Goal: Task Accomplishment & Management: Use online tool/utility

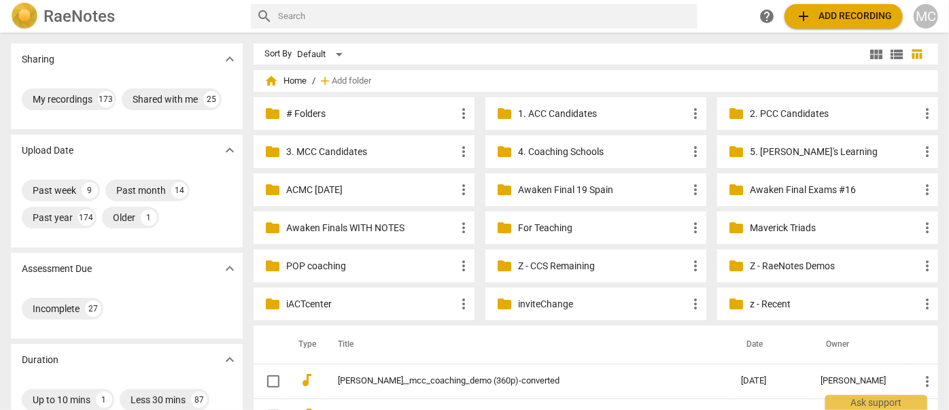
click at [445, 18] on input "text" at bounding box center [485, 16] width 414 height 22
type input "ruby"
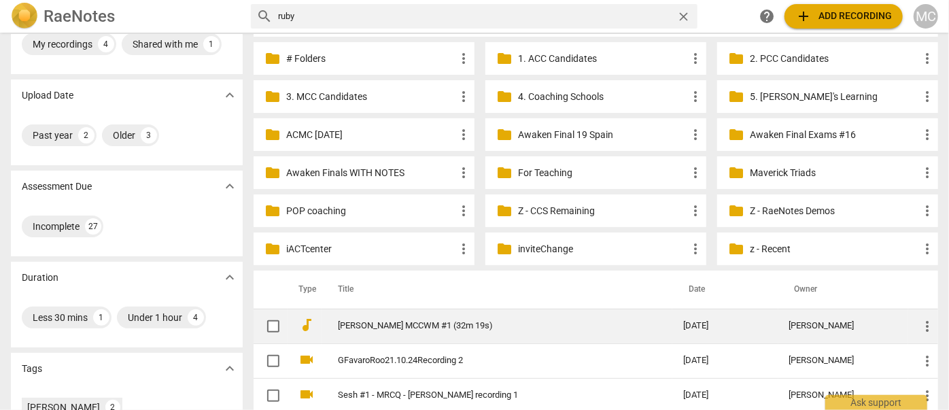
scroll to position [123, 0]
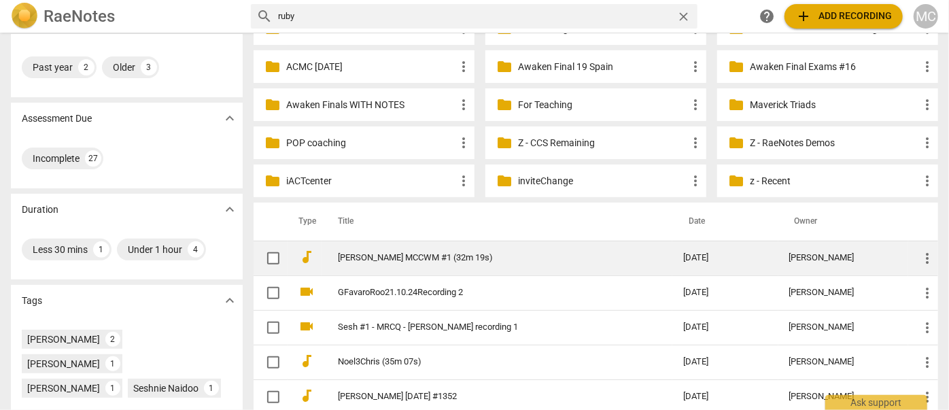
click at [360, 258] on link "[PERSON_NAME] MCCWM #1 (32m 19s)" at bounding box center [486, 258] width 296 height 10
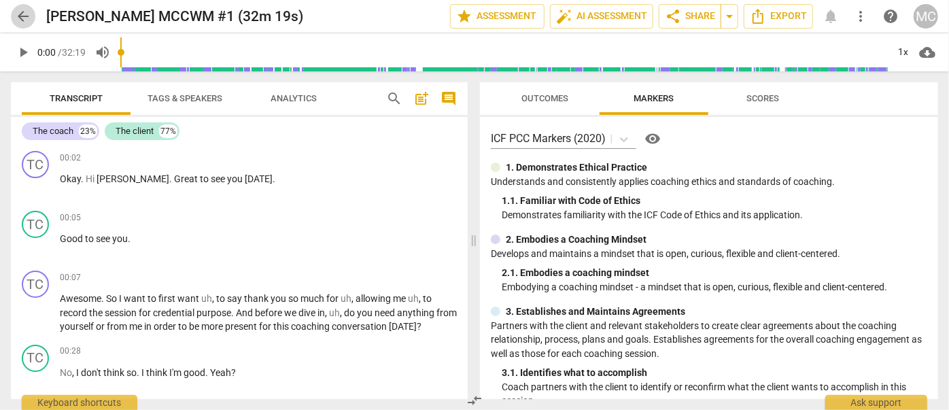
click at [22, 11] on span "arrow_back" at bounding box center [23, 16] width 16 height 16
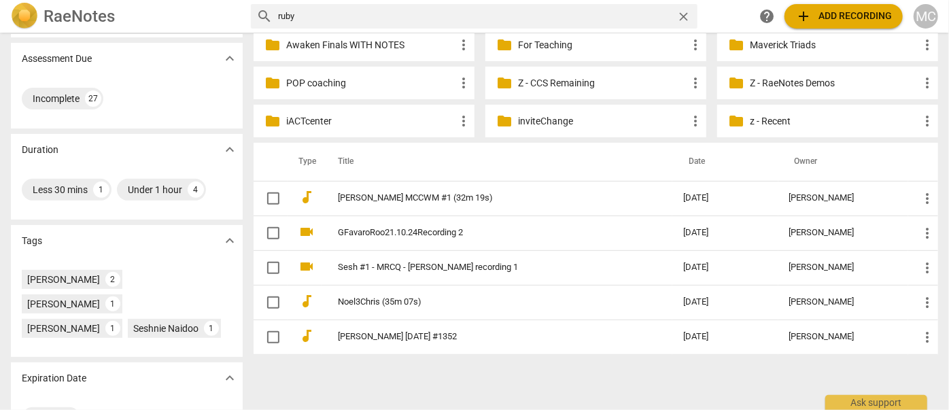
scroll to position [185, 0]
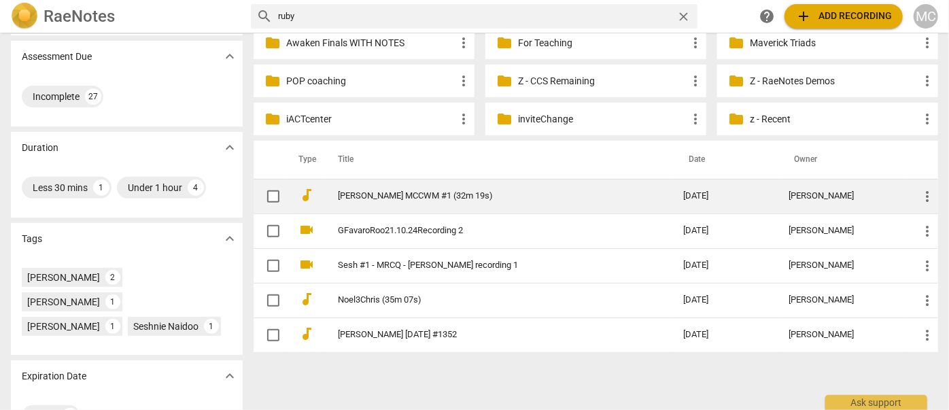
click at [425, 200] on link "[PERSON_NAME] MCCWM #1 (32m 19s)" at bounding box center [486, 196] width 296 height 10
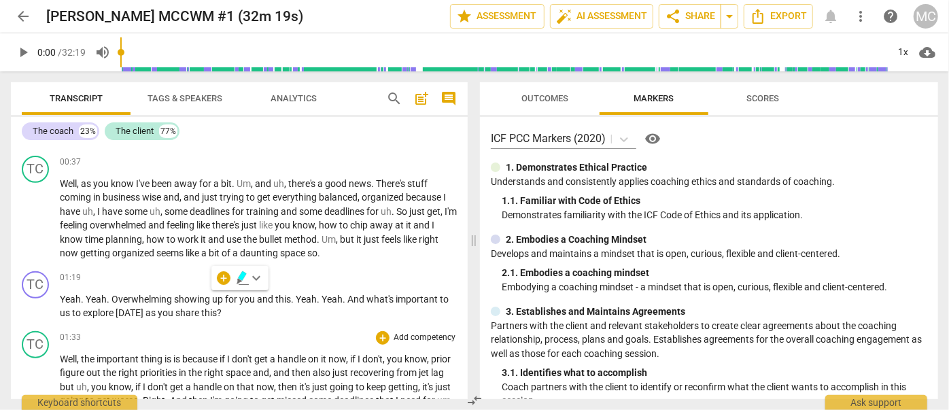
click at [253, 372] on span "space" at bounding box center [239, 372] width 27 height 11
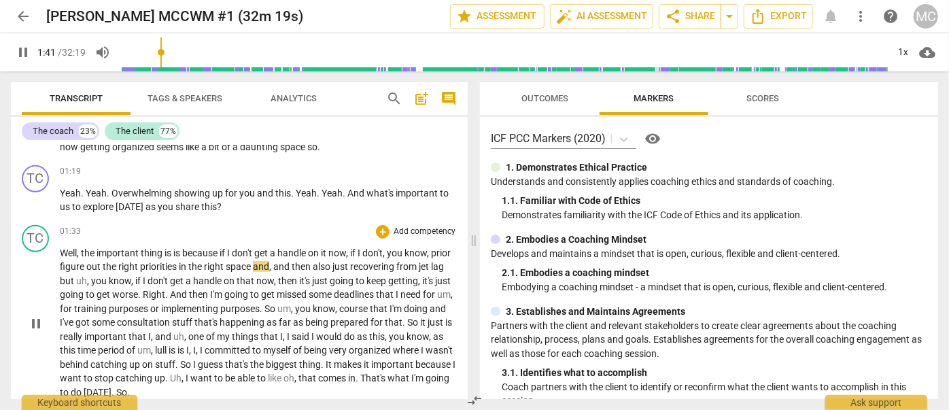
scroll to position [494, 0]
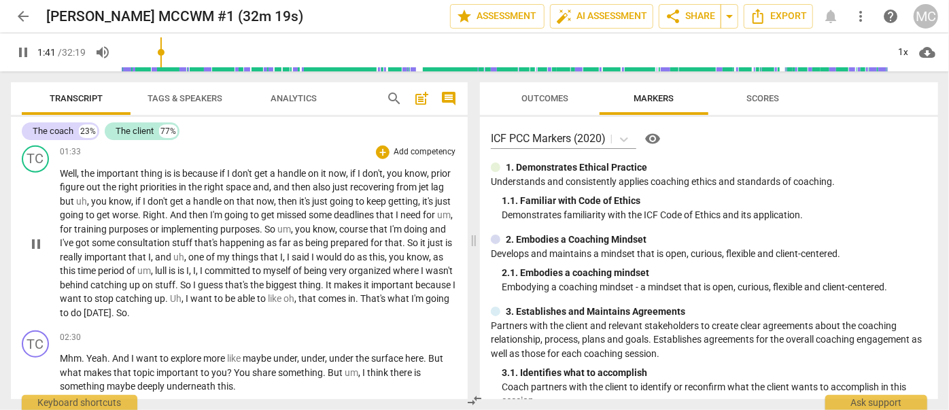
click at [176, 273] on p "Well , the important thing is is because if I don't get a handle on it now , if…" at bounding box center [258, 244] width 397 height 154
click at [126, 267] on span "period" at bounding box center [112, 270] width 29 height 11
type input "134"
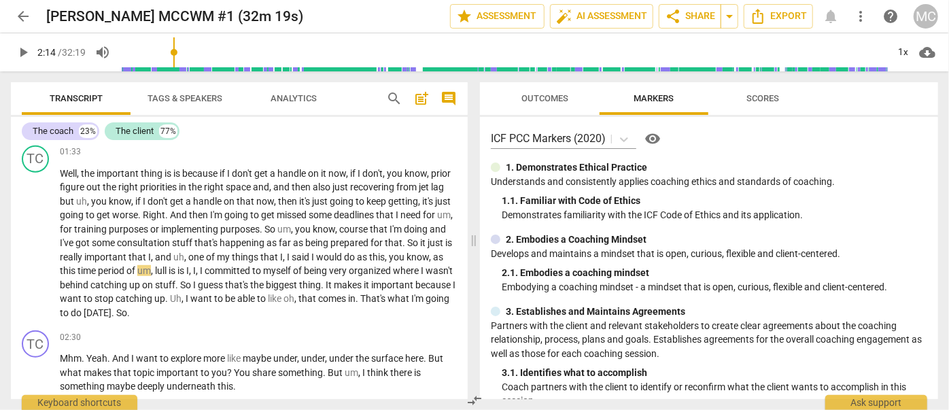
scroll to position [0, 0]
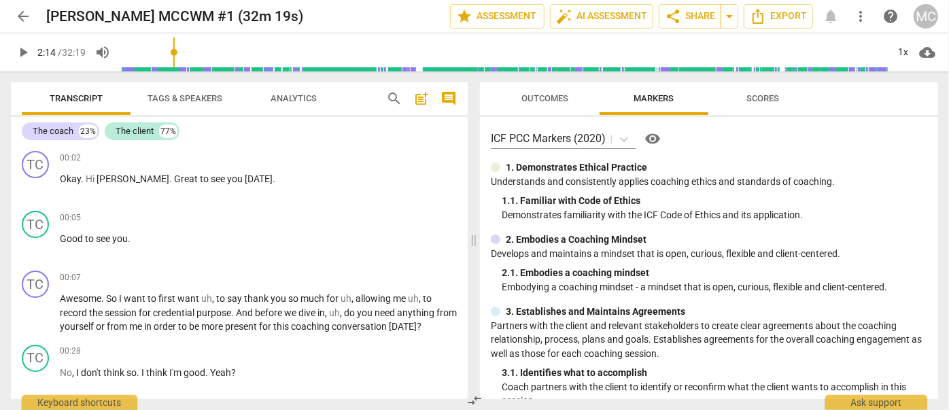
click at [177, 94] on span "Tags & Speakers" at bounding box center [184, 98] width 75 height 10
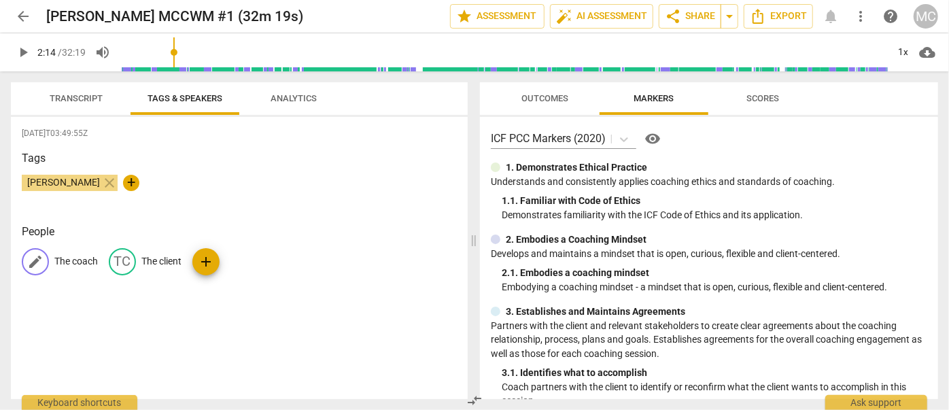
click at [65, 264] on p "The coach" at bounding box center [76, 261] width 44 height 14
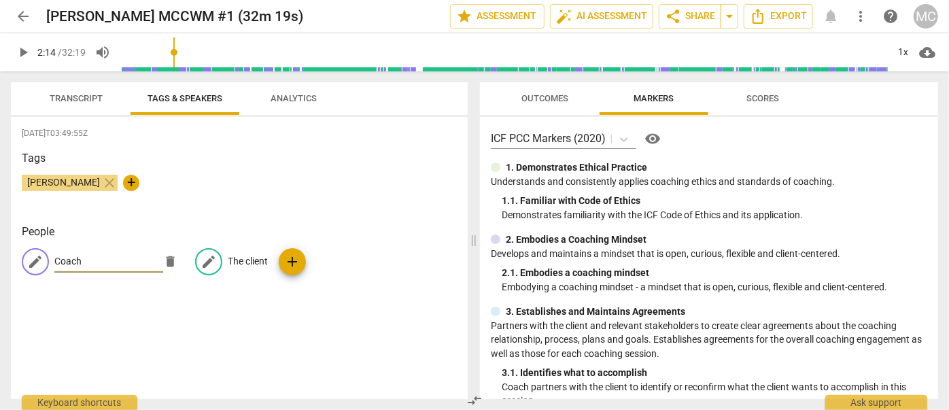
type input "Coach"
click at [250, 264] on p "The client" at bounding box center [248, 261] width 40 height 14
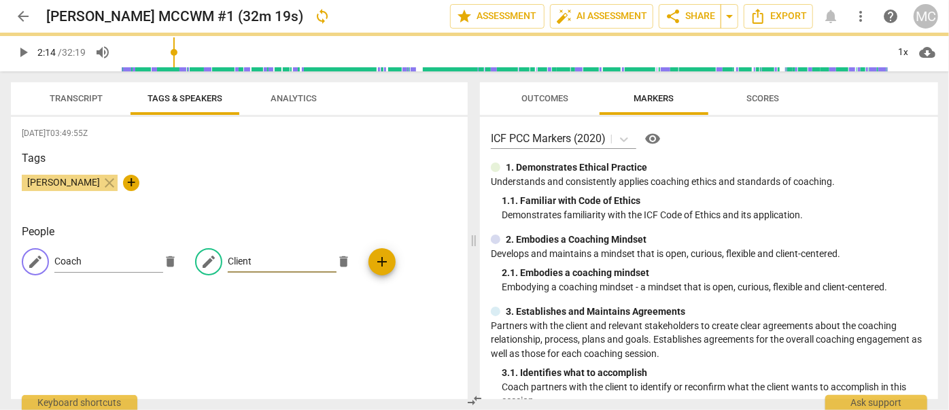
type input "Client"
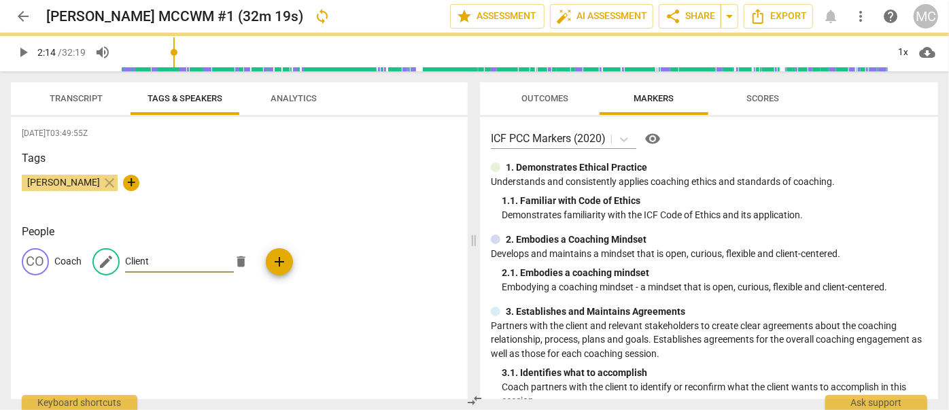
click at [65, 103] on span "Transcript" at bounding box center [76, 98] width 53 height 10
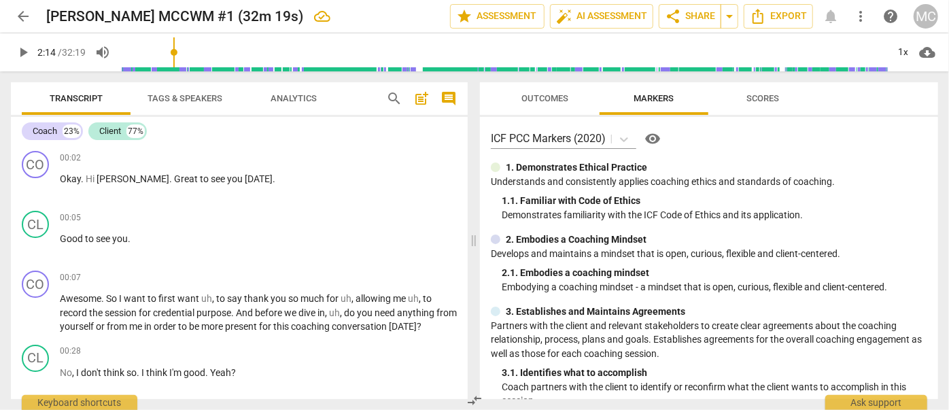
click at [391, 99] on span "search" at bounding box center [394, 98] width 16 height 16
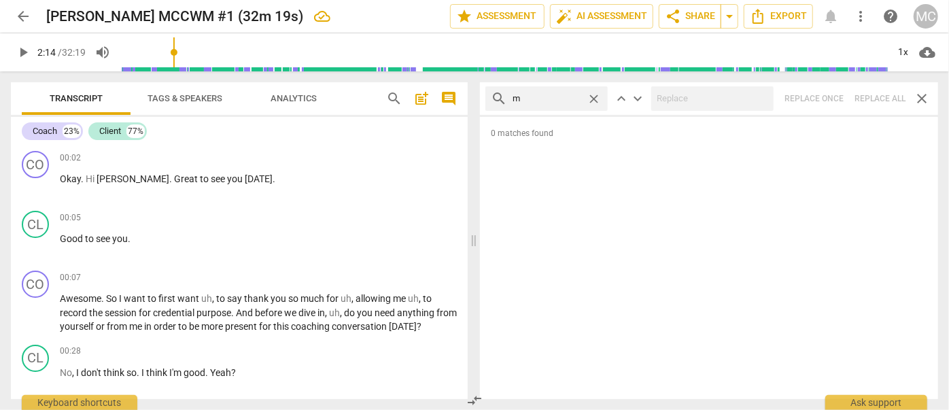
type input "m"
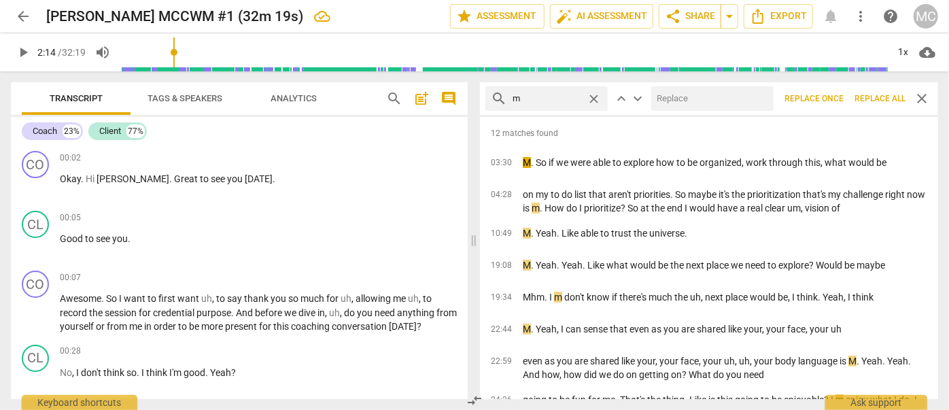
click at [875, 97] on span "Replace all" at bounding box center [879, 99] width 51 height 12
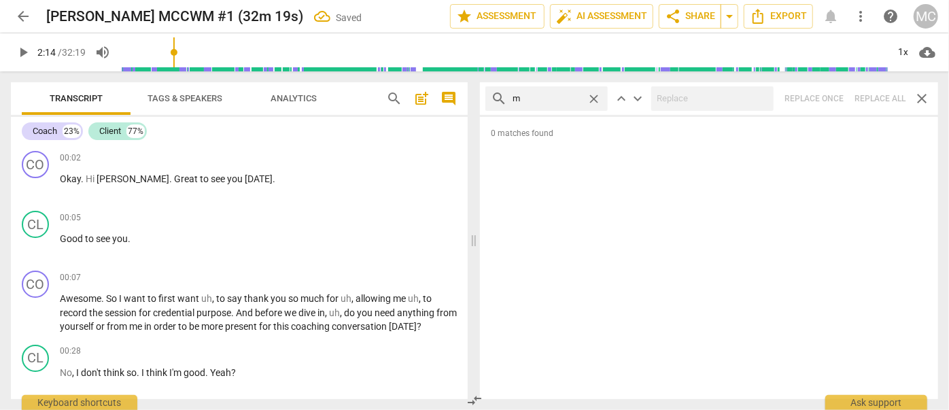
click at [598, 97] on span "close" at bounding box center [594, 99] width 14 height 14
click at [544, 98] on input "text" at bounding box center [557, 99] width 90 height 22
type input ","
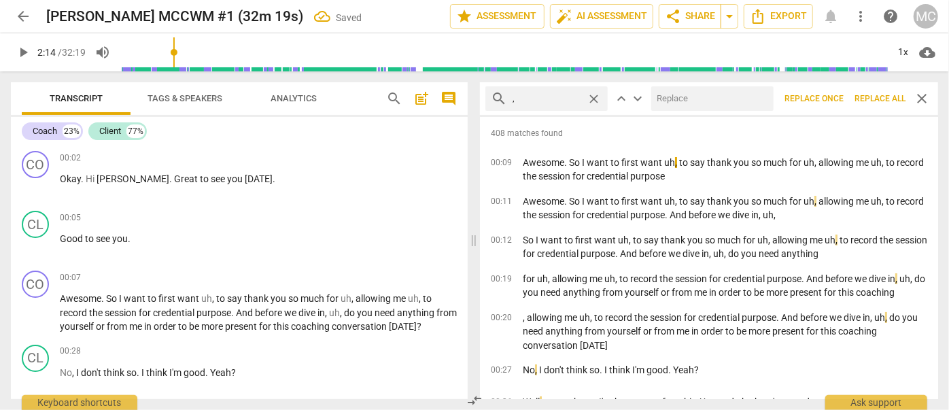
click at [871, 102] on span "Replace all" at bounding box center [879, 99] width 51 height 12
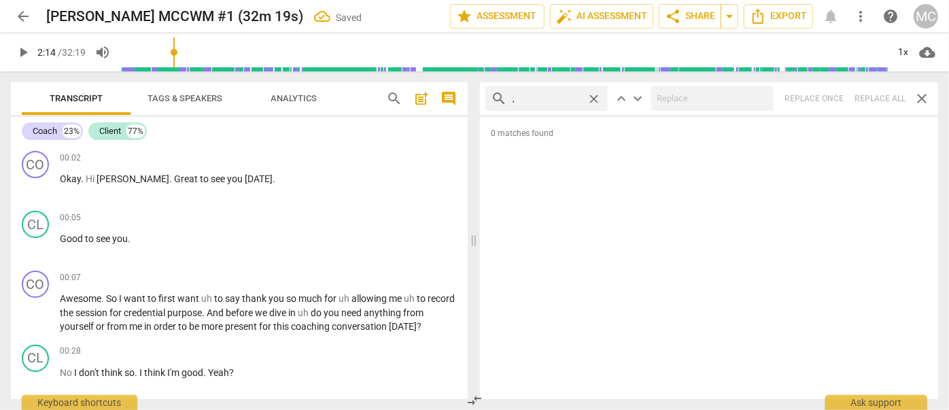
click at [595, 99] on span "close" at bounding box center [594, 99] width 14 height 14
click at [560, 97] on input "," at bounding box center [546, 99] width 69 height 22
type input ". like"
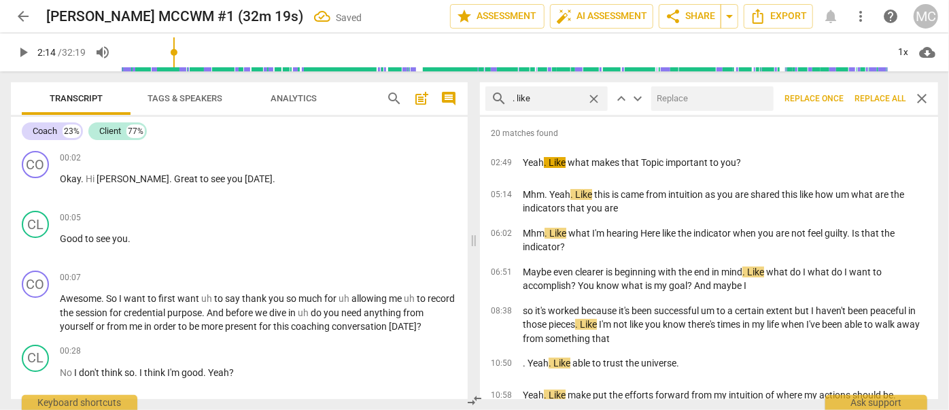
click at [700, 102] on input "text" at bounding box center [709, 99] width 117 height 22
type input "(like)"
click at [883, 96] on span "Replace all" at bounding box center [879, 99] width 51 height 12
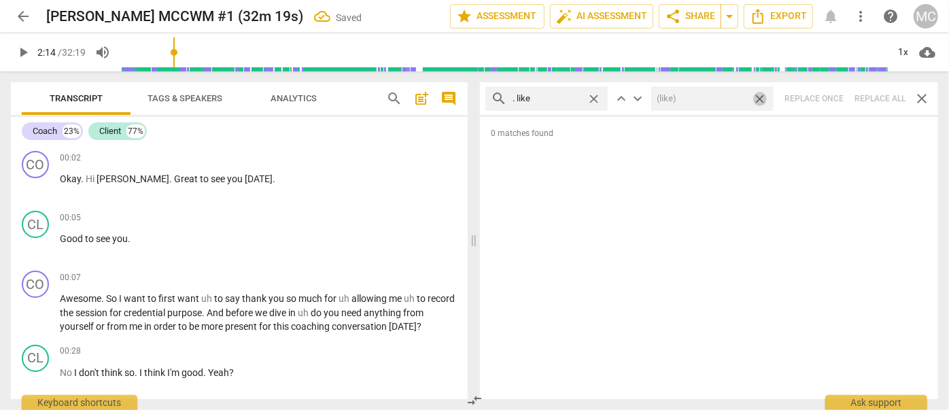
click at [759, 99] on span "close" at bounding box center [759, 99] width 14 height 14
click at [597, 95] on span "close" at bounding box center [594, 99] width 14 height 14
click at [567, 97] on input "text" at bounding box center [557, 99] width 90 height 22
type input ". um"
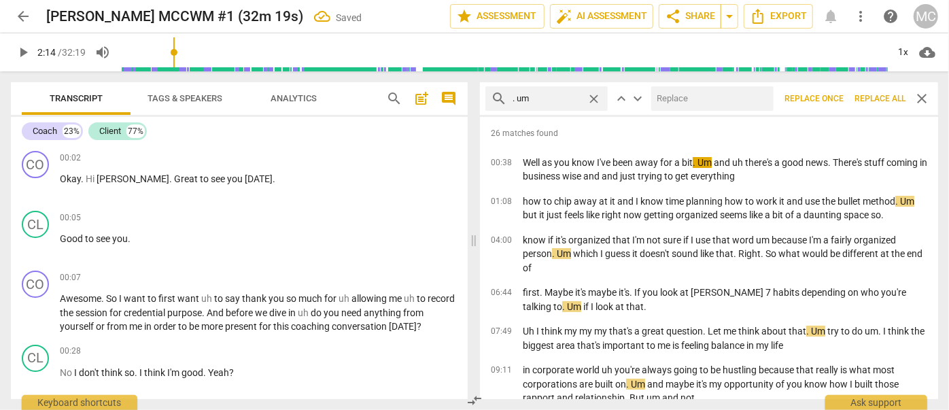
click at [667, 99] on input "text" at bounding box center [709, 99] width 117 height 22
type input "(umm)"
click at [872, 101] on span "Replace all" at bounding box center [879, 99] width 51 height 12
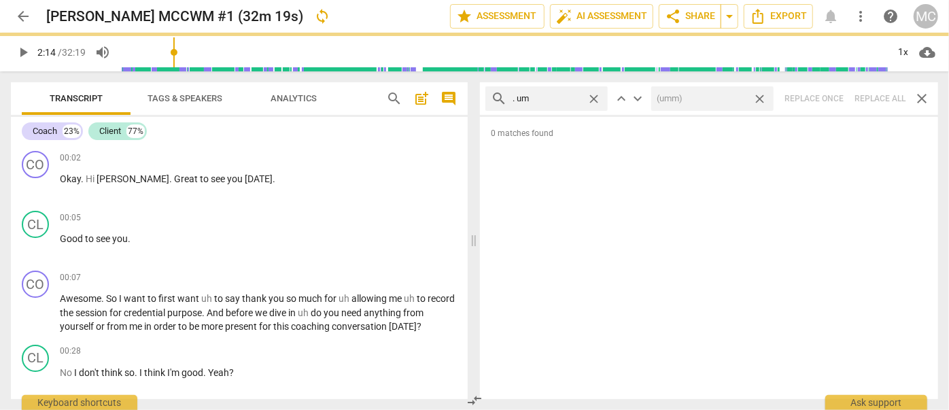
click at [761, 97] on span "close" at bounding box center [759, 99] width 14 height 14
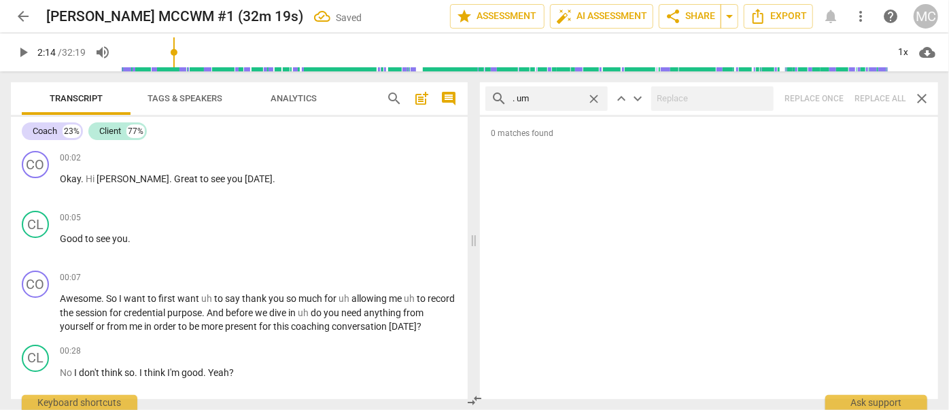
click at [595, 97] on span "close" at bounding box center [594, 99] width 14 height 14
click at [555, 96] on input "text" at bounding box center [557, 99] width 90 height 22
type input ". uh"
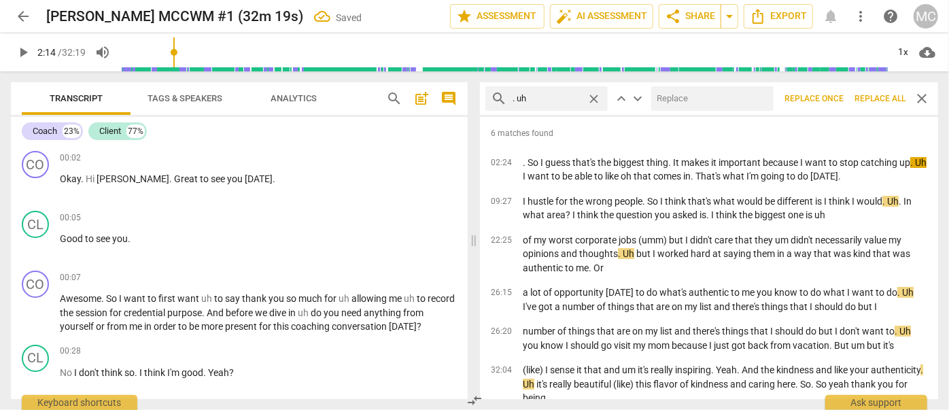
click at [686, 99] on input "text" at bounding box center [709, 99] width 117 height 22
type input "(uh)"
click at [882, 97] on span "Replace all" at bounding box center [879, 99] width 51 height 12
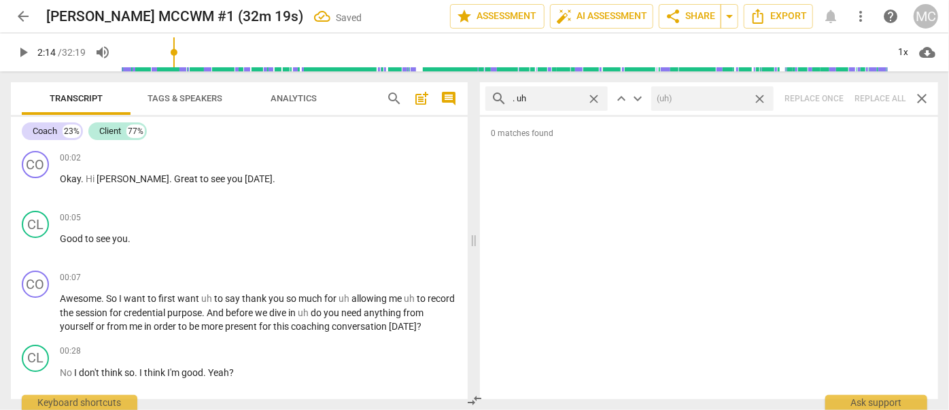
click at [761, 99] on span "close" at bounding box center [759, 99] width 14 height 14
click at [591, 95] on span "close" at bounding box center [594, 99] width 14 height 14
click at [549, 100] on input "text" at bounding box center [557, 99] width 90 height 22
type input "um"
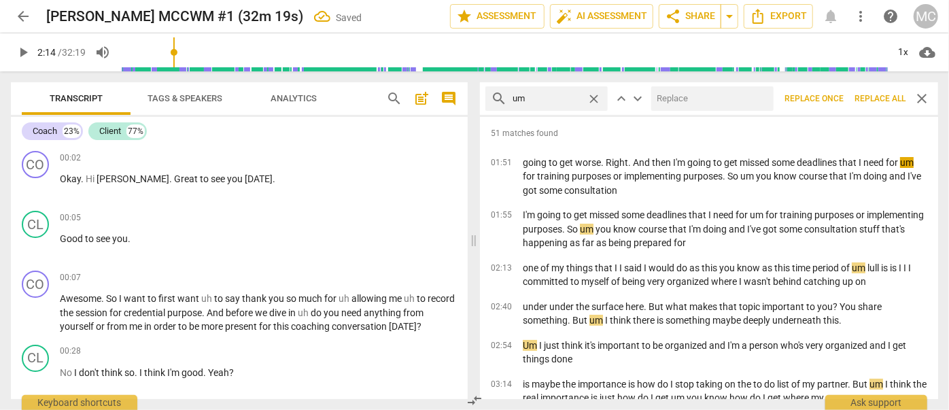
click at [708, 101] on input "text" at bounding box center [709, 99] width 117 height 22
type input "(umm)"
click at [877, 100] on span "Replace all" at bounding box center [879, 99] width 51 height 12
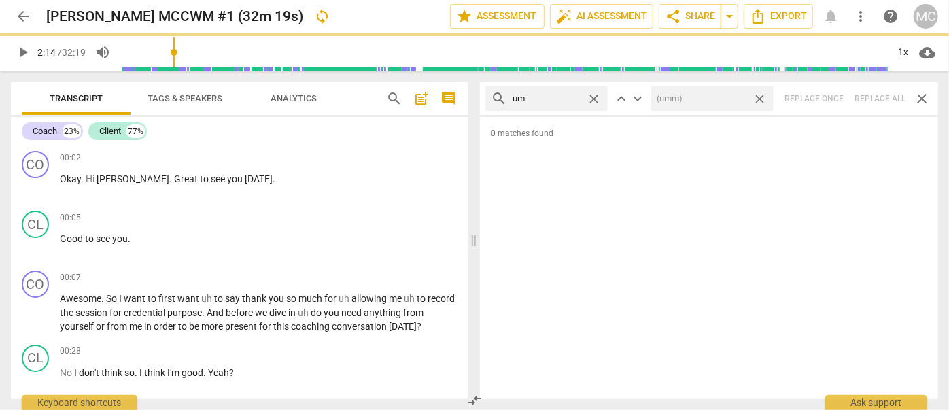
click at [761, 96] on span "close" at bounding box center [759, 99] width 14 height 14
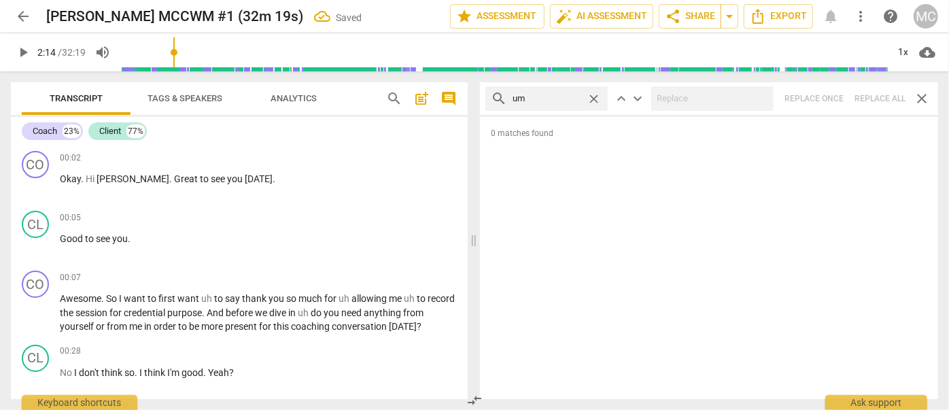
click at [595, 101] on span "close" at bounding box center [594, 99] width 14 height 14
click at [566, 101] on input "text" at bounding box center [557, 99] width 90 height 22
type input "uh"
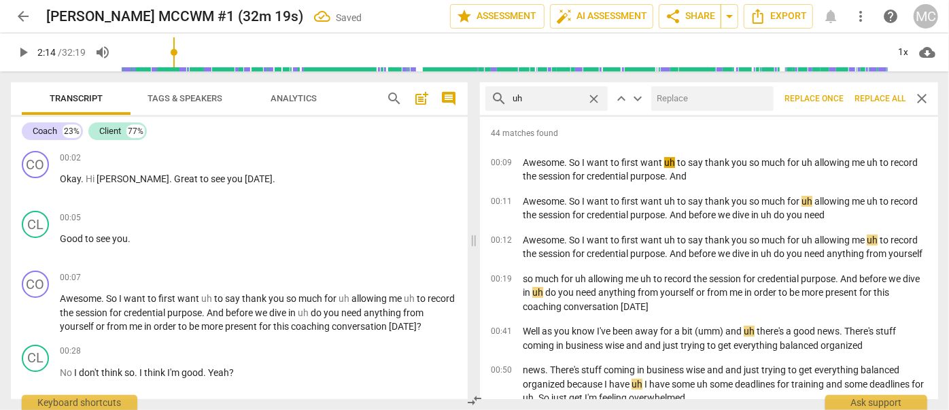
click at [693, 99] on input "text" at bounding box center [709, 99] width 117 height 22
type input "(uh)"
click at [873, 97] on span "Replace all" at bounding box center [879, 99] width 51 height 12
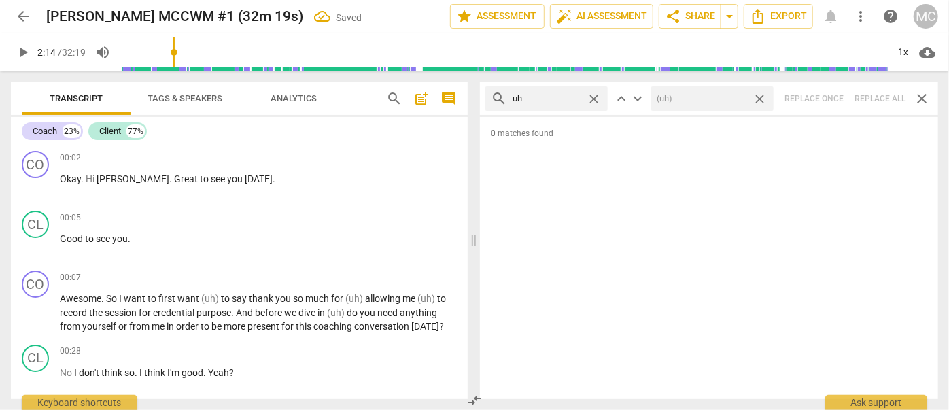
click at [761, 101] on span "close" at bounding box center [759, 99] width 14 height 14
click at [594, 100] on span "close" at bounding box center [594, 99] width 14 height 14
click at [557, 96] on input "text" at bounding box center [557, 99] width 90 height 22
type input "kind of"
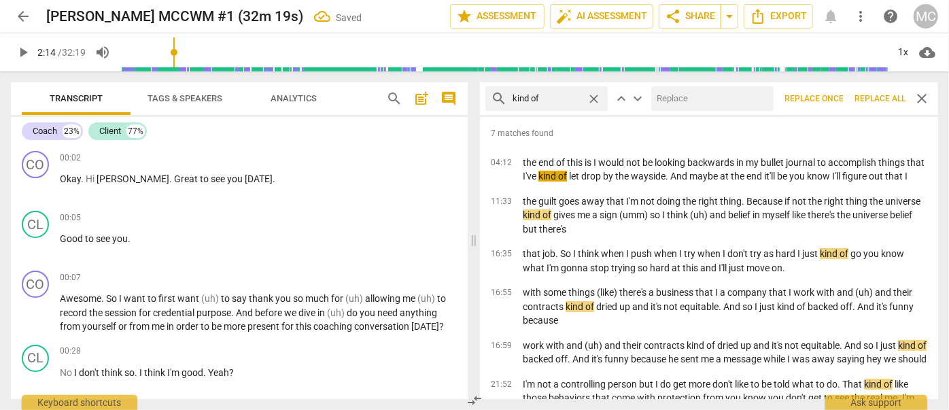
click at [688, 107] on input "text" at bounding box center [709, 99] width 117 height 22
type input "(kind of)"
click at [882, 101] on span "Replace all" at bounding box center [879, 99] width 51 height 12
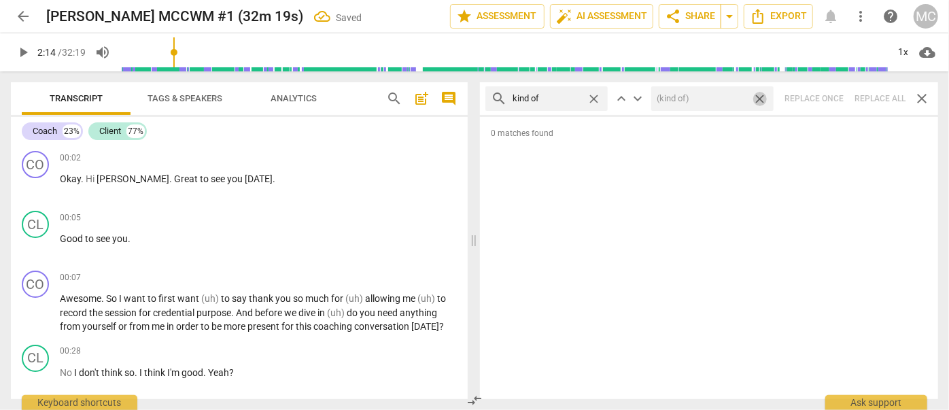
drag, startPoint x: 762, startPoint y: 99, endPoint x: 612, endPoint y: 108, distance: 150.5
click at [761, 99] on span "close" at bounding box center [759, 99] width 14 height 14
click at [593, 97] on span "close" at bounding box center [594, 99] width 14 height 14
click at [561, 97] on input "text" at bounding box center [546, 99] width 69 height 22
type input "sort of"
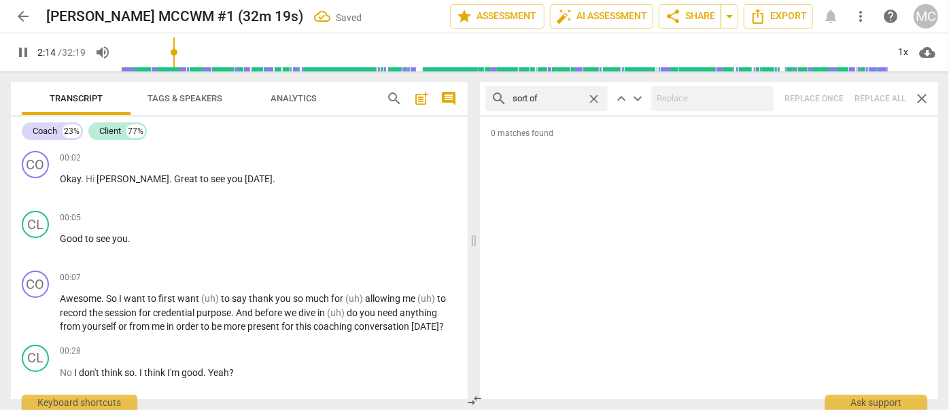
click at [886, 99] on div "search sort of close keyboard_arrow_up keyboard_arrow_down Replace once Replace…" at bounding box center [709, 98] width 458 height 33
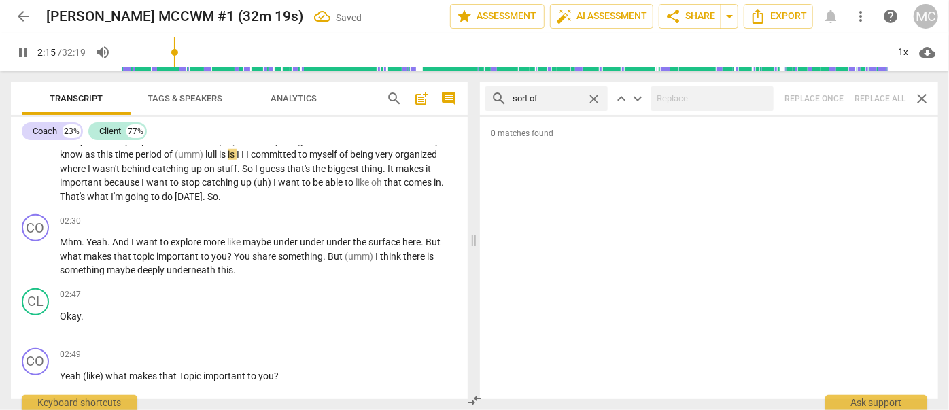
type input "136"
click at [597, 99] on span "close" at bounding box center [594, 99] width 14 height 14
click at [565, 99] on input "text" at bounding box center [557, 99] width 90 height 22
type input "136"
type input "and"
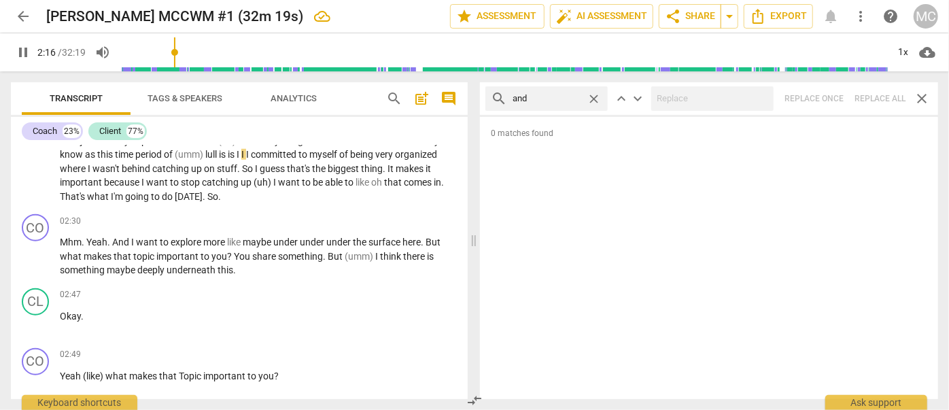
type input "137"
type input "and then"
type input "138"
type input "and then"
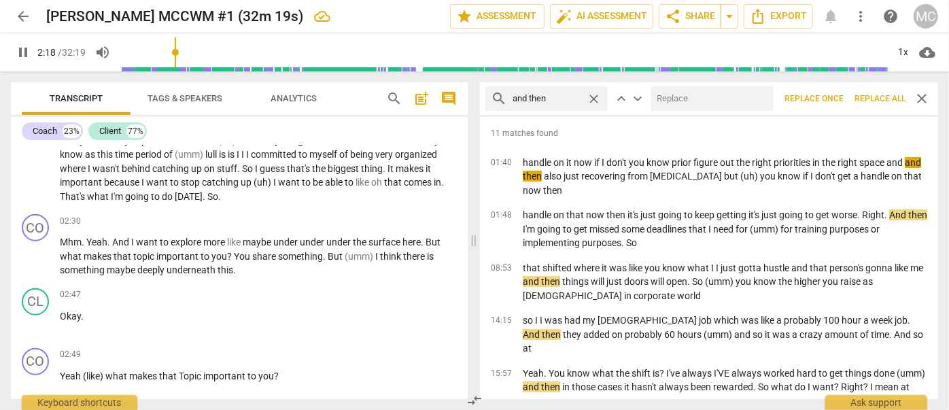
click at [676, 99] on input "text" at bounding box center [709, 99] width 117 height 22
type input "139"
type input "("
type input "139"
type input "(then"
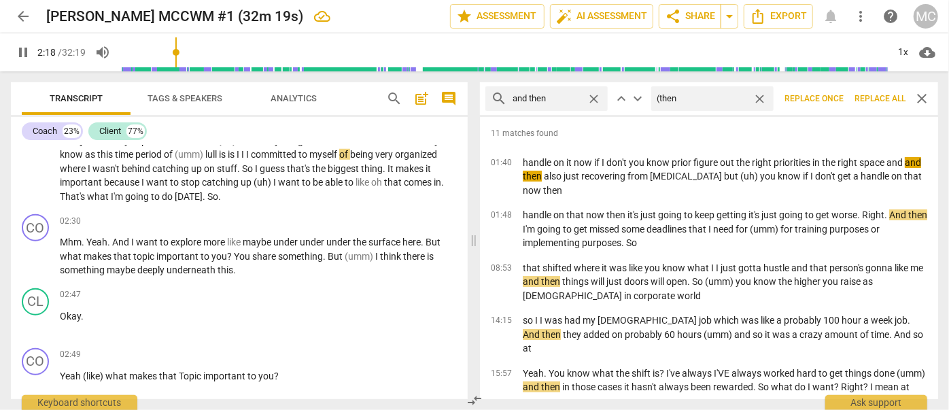
type input "139"
type input "("
type input "139"
type input "(Then)"
type input "140"
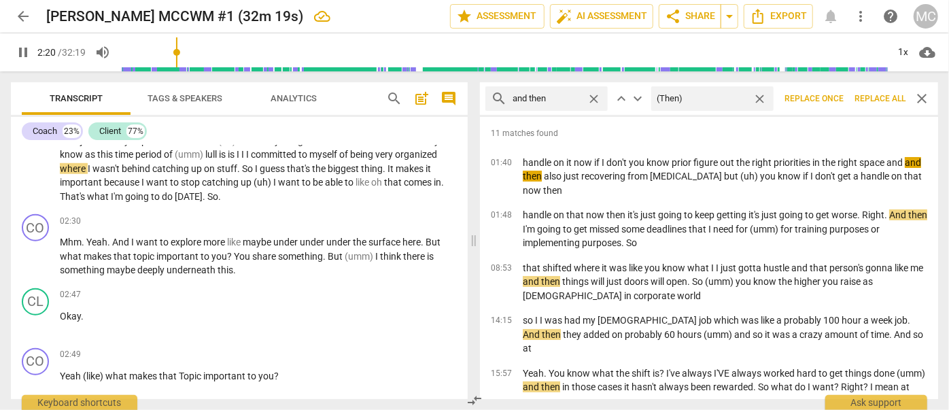
type input "(Then)"
click at [875, 101] on span "Replace all" at bounding box center [879, 99] width 51 height 12
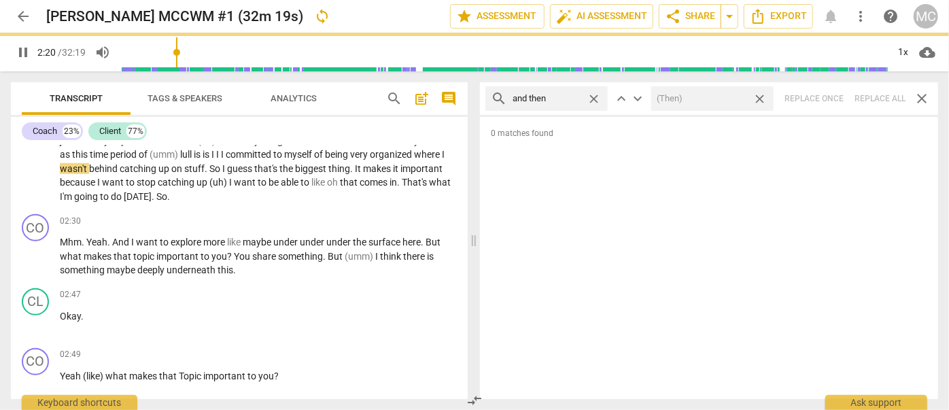
click at [759, 98] on span "close" at bounding box center [759, 99] width 14 height 14
type input "141"
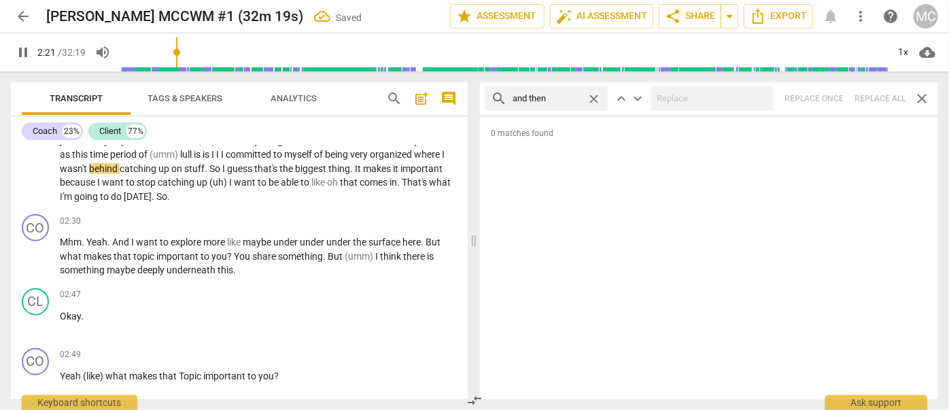
type input "141"
drag, startPoint x: 593, startPoint y: 97, endPoint x: 582, endPoint y: 97, distance: 10.9
click at [593, 97] on span "close" at bounding box center [594, 99] width 14 height 14
click at [580, 97] on input "text" at bounding box center [557, 99] width 90 height 22
type input "142"
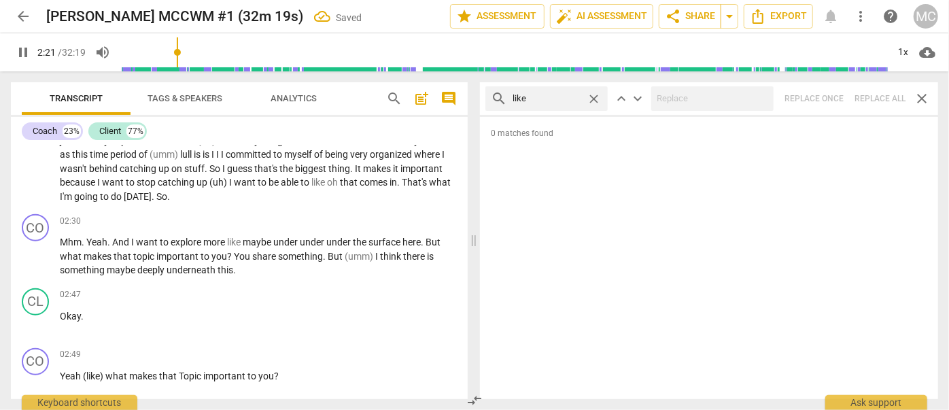
type input "like"
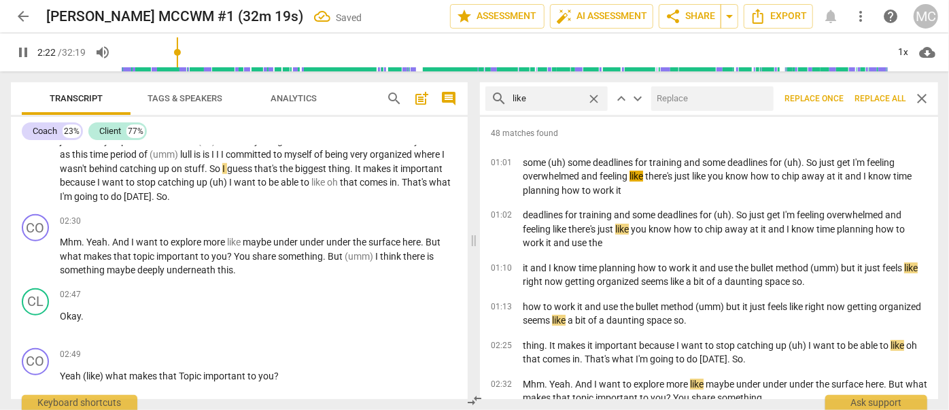
click at [671, 101] on input "text" at bounding box center [709, 99] width 117 height 22
type input "143"
type input "("
type input "143"
type input "(like"
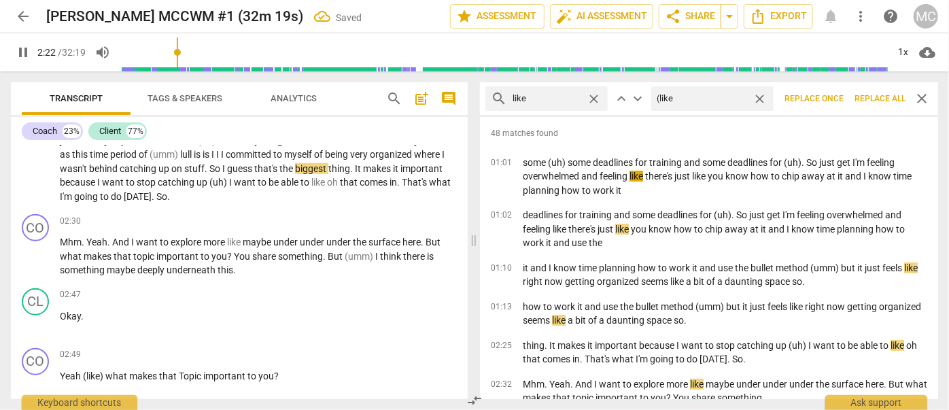
type input "143"
type input "(like)"
type input "144"
type input "(like)"
click at [873, 101] on span "Replace all" at bounding box center [879, 99] width 51 height 12
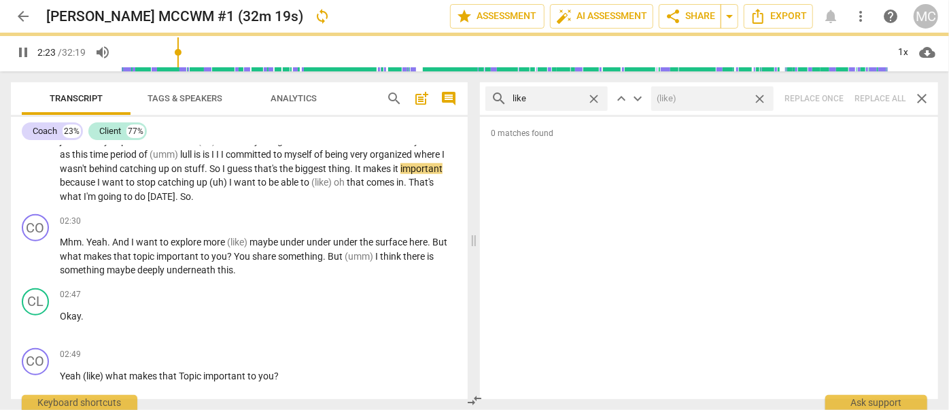
type input "144"
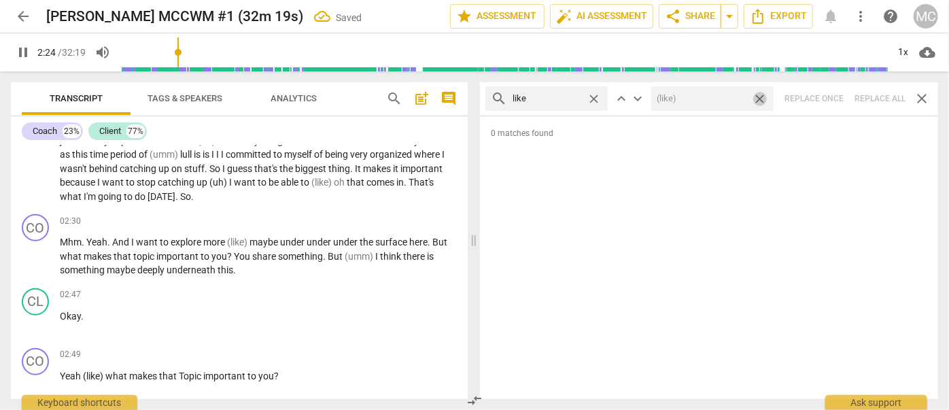
drag, startPoint x: 763, startPoint y: 98, endPoint x: 618, endPoint y: 96, distance: 144.8
click at [763, 98] on span "close" at bounding box center [759, 99] width 14 height 14
type input "145"
click at [594, 97] on span "close" at bounding box center [594, 99] width 14 height 14
click at [572, 97] on input "text" at bounding box center [557, 99] width 90 height 22
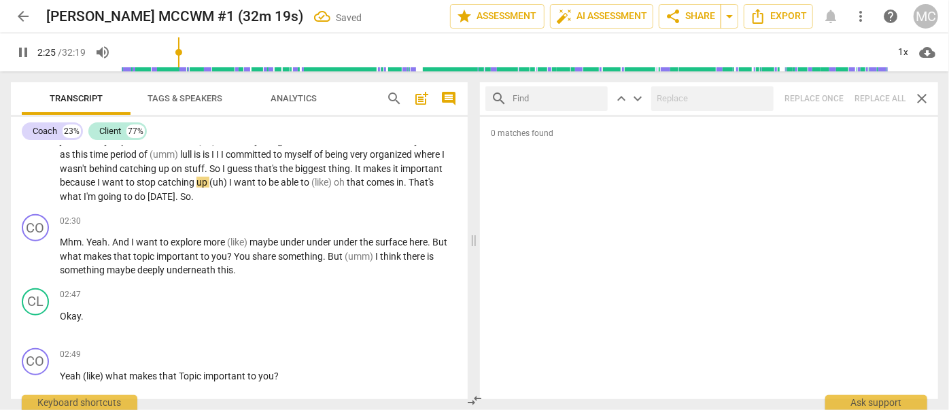
type input "146"
type input "just"
type input "146"
type input "just"
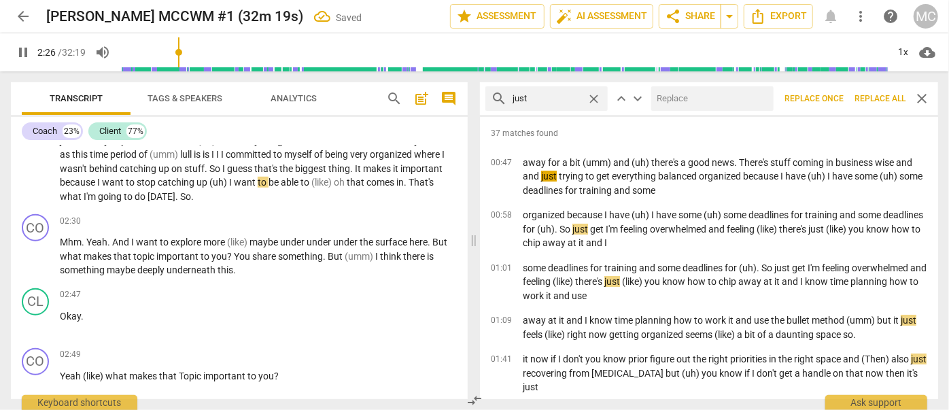
click at [676, 96] on input "text" at bounding box center [709, 99] width 117 height 22
type input "147"
type input "(j"
type input "147"
type input "(jus"
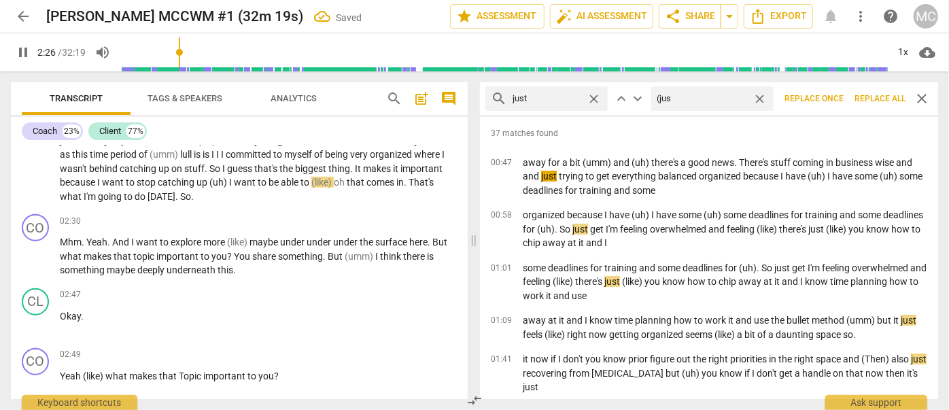
type input "147"
type input "(just)"
type input "148"
type input "(just)"
click at [877, 101] on span "Replace all" at bounding box center [879, 99] width 51 height 12
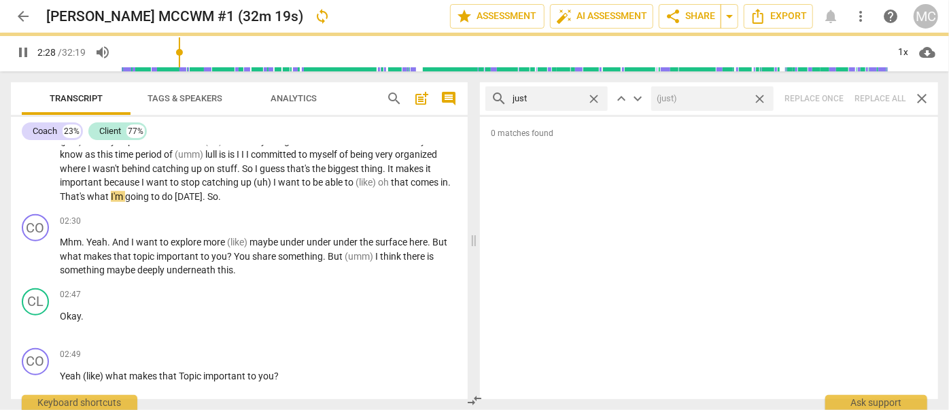
drag, startPoint x: 761, startPoint y: 97, endPoint x: 618, endPoint y: 104, distance: 143.6
click at [761, 97] on span "close" at bounding box center [759, 99] width 14 height 14
type input "149"
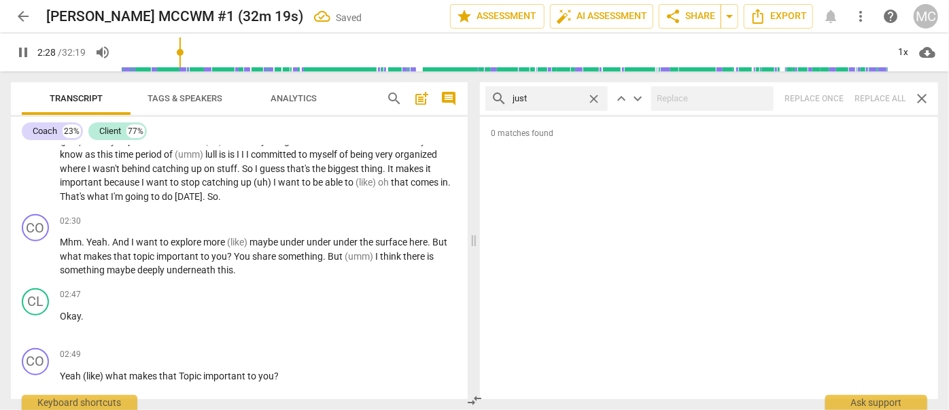
type input "149"
click at [590, 95] on span "close" at bounding box center [594, 99] width 14 height 14
click at [551, 96] on input "text" at bounding box center [557, 99] width 90 height 22
type input "151"
type input "you"
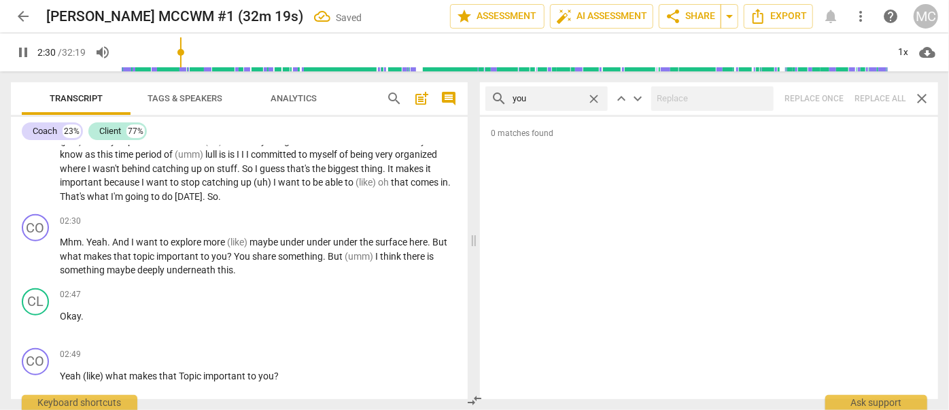
type input "151"
type input "you kno"
type input "151"
type input "you know"
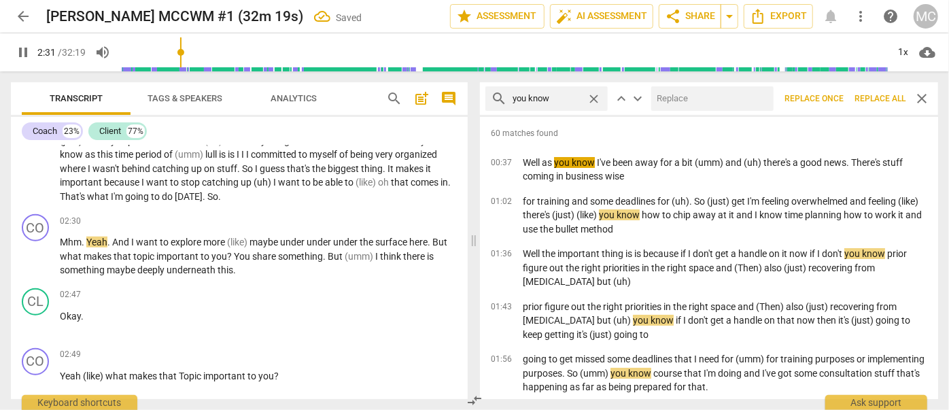
click at [674, 103] on input "text" at bounding box center [709, 99] width 117 height 22
type input "152"
type input "(yo"
type input "152"
type input "(you kno"
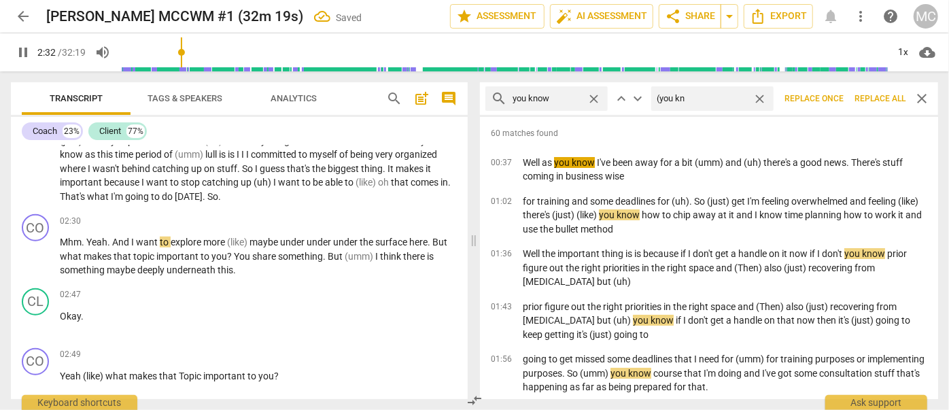
type input "153"
type input "(you know)"
type input "153"
type input "(you know)"
click at [877, 101] on span "Replace all" at bounding box center [879, 99] width 51 height 12
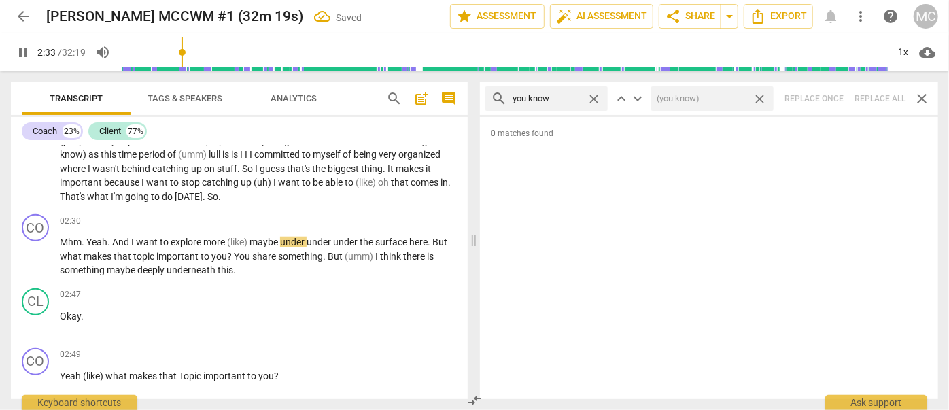
click at [756, 99] on span "close" at bounding box center [759, 99] width 14 height 14
type input "154"
click at [591, 94] on span "close" at bounding box center [594, 99] width 14 height 14
drag, startPoint x: 549, startPoint y: 97, endPoint x: 559, endPoint y: 82, distance: 17.7
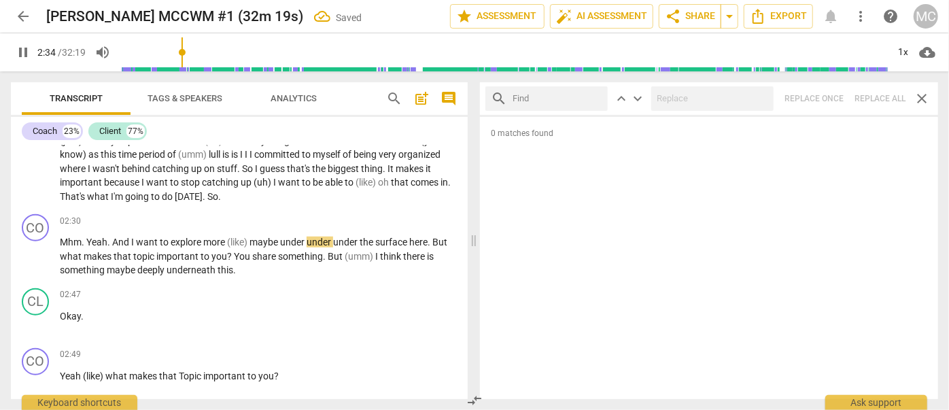
click at [549, 97] on input "text" at bounding box center [557, 99] width 90 height 22
type input "155"
type input "I"
type input "155"
type input "I gues"
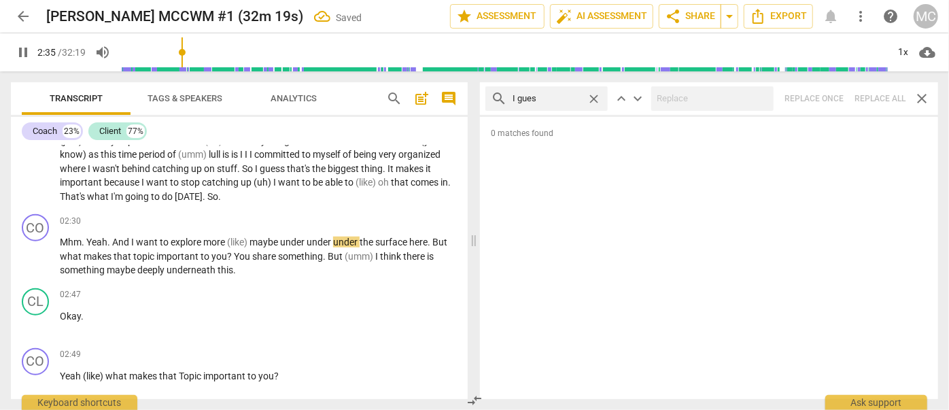
type input "156"
type input "I guess"
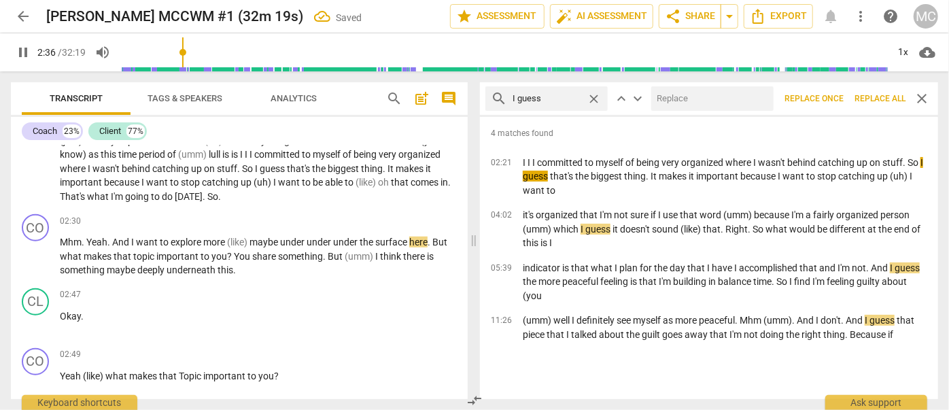
click at [701, 99] on input "text" at bounding box center [709, 99] width 117 height 22
type input "157"
type input "("
type input "157"
type input "(I gue"
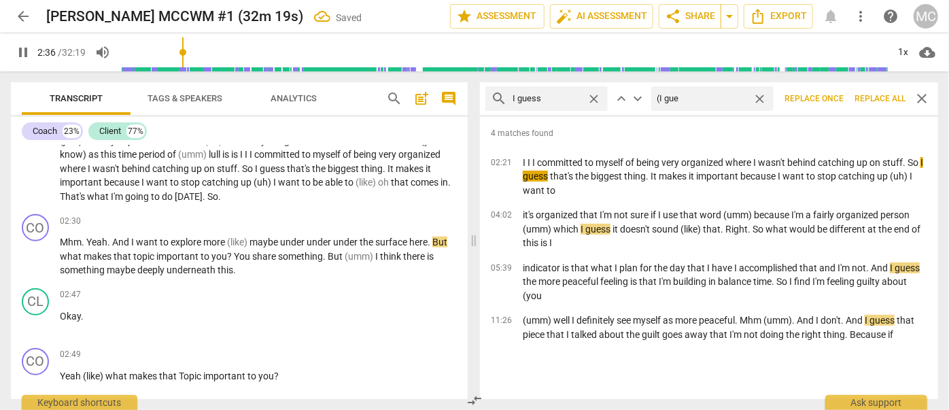
type input "157"
type input "(I guess"
type input "157"
type input "(I guess)"
type input "158"
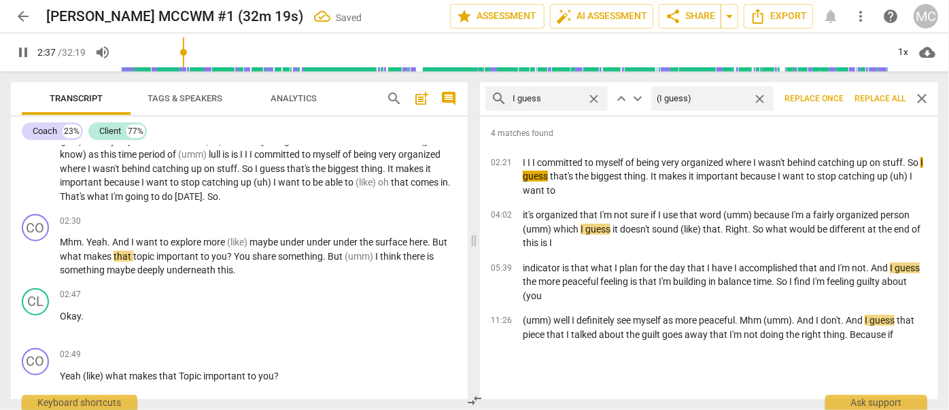
type input "(I guess)"
click at [878, 95] on span "Replace all" at bounding box center [879, 99] width 51 height 12
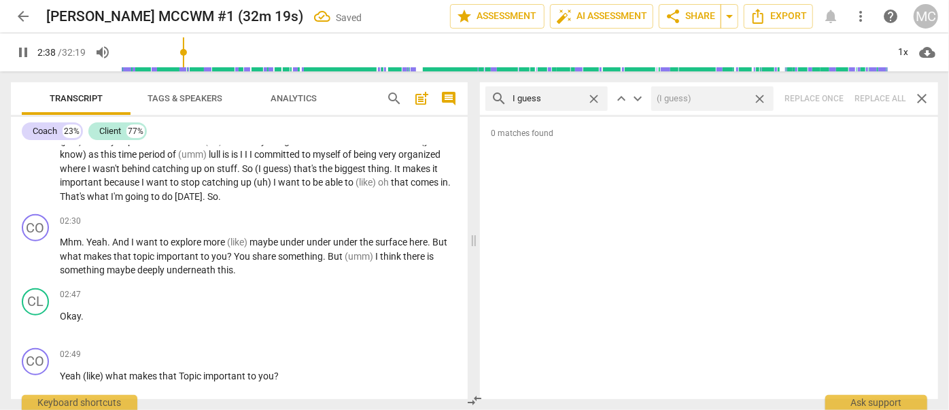
type input "159"
click at [762, 98] on span "close" at bounding box center [759, 99] width 14 height 14
type input "159"
drag, startPoint x: 594, startPoint y: 98, endPoint x: 558, endPoint y: 95, distance: 36.1
click at [594, 98] on span "close" at bounding box center [594, 99] width 14 height 14
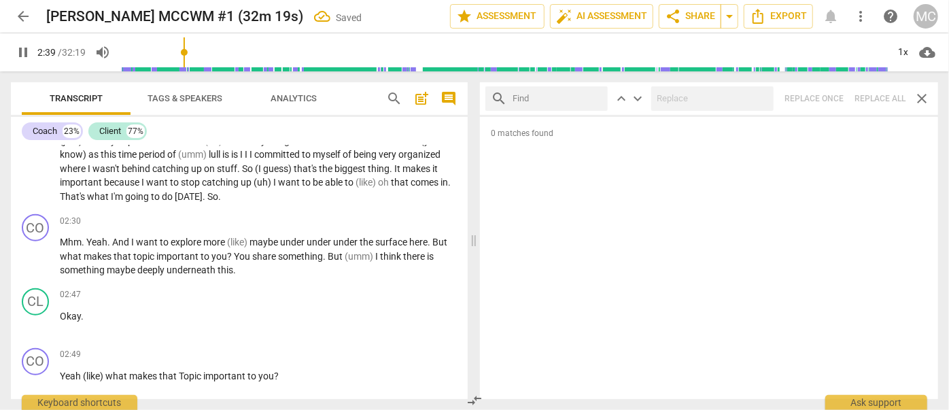
click at [549, 95] on input "text" at bounding box center [557, 99] width 90 height 22
type input "160"
type input "I m"
type input "160"
type input "I mean"
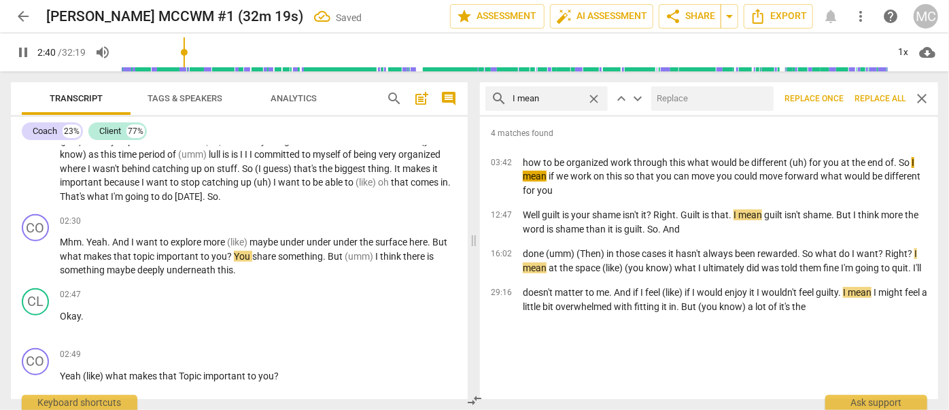
click at [672, 90] on input "text" at bounding box center [709, 99] width 117 height 22
type input "161"
type input "("
type input "161"
type input "(I mea"
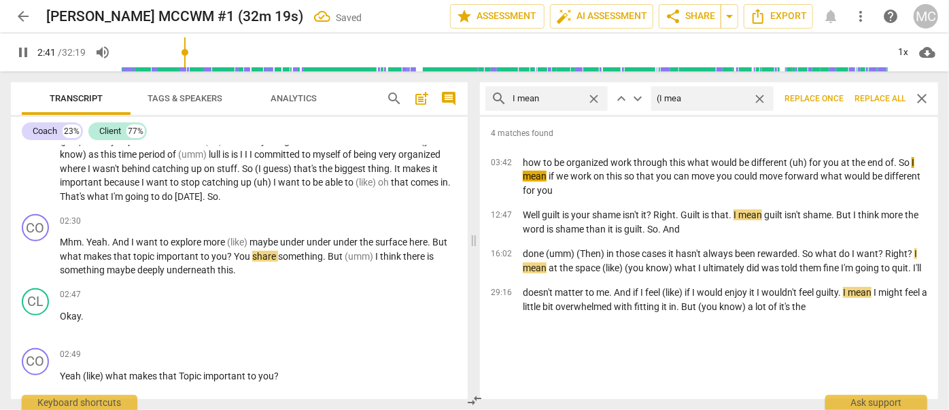
type input "161"
type input "(I mean)"
type input "162"
type input "(I mean)"
click at [867, 96] on span "Replace all" at bounding box center [879, 99] width 51 height 12
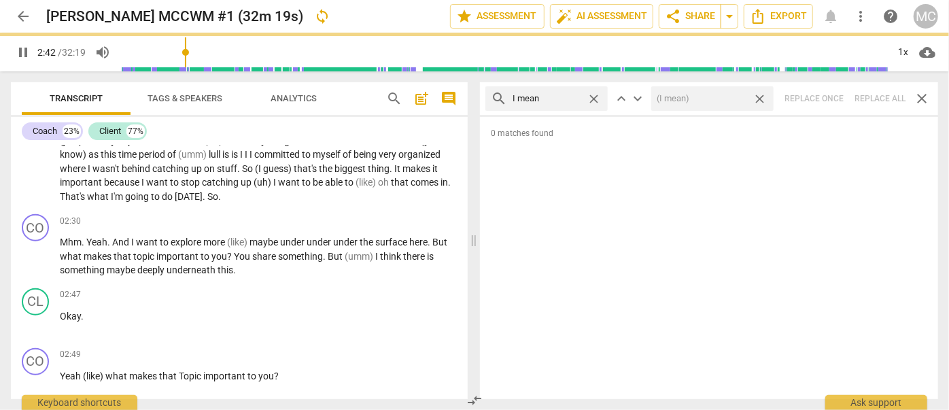
type input "163"
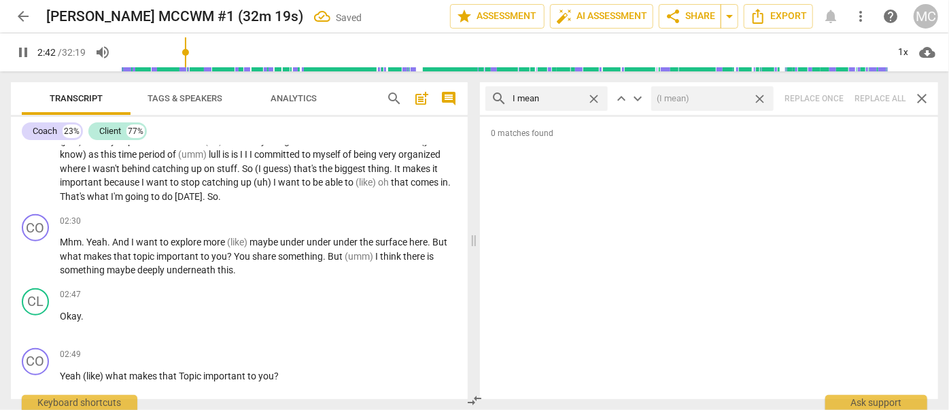
click at [761, 101] on span "close" at bounding box center [759, 99] width 14 height 14
type input "163"
click at [597, 97] on span "close" at bounding box center [594, 99] width 14 height 14
click at [567, 101] on input "text" at bounding box center [557, 99] width 90 height 22
type input "164"
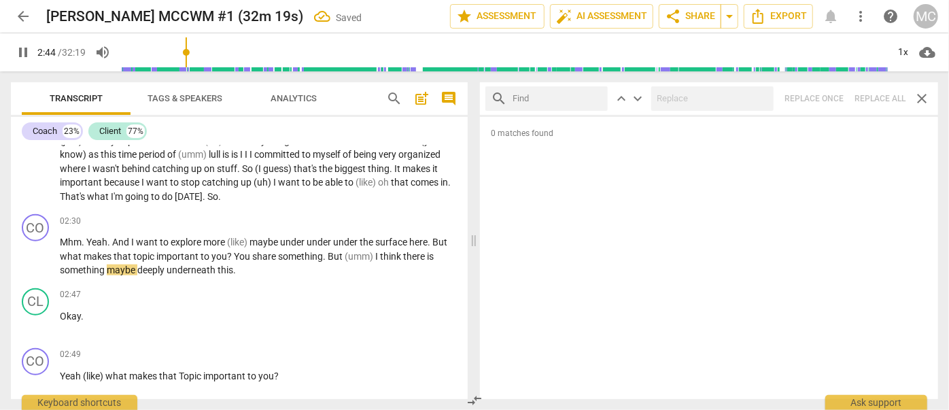
type input "o"
type input "165"
type input "okay"
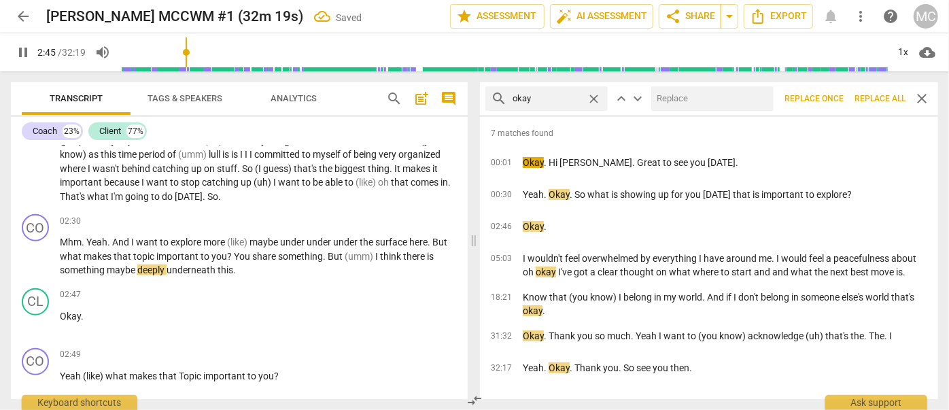
click at [719, 104] on input "text" at bounding box center [709, 99] width 117 height 22
type input "165"
type input "OK"
type input "166"
type input "OK"
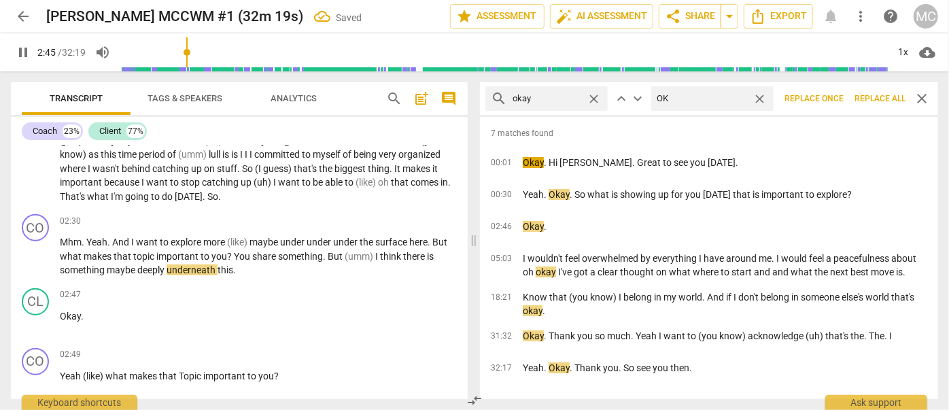
click at [866, 90] on button "Replace all" at bounding box center [880, 98] width 62 height 24
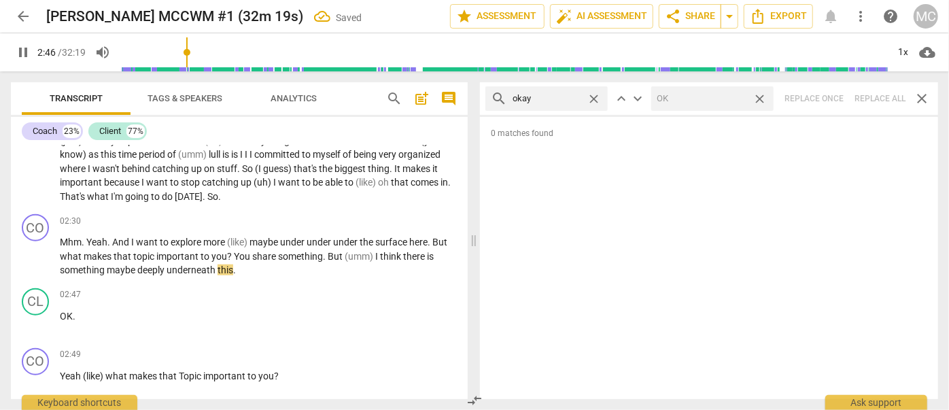
click at [763, 98] on span "close" at bounding box center [759, 99] width 14 height 14
type input "167"
click at [593, 97] on span "close" at bounding box center [594, 99] width 14 height 14
click at [576, 97] on input "text" at bounding box center [557, 99] width 90 height 22
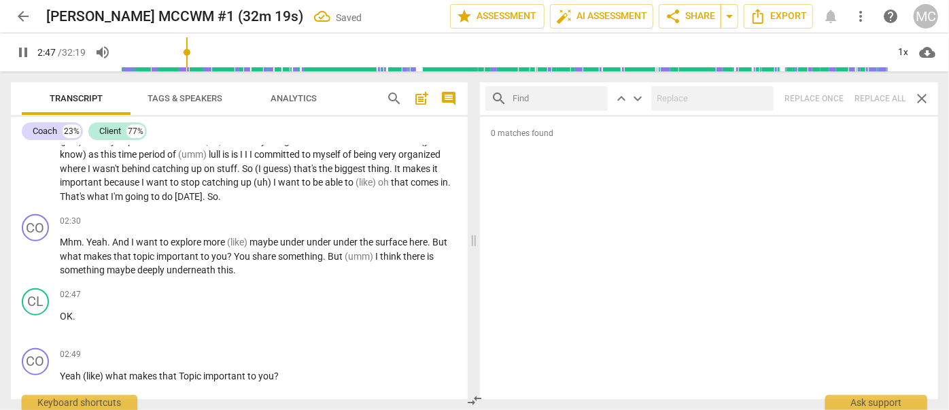
type input "168"
type input "ma"
type input "168"
type input "maybe"
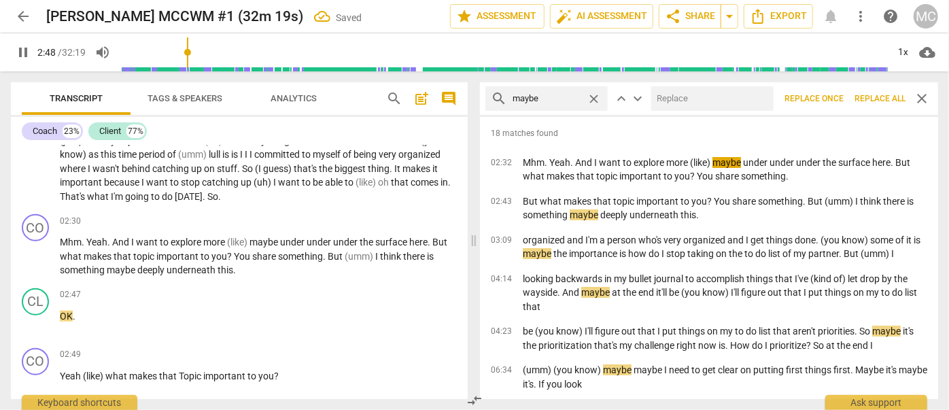
click at [691, 101] on input "text" at bounding box center [709, 99] width 117 height 22
type input "169"
type input "(m"
type input "169"
type input "(maybe"
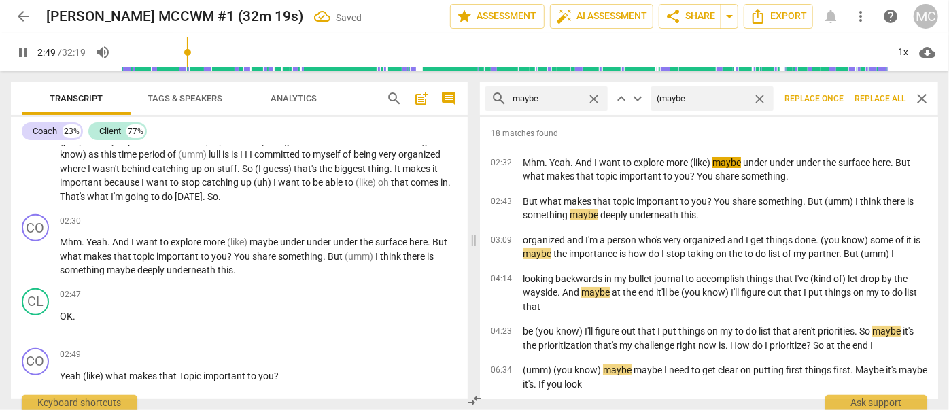
type input "169"
type input "(maybe)"
type input "170"
type input "(ma"
type input "170"
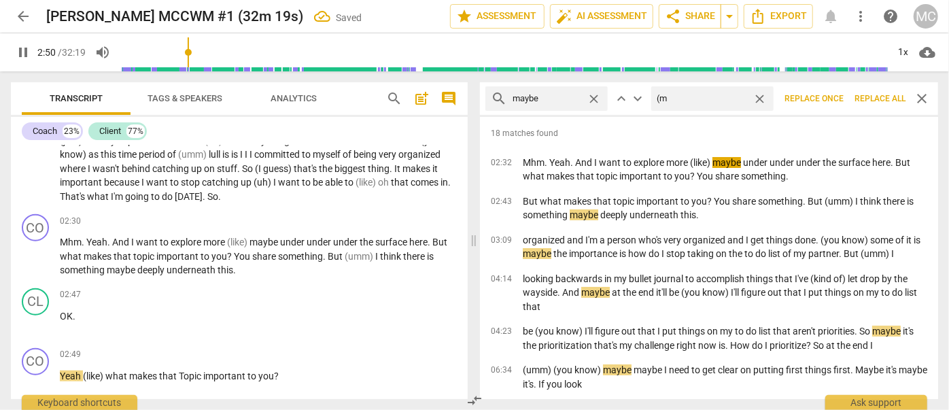
type input "("
type input "171"
type input "(Maybe"
type input "171"
type input "(Maybe)"
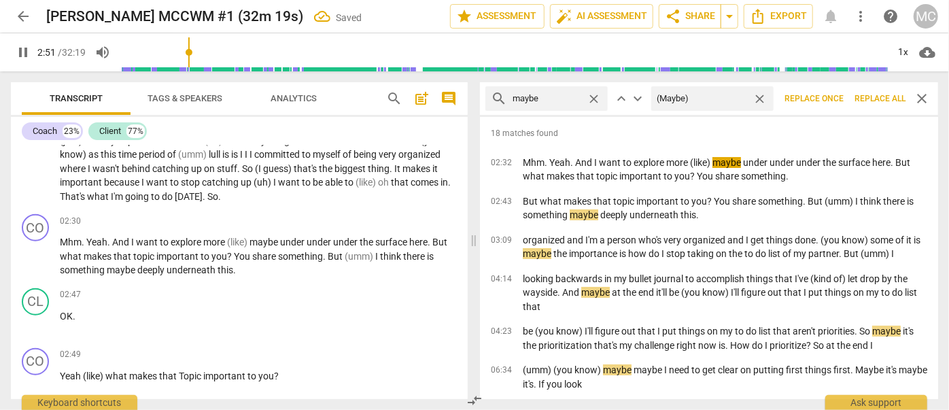
type input "171"
type input "(Maybe)"
click at [875, 94] on span "Replace all" at bounding box center [879, 99] width 51 height 12
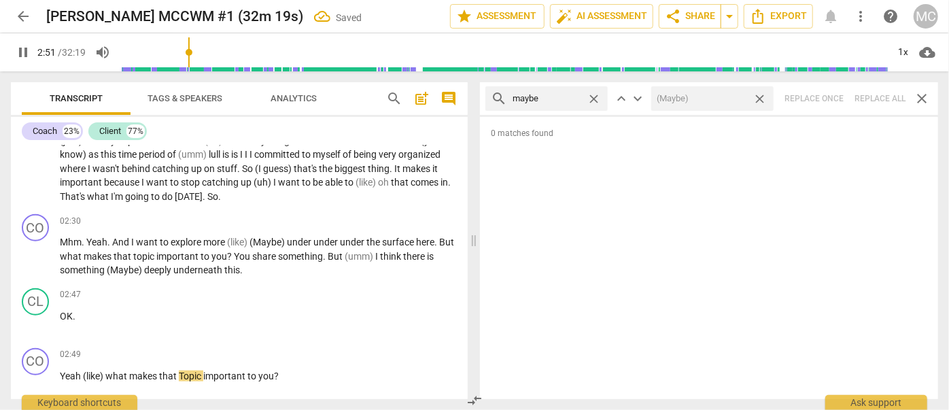
type input "172"
click at [759, 99] on span "close" at bounding box center [759, 99] width 14 height 14
click at [602, 99] on div "close" at bounding box center [597, 99] width 21 height 14
type input "173"
click at [598, 97] on span "close" at bounding box center [594, 99] width 14 height 14
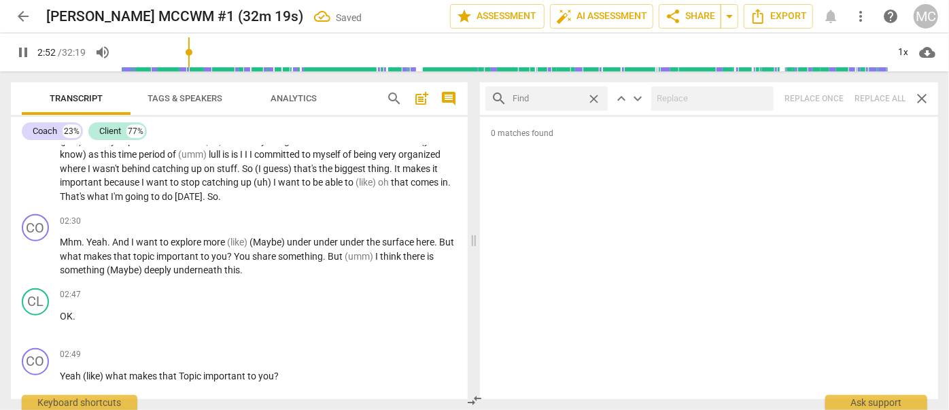
click at [569, 97] on input "text" at bounding box center [546, 99] width 69 height 22
type input "173"
type input "P"
type input "173"
type input "Pehrap"
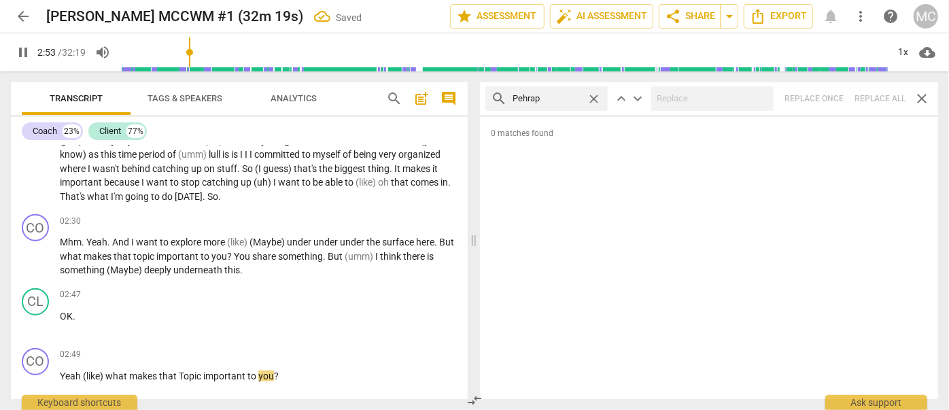
type input "173"
type input "Pehraps"
type input "174"
type input "Pe"
type input "174"
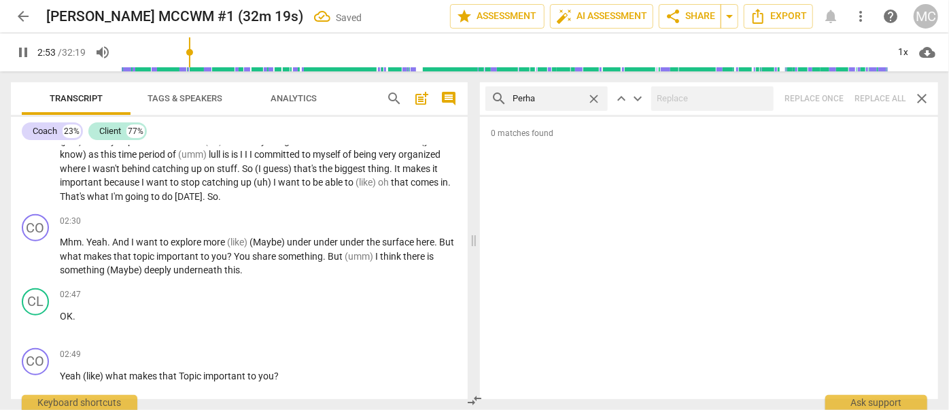
type input "Perhap"
type input "174"
type input "Perhaps"
type input "174"
type input "Perhaps"
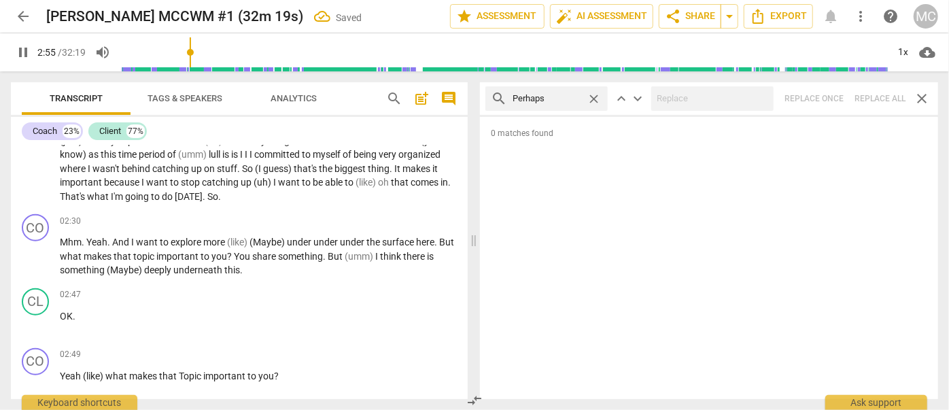
scroll to position [890, 0]
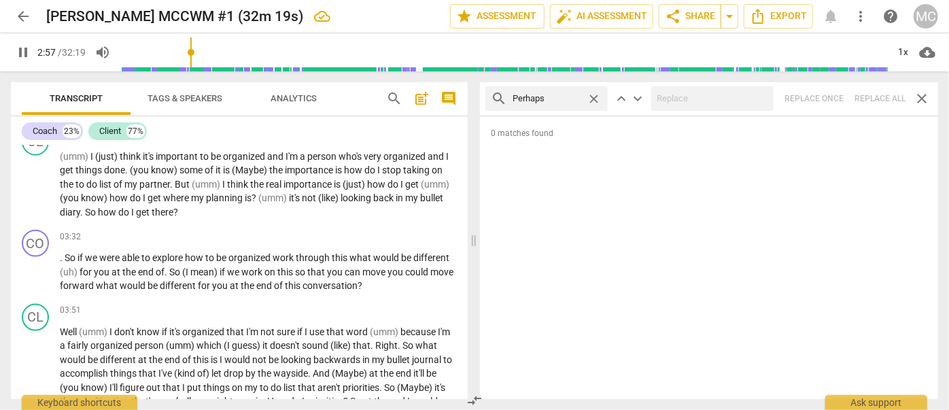
click at [885, 98] on div "search Perhaps close keyboard_arrow_up keyboard_arrow_down Replace once Replace…" at bounding box center [709, 98] width 458 height 33
click at [596, 100] on span "close" at bounding box center [594, 99] width 14 height 14
type input "178"
click at [560, 100] on input "text" at bounding box center [557, 99] width 90 height 22
type input "179"
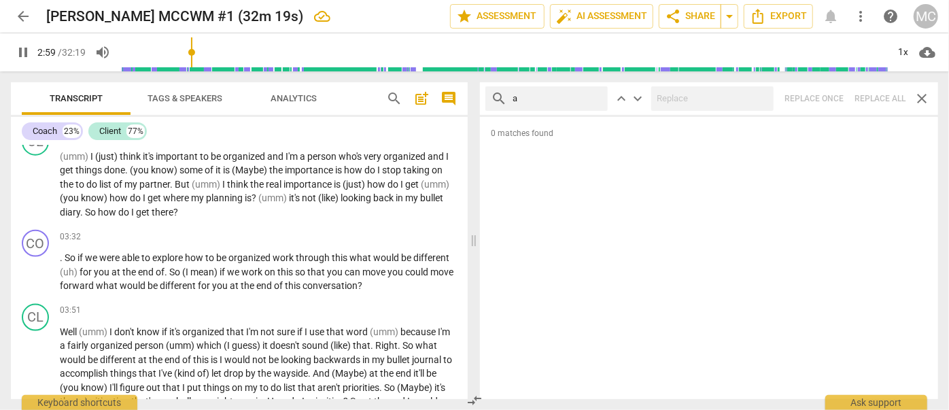
type input "al"
type input "179"
type input "almost"
type input "180"
type input "almost"
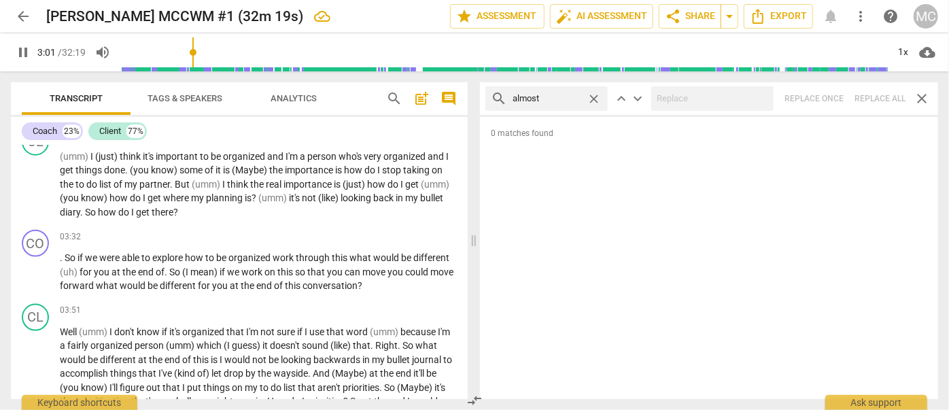
click at [881, 101] on div "search almost close keyboard_arrow_up keyboard_arrow_down Replace once Replace …" at bounding box center [709, 98] width 458 height 33
type input "182"
click at [595, 94] on span "close" at bounding box center [594, 99] width 14 height 14
click at [558, 101] on input "text" at bounding box center [557, 99] width 90 height 22
type input "183"
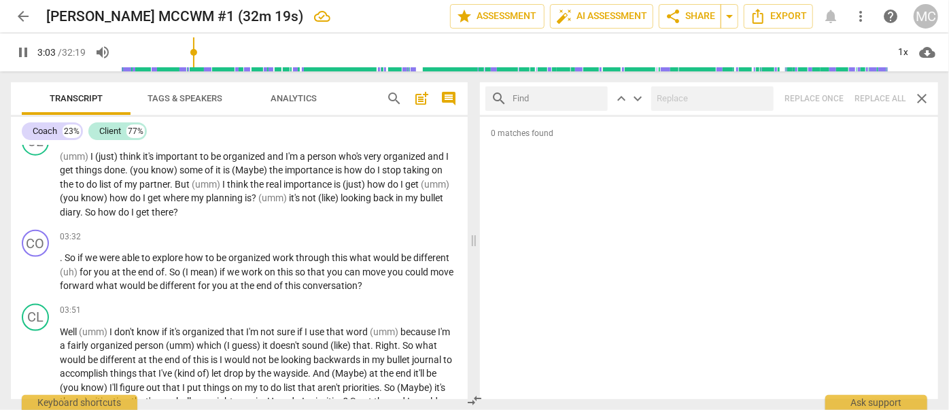
type input "I"
type input "184"
type input "I thin"
type input "184"
type input "I think"
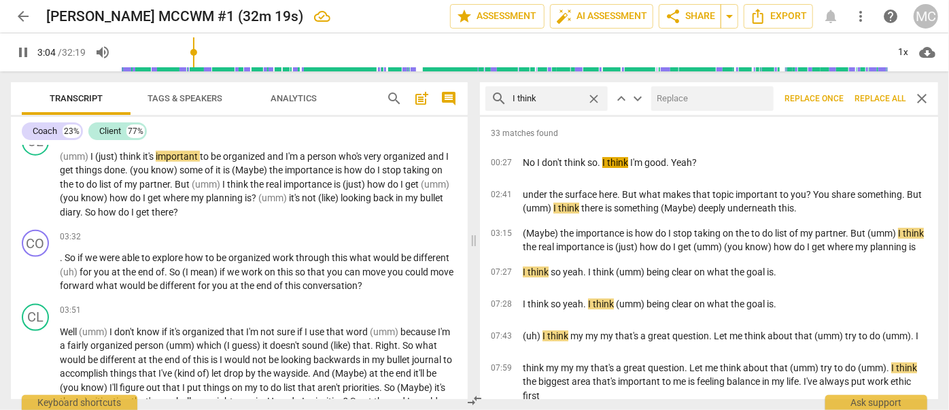
click at [690, 94] on input "text" at bounding box center [709, 99] width 117 height 22
type input "185"
type input "(I"
type input "185"
click at [888, 98] on span "Replace all" at bounding box center [879, 99] width 51 height 12
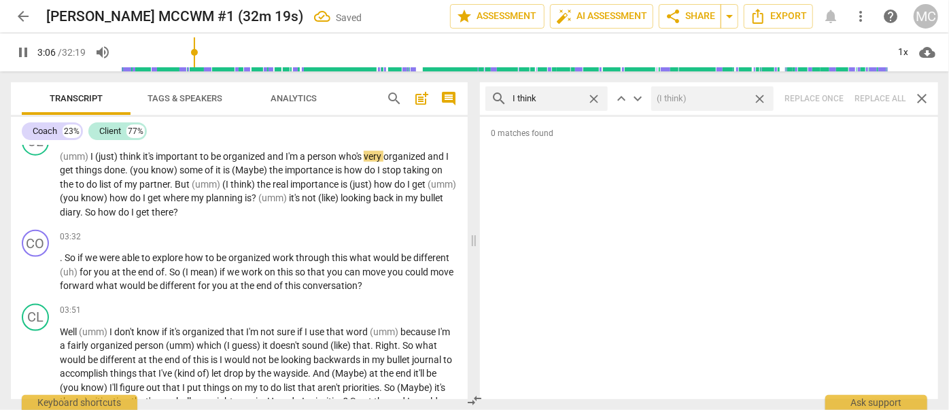
click at [761, 101] on span "close" at bounding box center [759, 99] width 14 height 14
click at [593, 97] on span "close" at bounding box center [594, 99] width 14 height 14
click at [563, 99] on input "text" at bounding box center [557, 99] width 90 height 22
click at [871, 90] on div "search basically close keyboard_arrow_up keyboard_arrow_down Replace once Repla…" at bounding box center [709, 98] width 458 height 33
drag, startPoint x: 592, startPoint y: 97, endPoint x: 558, endPoint y: 95, distance: 34.0
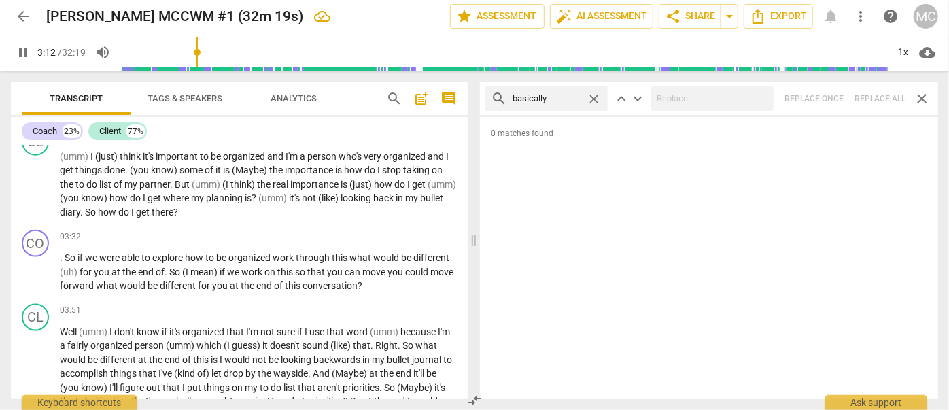
click at [592, 97] on span "close" at bounding box center [594, 99] width 14 height 14
click at [557, 95] on input "text" at bounding box center [557, 99] width 90 height 22
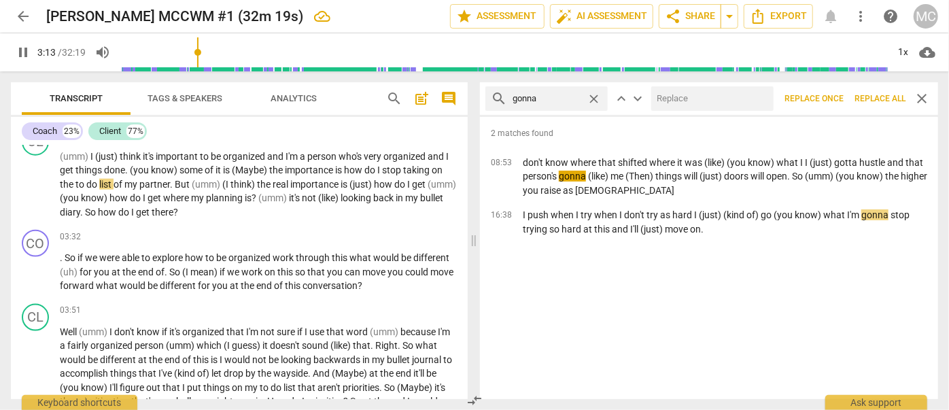
click at [699, 96] on input "text" at bounding box center [709, 99] width 117 height 22
click at [873, 92] on button "Replace all" at bounding box center [880, 98] width 62 height 24
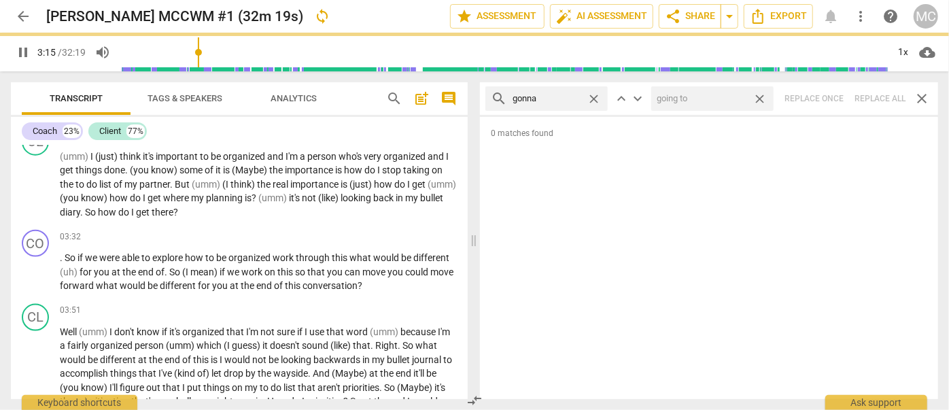
click at [761, 99] on span "close" at bounding box center [759, 99] width 14 height 14
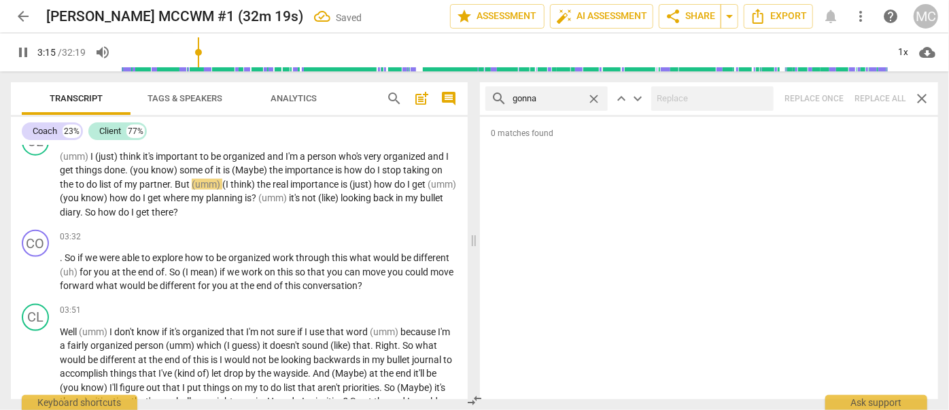
click at [599, 99] on span "close" at bounding box center [594, 99] width 14 height 14
click at [552, 99] on input "text" at bounding box center [557, 99] width 90 height 22
click at [879, 94] on div "search wanna close keyboard_arrow_up keyboard_arrow_down Replace once Replace a…" at bounding box center [709, 98] width 458 height 33
click at [593, 98] on span "close" at bounding box center [594, 99] width 14 height 14
click at [567, 98] on input "text" at bounding box center [557, 99] width 90 height 22
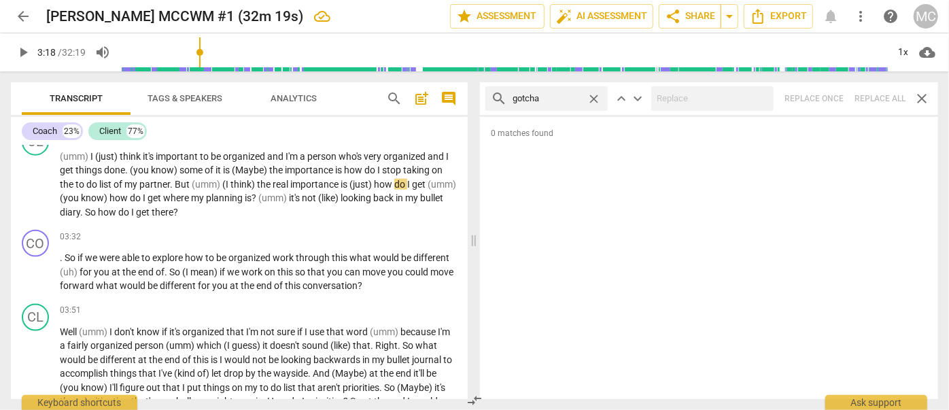
click at [882, 101] on div "search gotcha close keyboard_arrow_up keyboard_arrow_down Replace once Replace …" at bounding box center [709, 98] width 458 height 33
click at [593, 95] on span "close" at bounding box center [594, 99] width 14 height 14
click at [578, 98] on input "text" at bounding box center [557, 99] width 90 height 22
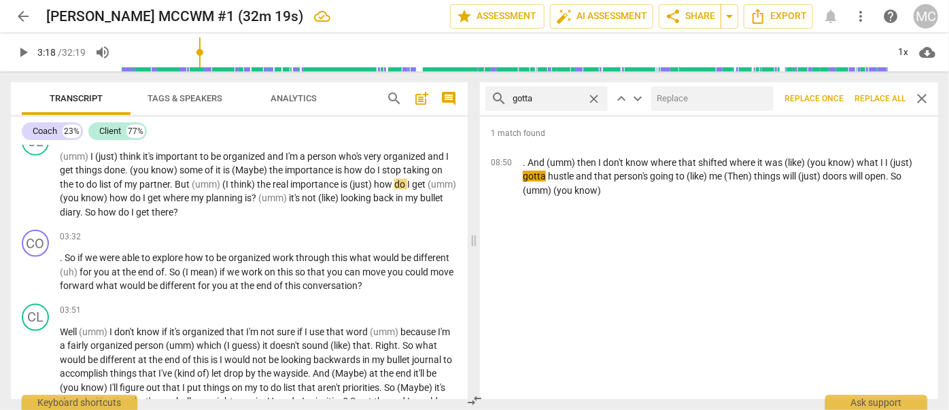
click at [686, 103] on input "text" at bounding box center [709, 99] width 117 height 22
click at [877, 103] on span "Replace all" at bounding box center [879, 99] width 51 height 12
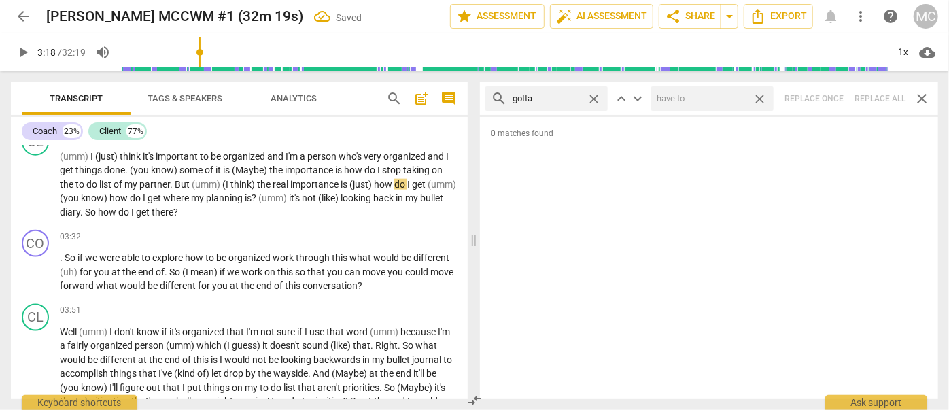
click at [765, 99] on span "close" at bounding box center [759, 99] width 14 height 14
click at [599, 99] on span "close" at bounding box center [594, 99] width 14 height 14
click at [580, 101] on input "text" at bounding box center [557, 99] width 90 height 22
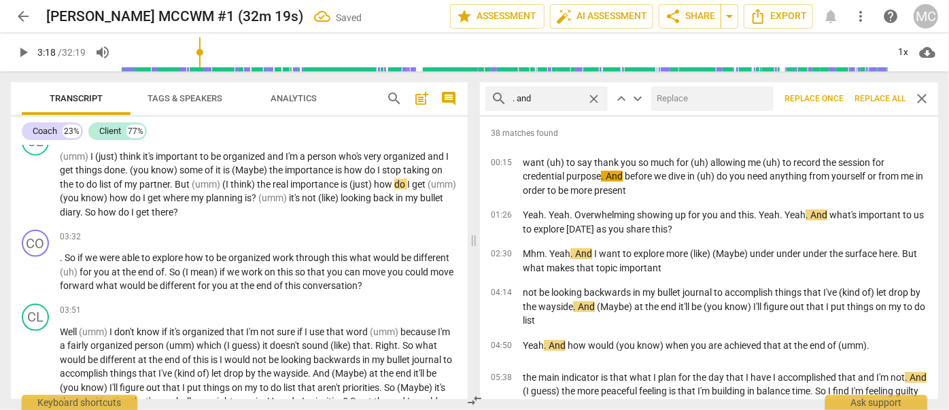
click at [681, 94] on input "text" at bounding box center [709, 99] width 117 height 22
click at [879, 99] on span "Replace all" at bounding box center [879, 99] width 51 height 12
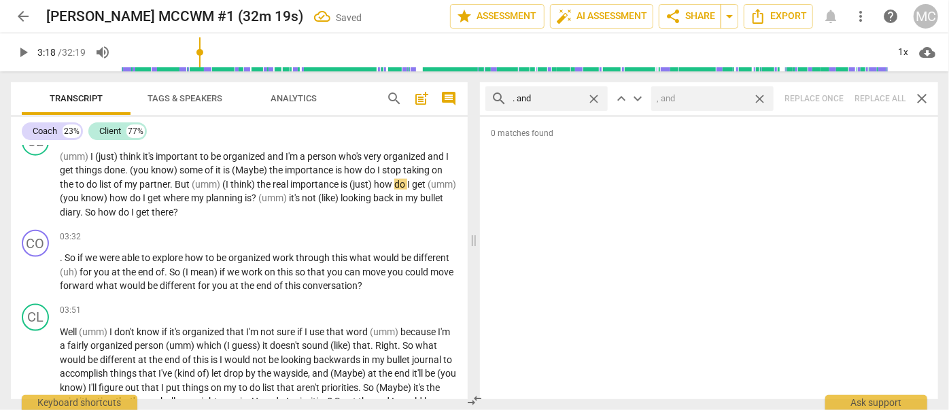
drag, startPoint x: 759, startPoint y: 97, endPoint x: 695, endPoint y: 97, distance: 63.9
click at [759, 97] on span "close" at bounding box center [759, 99] width 14 height 14
click at [596, 97] on span "close" at bounding box center [594, 99] width 14 height 14
click at [551, 92] on input "text" at bounding box center [557, 99] width 90 height 22
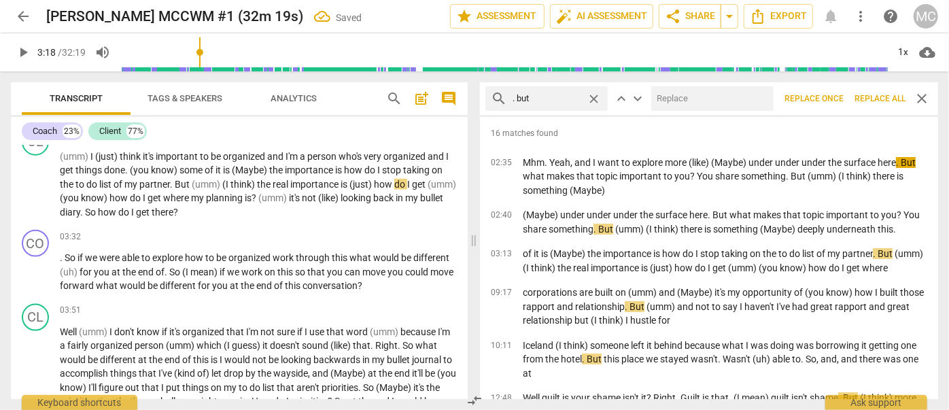
click at [697, 99] on input "text" at bounding box center [709, 99] width 117 height 22
click at [872, 97] on span "Replace all" at bounding box center [879, 99] width 51 height 12
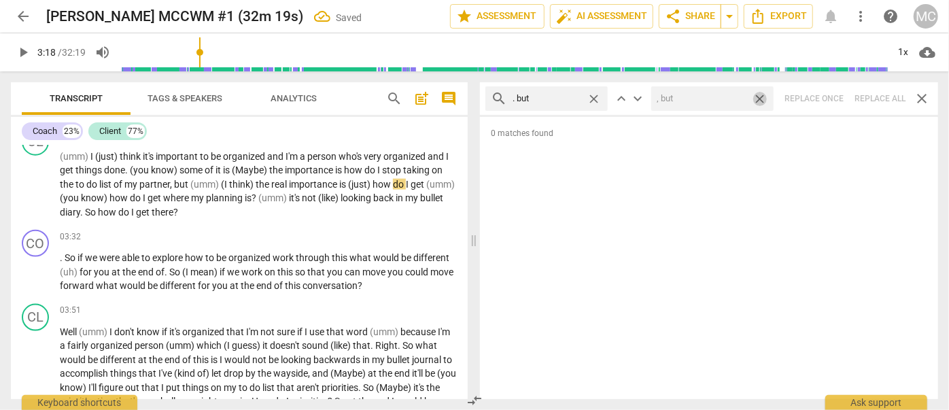
drag, startPoint x: 759, startPoint y: 97, endPoint x: 593, endPoint y: 92, distance: 165.9
click at [759, 98] on span "close" at bounding box center [759, 99] width 14 height 14
click at [593, 93] on span "close" at bounding box center [594, 99] width 14 height 14
click at [551, 95] on input "text" at bounding box center [557, 99] width 90 height 22
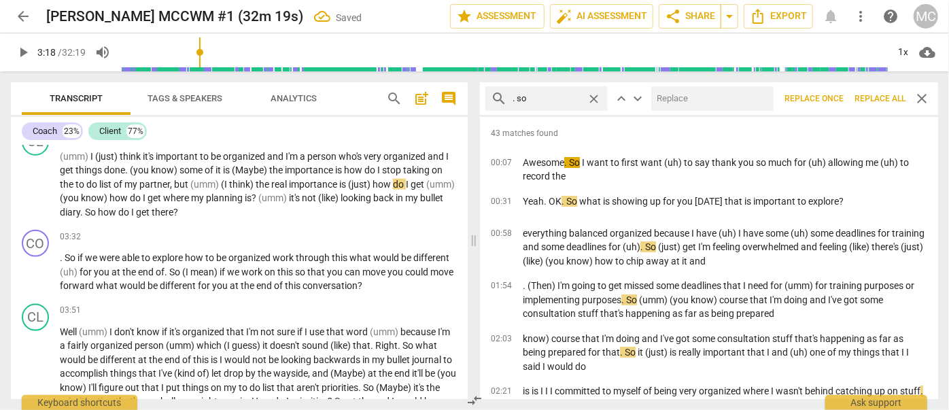
click at [702, 107] on input "text" at bounding box center [709, 99] width 117 height 22
click at [876, 101] on span "Replace all" at bounding box center [879, 99] width 51 height 12
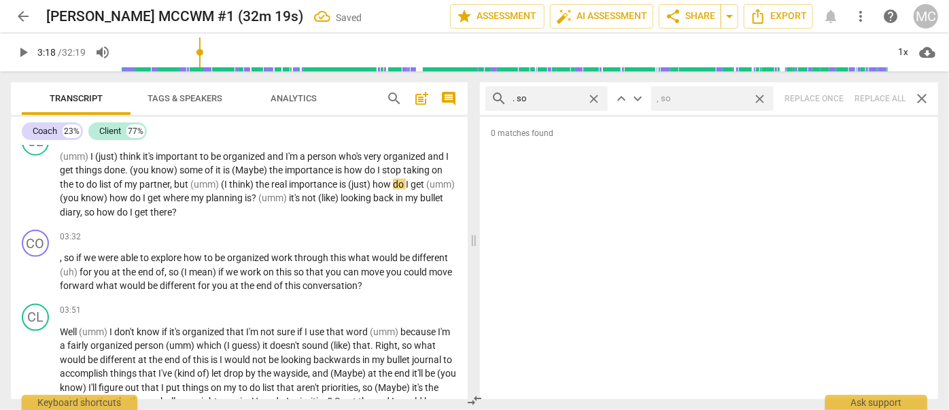
click at [757, 99] on span "close" at bounding box center [759, 99] width 14 height 14
click at [595, 97] on span "close" at bounding box center [594, 99] width 14 height 14
drag, startPoint x: 556, startPoint y: 99, endPoint x: 563, endPoint y: 84, distance: 15.8
click at [556, 99] on input "text" at bounding box center [557, 99] width 90 height 22
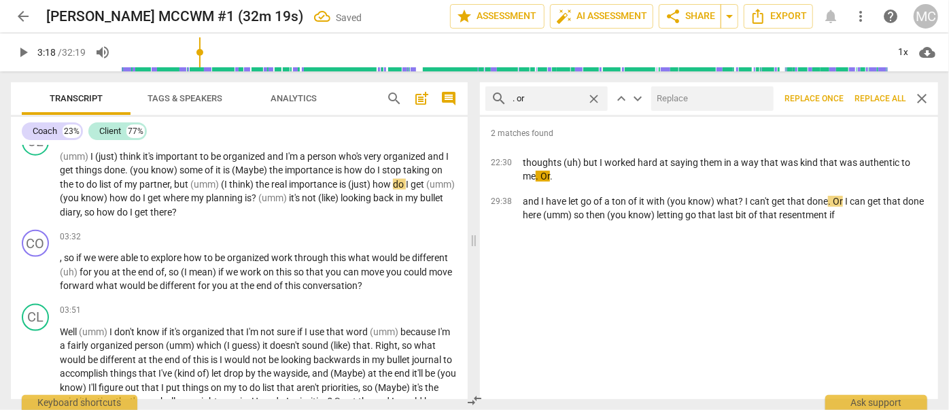
click at [672, 101] on input "text" at bounding box center [709, 99] width 117 height 22
click at [877, 106] on button "Replace all" at bounding box center [880, 98] width 62 height 24
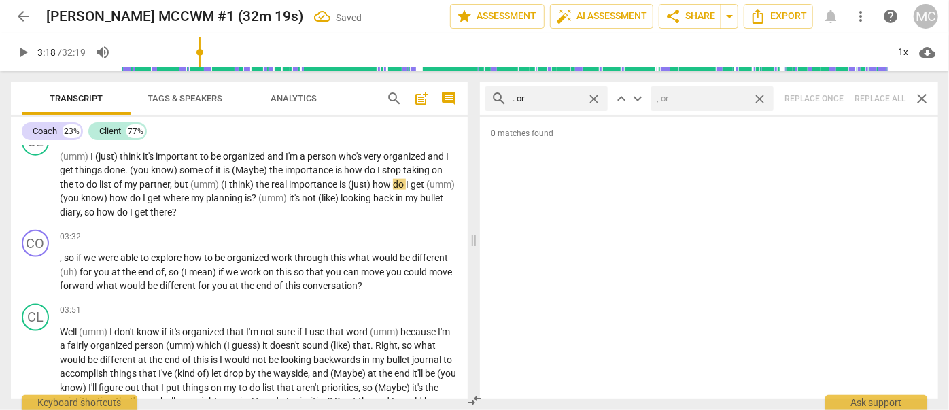
click at [761, 97] on span "close" at bounding box center [759, 99] width 14 height 14
click at [598, 95] on span "close" at bounding box center [594, 99] width 14 height 14
click at [563, 96] on input "text" at bounding box center [557, 99] width 90 height 22
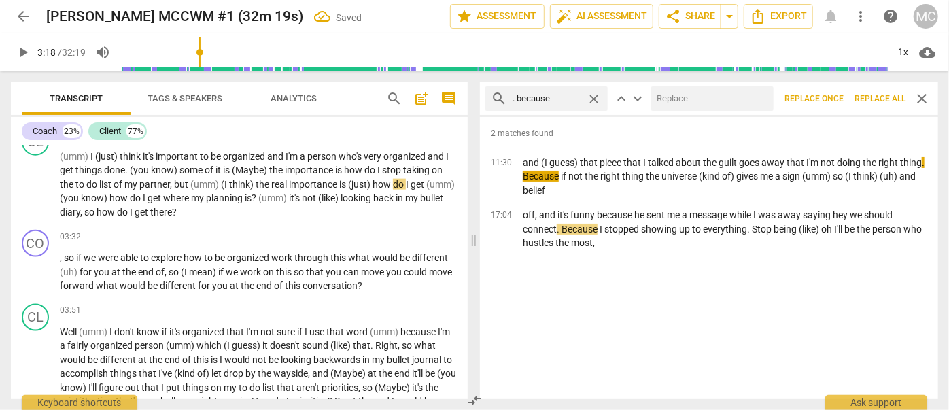
click at [699, 99] on input "text" at bounding box center [709, 99] width 117 height 22
click at [868, 101] on span "Replace all" at bounding box center [879, 99] width 51 height 12
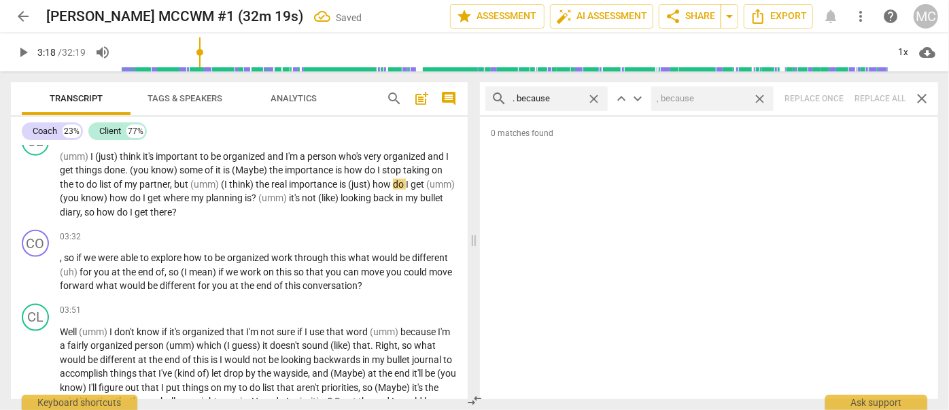
click at [765, 99] on span "close" at bounding box center [759, 99] width 14 height 14
click at [589, 97] on span "close" at bounding box center [594, 99] width 14 height 14
click at [559, 99] on input "text" at bounding box center [546, 99] width 69 height 22
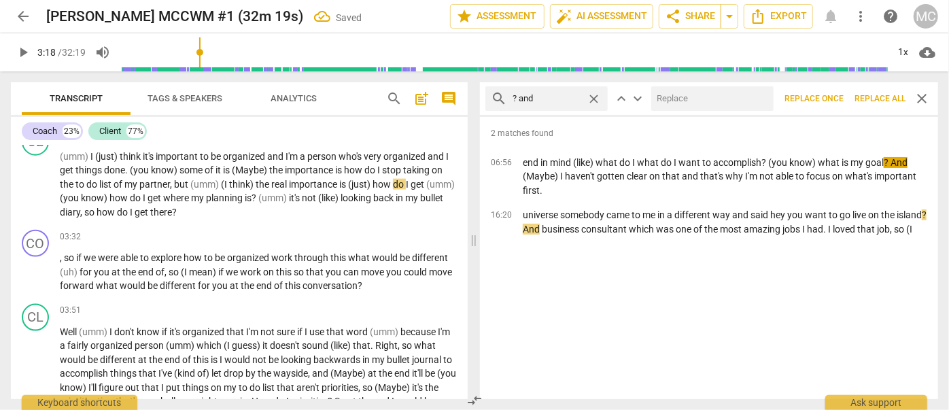
click at [727, 94] on input "text" at bounding box center [709, 99] width 117 height 22
click at [879, 94] on span "Replace all" at bounding box center [879, 99] width 51 height 12
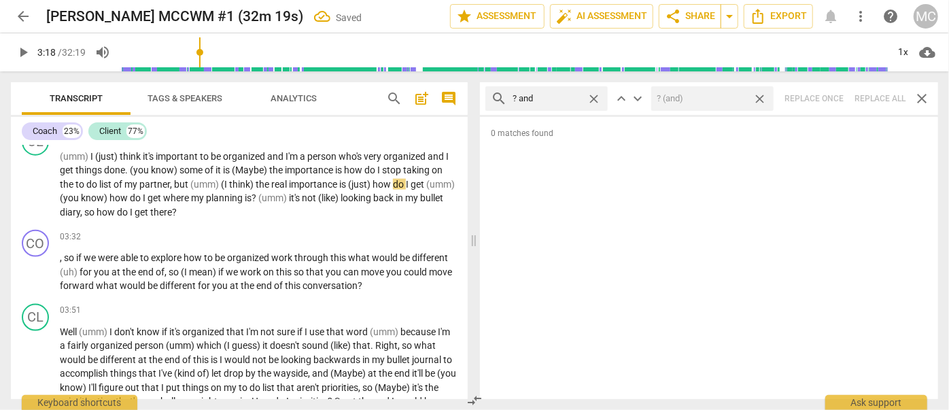
click at [763, 101] on span "close" at bounding box center [759, 99] width 14 height 14
click at [594, 98] on span "close" at bounding box center [594, 99] width 14 height 14
click at [565, 99] on input "text" at bounding box center [557, 99] width 90 height 22
click at [871, 99] on div "search ? but close keyboard_arrow_up keyboard_arrow_down Replace once Replace a…" at bounding box center [709, 98] width 458 height 33
click at [596, 99] on span "close" at bounding box center [594, 99] width 14 height 14
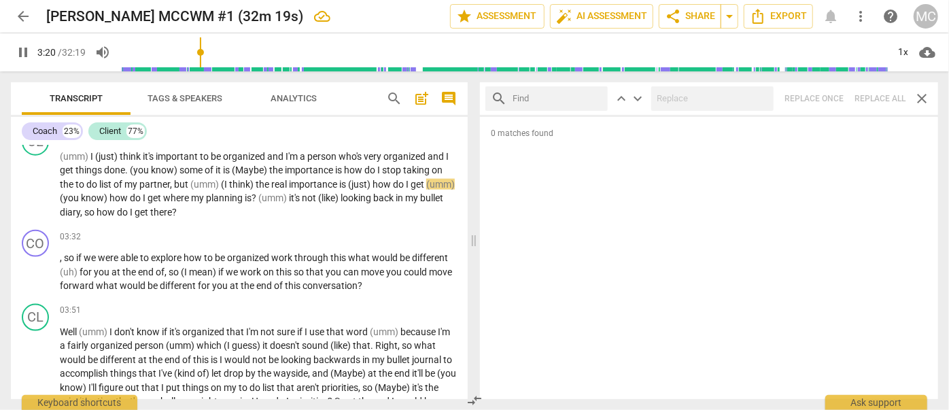
click at [553, 101] on input "text" at bounding box center [557, 99] width 90 height 22
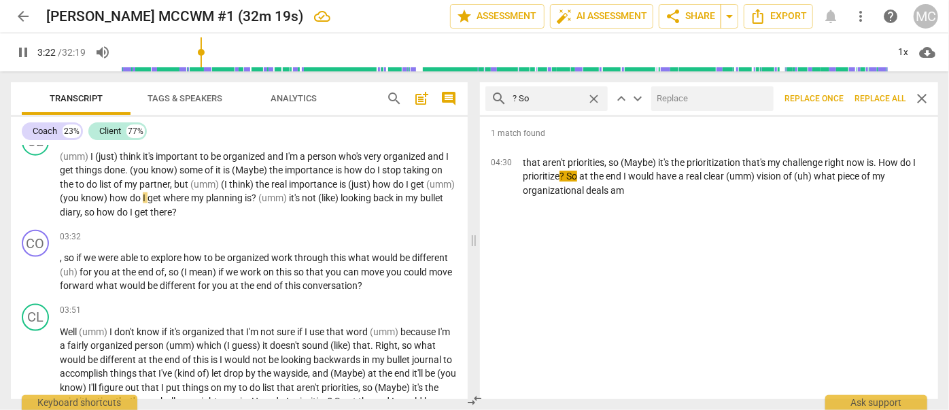
click at [686, 101] on input "text" at bounding box center [709, 99] width 117 height 22
click at [875, 103] on span "Replace all" at bounding box center [879, 99] width 51 height 12
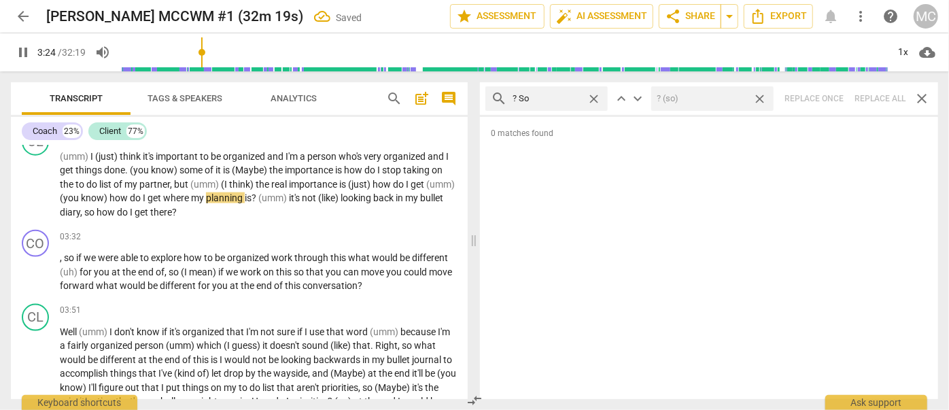
click at [765, 98] on span "close" at bounding box center [759, 99] width 14 height 14
click at [595, 99] on span "close" at bounding box center [594, 99] width 14 height 14
click at [556, 101] on input "text" at bounding box center [557, 99] width 90 height 22
click at [879, 100] on div "search ? Or close keyboard_arrow_up keyboard_arrow_down Replace once Replace al…" at bounding box center [709, 98] width 458 height 33
click at [595, 98] on span "close" at bounding box center [594, 99] width 14 height 14
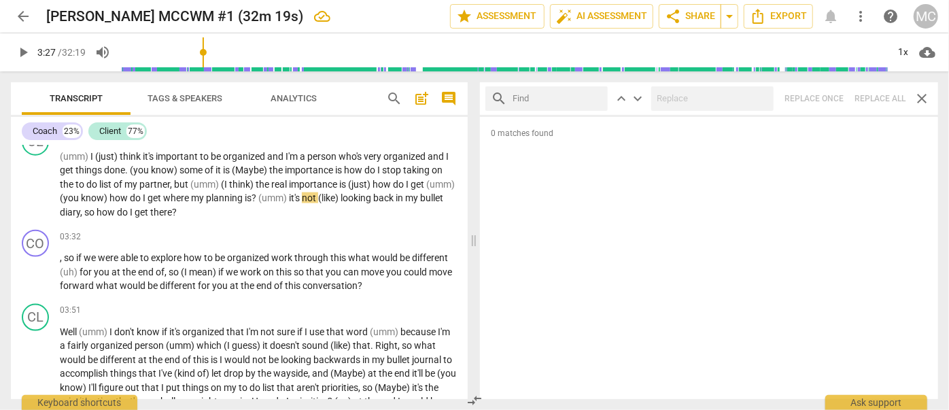
click at [558, 96] on input "text" at bounding box center [557, 99] width 90 height 22
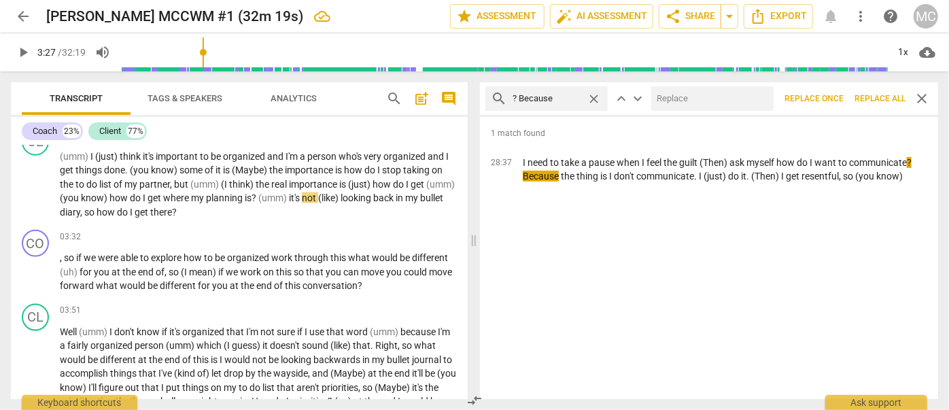
click at [729, 101] on input "text" at bounding box center [709, 99] width 117 height 22
click at [880, 93] on span "Replace all" at bounding box center [879, 99] width 51 height 12
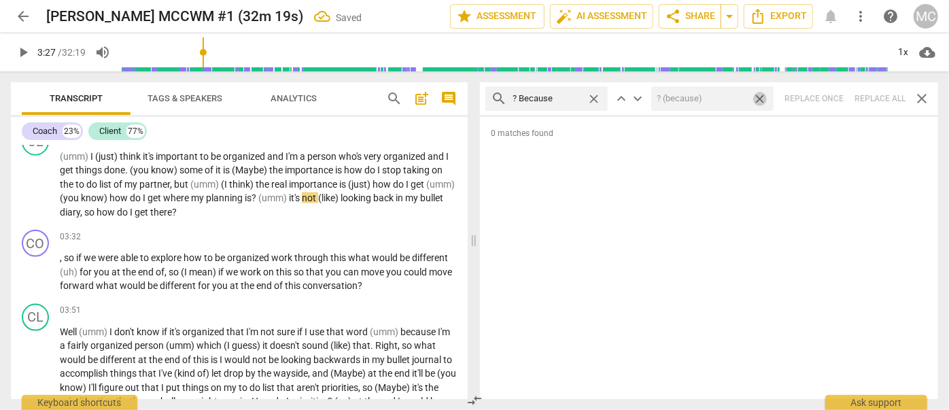
drag, startPoint x: 762, startPoint y: 101, endPoint x: 627, endPoint y: 103, distance: 134.6
click at [762, 101] on span "close" at bounding box center [759, 99] width 14 height 14
click at [593, 99] on span "close" at bounding box center [594, 99] width 14 height 14
click at [578, 100] on input "text" at bounding box center [557, 99] width 90 height 22
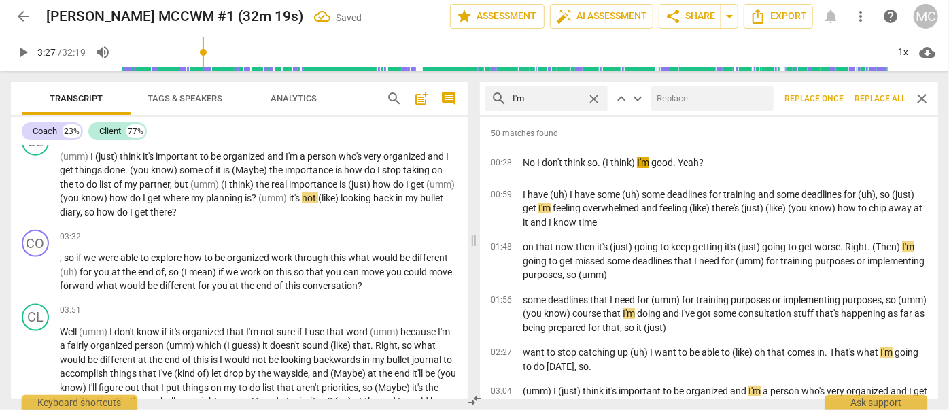
click at [685, 103] on input "text" at bounding box center [709, 99] width 117 height 22
click at [879, 97] on span "Replace all" at bounding box center [879, 99] width 51 height 12
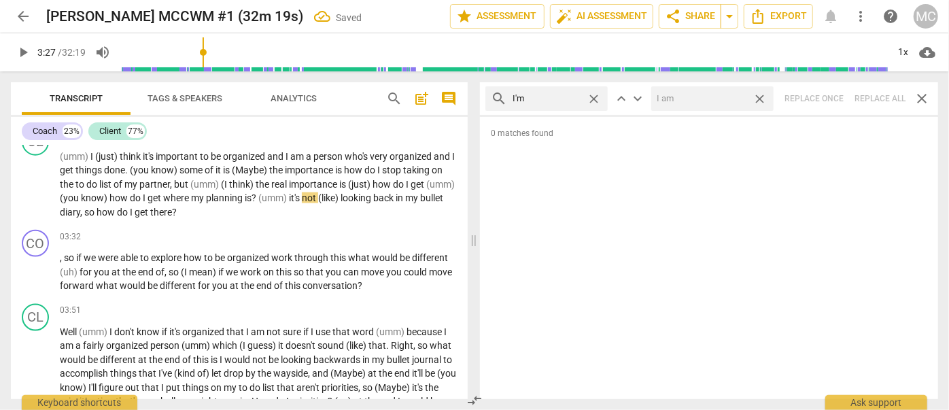
click at [764, 99] on span "close" at bounding box center [759, 99] width 14 height 14
click at [596, 98] on span "close" at bounding box center [594, 99] width 14 height 14
click at [563, 96] on input "text" at bounding box center [557, 99] width 90 height 22
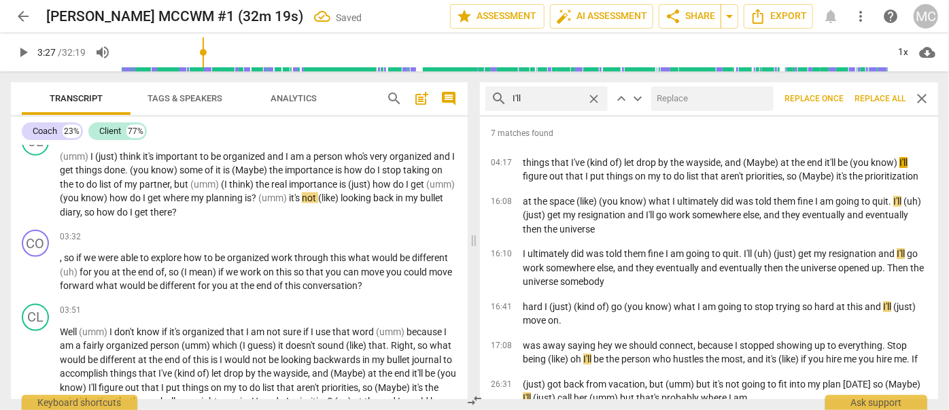
click at [700, 103] on input "text" at bounding box center [709, 99] width 117 height 22
click at [883, 103] on span "Replace all" at bounding box center [879, 99] width 51 height 12
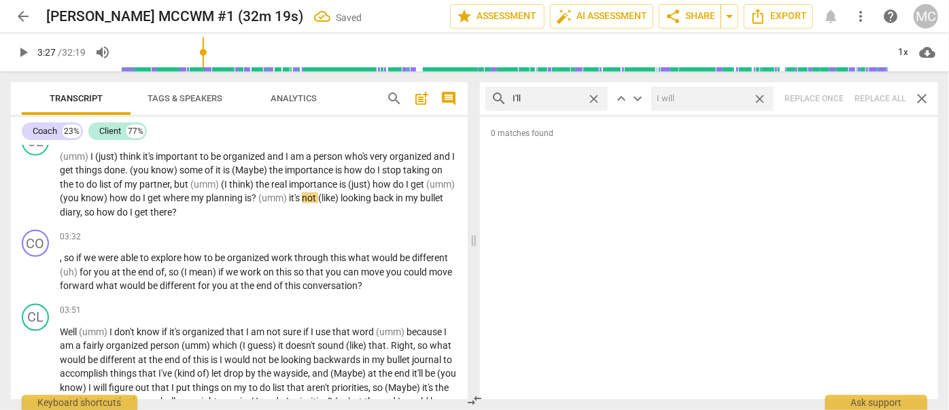
click at [762, 99] on span "close" at bounding box center [759, 99] width 14 height 14
click at [597, 99] on span "close" at bounding box center [594, 99] width 14 height 14
click at [565, 99] on input "text" at bounding box center [546, 99] width 69 height 22
click at [865, 96] on div "search you'll close keyboard_arrow_up keyboard_arrow_down Replace once Replace …" at bounding box center [709, 98] width 458 height 33
click at [591, 98] on span "close" at bounding box center [594, 99] width 14 height 14
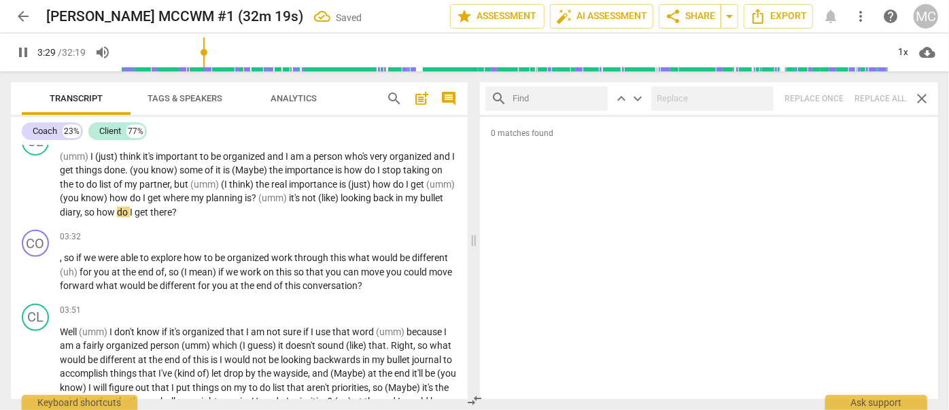
click at [553, 99] on input "text" at bounding box center [557, 99] width 90 height 22
click at [882, 99] on div "search he'll close keyboard_arrow_up keyboard_arrow_down Replace once Replace a…" at bounding box center [709, 98] width 458 height 33
click at [591, 99] on span "close" at bounding box center [594, 99] width 14 height 14
click at [560, 99] on input "text" at bounding box center [557, 99] width 90 height 22
click at [884, 94] on div "search she'll close keyboard_arrow_up keyboard_arrow_down Replace once Replace …" at bounding box center [709, 98] width 458 height 33
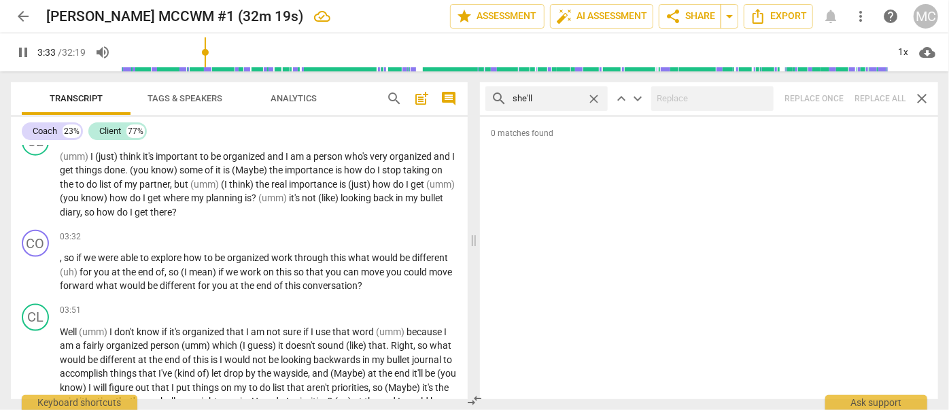
click at [593, 96] on span "close" at bounding box center [594, 99] width 14 height 14
click at [566, 96] on input "text" at bounding box center [557, 99] width 90 height 22
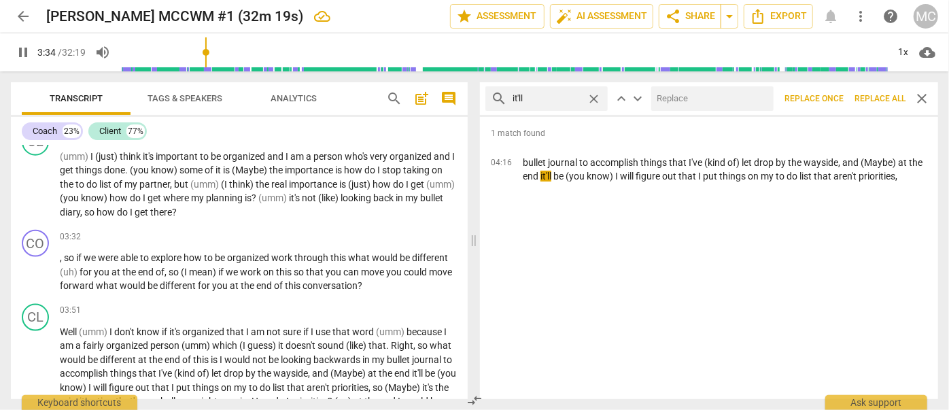
click at [674, 92] on input "text" at bounding box center [709, 99] width 117 height 22
click at [879, 97] on span "Replace all" at bounding box center [879, 99] width 51 height 12
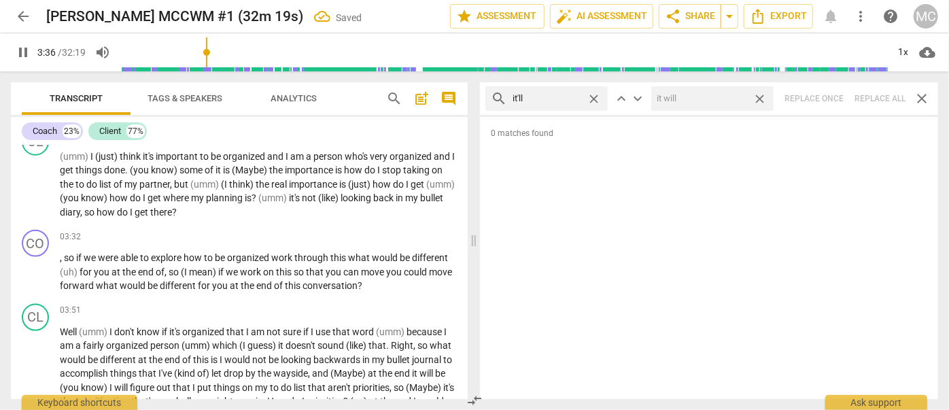
click at [761, 99] on span "close" at bounding box center [759, 99] width 14 height 14
click at [594, 96] on span "close" at bounding box center [594, 99] width 14 height 14
click at [566, 96] on input "text" at bounding box center [557, 99] width 90 height 22
click at [878, 97] on div "search we'll close keyboard_arrow_up keyboard_arrow_down Replace once Replace a…" at bounding box center [709, 98] width 458 height 33
click at [597, 99] on span "close" at bounding box center [594, 99] width 14 height 14
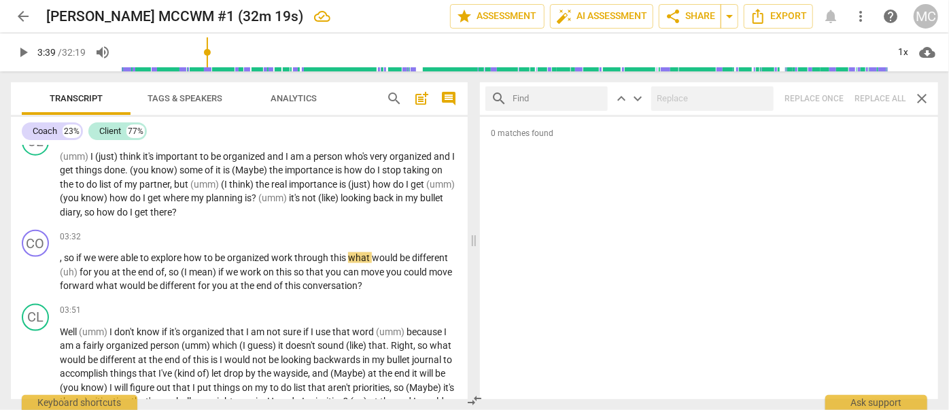
click at [560, 100] on input "text" at bounding box center [557, 99] width 90 height 22
click at [884, 99] on div "search they'll close keyboard_arrow_up keyboard_arrow_down Replace once Replace…" at bounding box center [709, 98] width 458 height 33
click at [593, 98] on span "close" at bounding box center [594, 99] width 14 height 14
click at [574, 99] on input "text" at bounding box center [546, 99] width 69 height 22
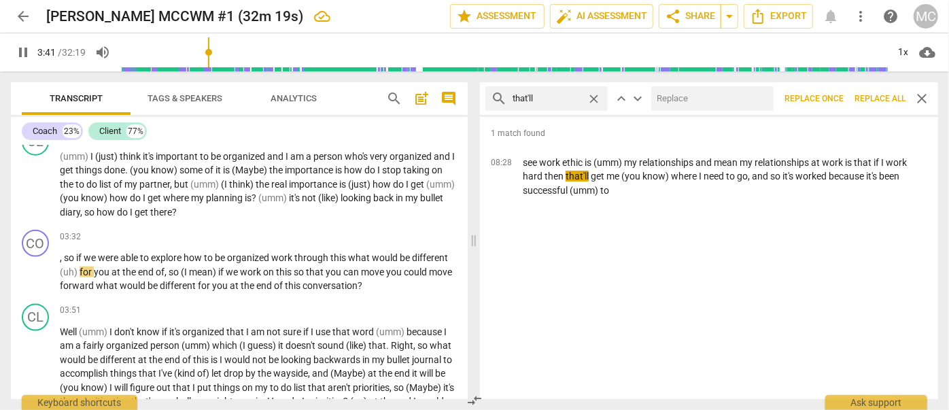
click at [715, 103] on input "text" at bounding box center [709, 99] width 117 height 22
click at [884, 97] on span "Replace all" at bounding box center [879, 99] width 51 height 12
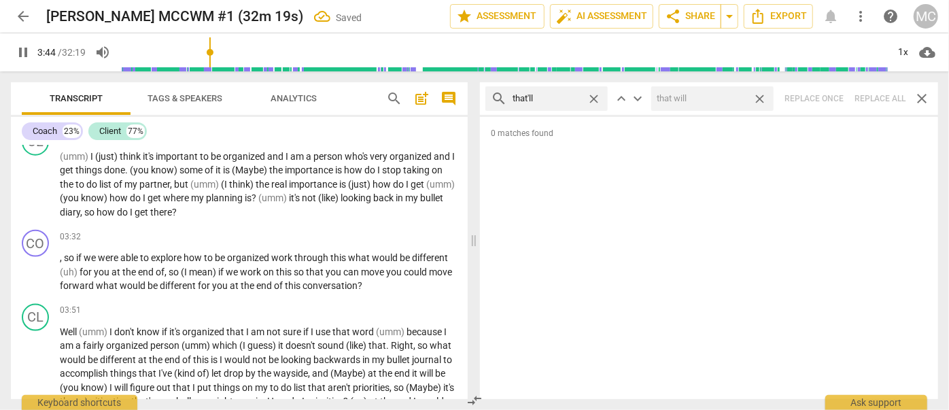
drag, startPoint x: 758, startPoint y: 94, endPoint x: 650, endPoint y: 101, distance: 108.3
click at [758, 94] on span "close" at bounding box center [759, 99] width 14 height 14
click at [600, 98] on span "close" at bounding box center [594, 99] width 14 height 14
click at [570, 98] on input "text" at bounding box center [557, 99] width 90 height 22
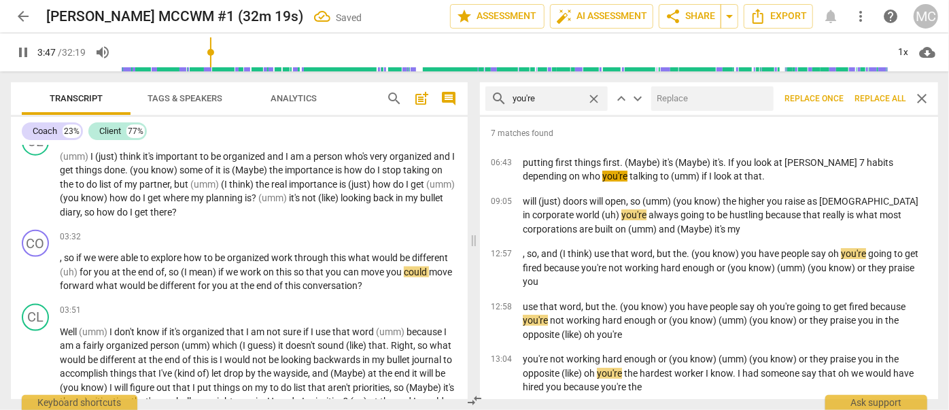
click at [703, 105] on input "text" at bounding box center [709, 99] width 117 height 22
click at [881, 101] on span "Replace all" at bounding box center [879, 99] width 51 height 12
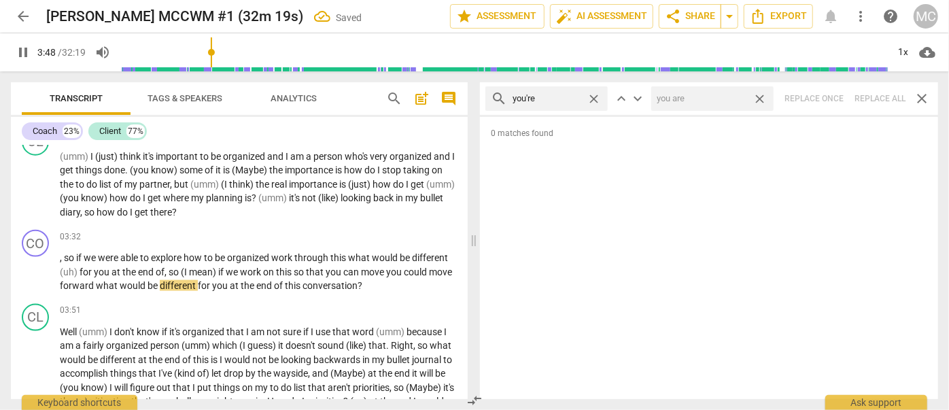
click at [759, 99] on span "close" at bounding box center [759, 99] width 14 height 14
click at [595, 97] on span "close" at bounding box center [594, 99] width 14 height 14
click at [551, 98] on input "text" at bounding box center [557, 99] width 90 height 22
click at [884, 101] on div "search we're close keyboard_arrow_up keyboard_arrow_down Replace once Replace a…" at bounding box center [709, 98] width 458 height 33
click at [597, 97] on span "close" at bounding box center [594, 99] width 14 height 14
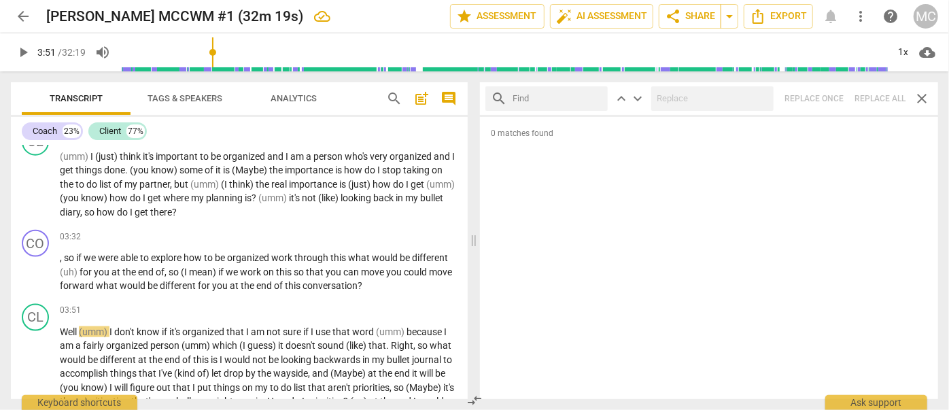
click at [559, 96] on input "text" at bounding box center [557, 99] width 90 height 22
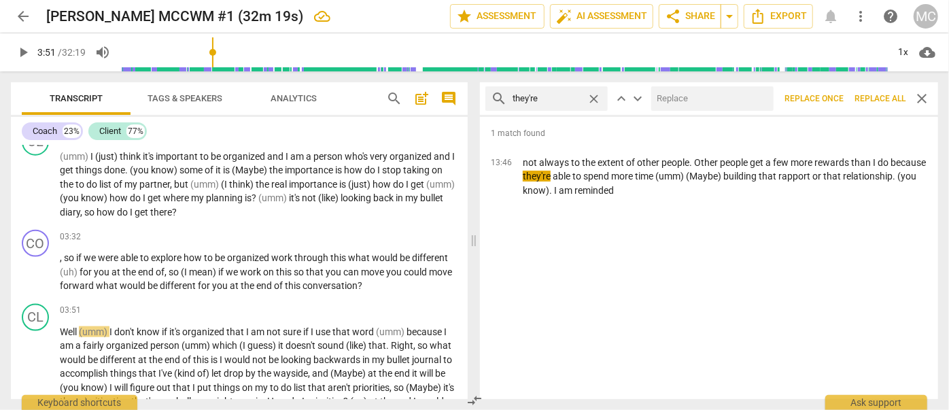
click at [672, 102] on input "text" at bounding box center [709, 99] width 117 height 22
click at [881, 100] on span "Replace all" at bounding box center [879, 99] width 51 height 12
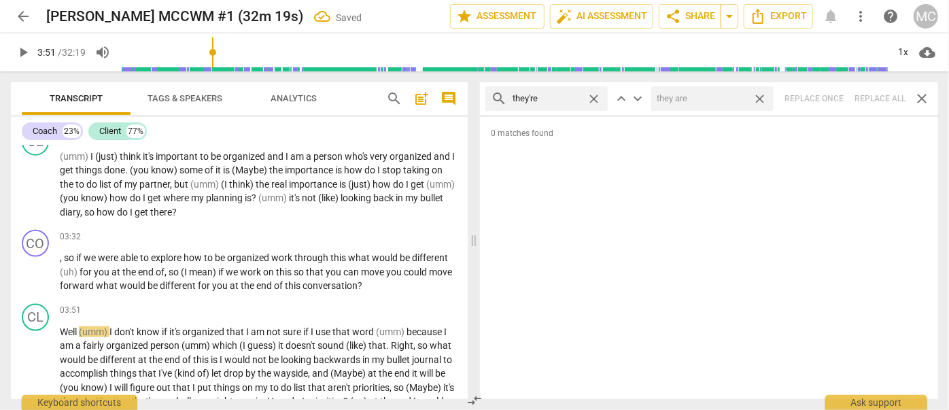
drag, startPoint x: 763, startPoint y: 99, endPoint x: 607, endPoint y: 118, distance: 156.9
click at [763, 99] on span "close" at bounding box center [759, 99] width 14 height 14
click at [594, 98] on span "close" at bounding box center [594, 99] width 14 height 14
click at [558, 100] on input "text" at bounding box center [557, 99] width 90 height 22
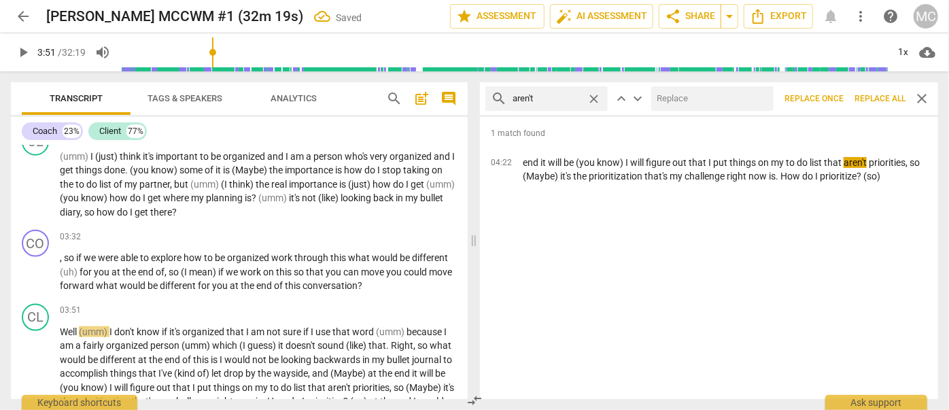
click at [690, 99] on input "text" at bounding box center [709, 99] width 117 height 22
click at [877, 99] on span "Replace all" at bounding box center [879, 99] width 51 height 12
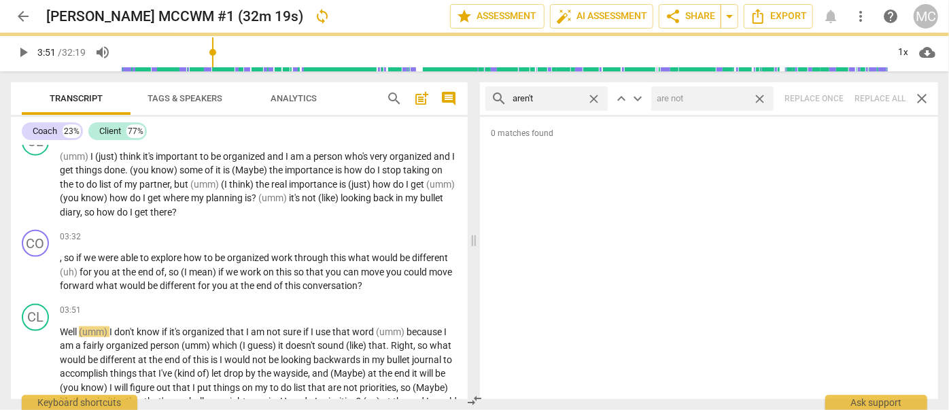
click at [765, 99] on span "close" at bounding box center [759, 99] width 14 height 14
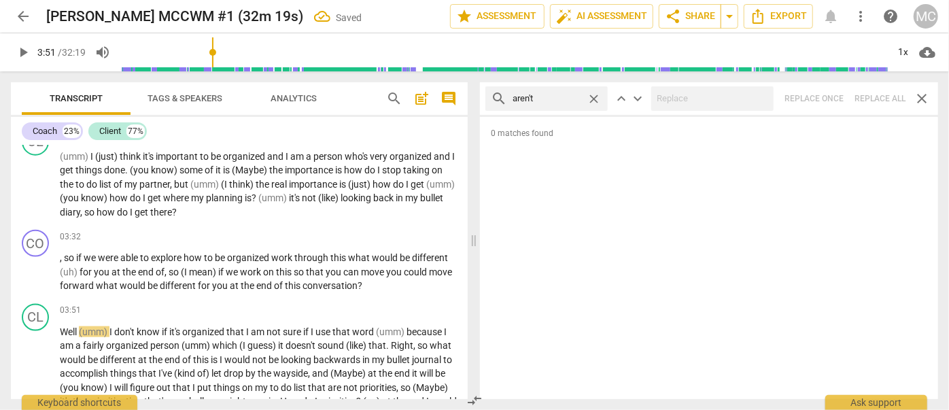
click at [598, 97] on span "close" at bounding box center [594, 99] width 14 height 14
click at [572, 97] on input "text" at bounding box center [557, 99] width 90 height 22
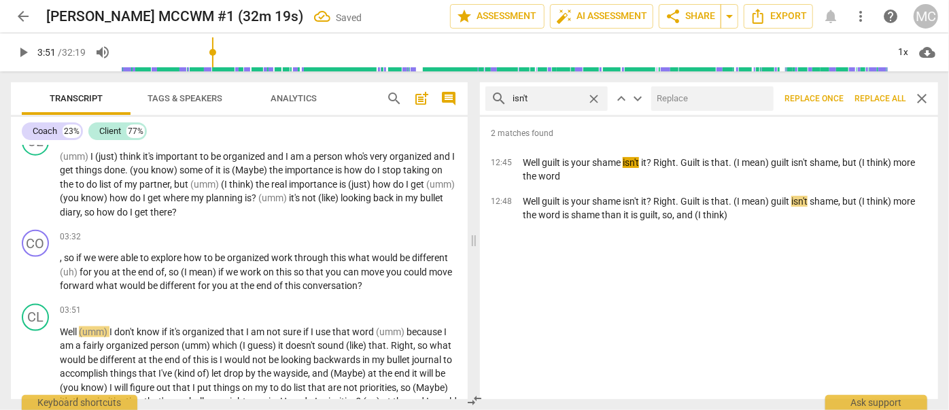
click at [689, 100] on input "text" at bounding box center [709, 99] width 117 height 22
click at [879, 97] on span "Replace all" at bounding box center [879, 99] width 51 height 12
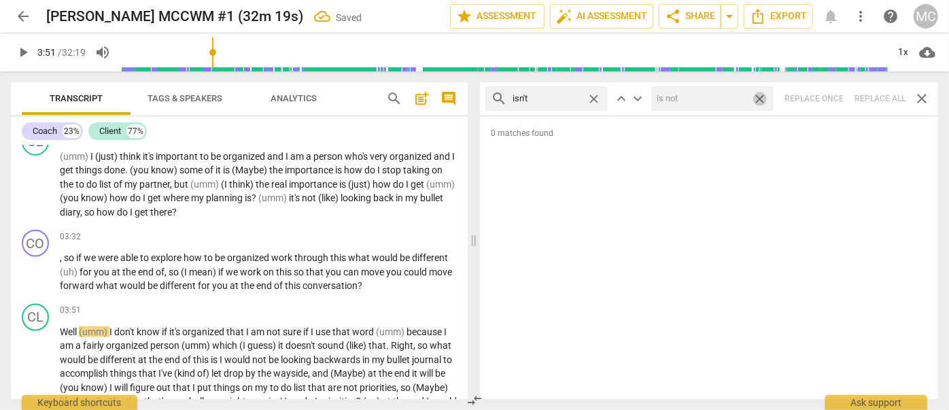
click at [761, 99] on span "close" at bounding box center [759, 99] width 14 height 14
click at [593, 99] on span "close" at bounding box center [594, 99] width 14 height 14
click at [563, 99] on input "text" at bounding box center [557, 99] width 90 height 22
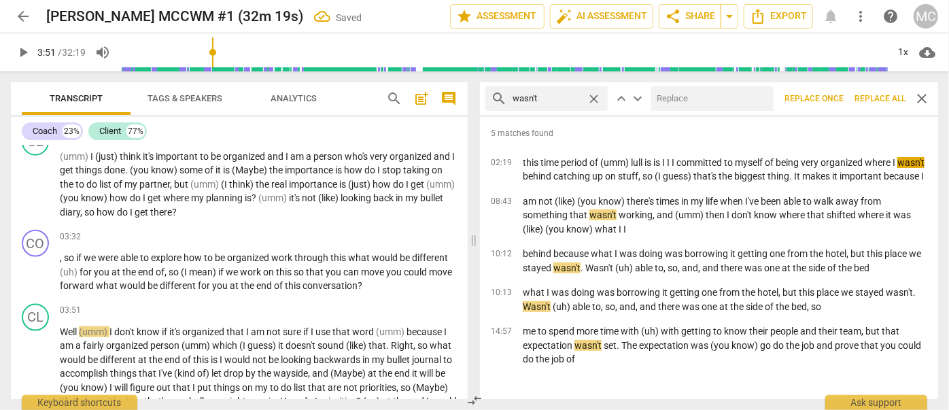
click at [715, 101] on input "text" at bounding box center [709, 99] width 117 height 22
click at [882, 97] on span "Replace all" at bounding box center [879, 99] width 51 height 12
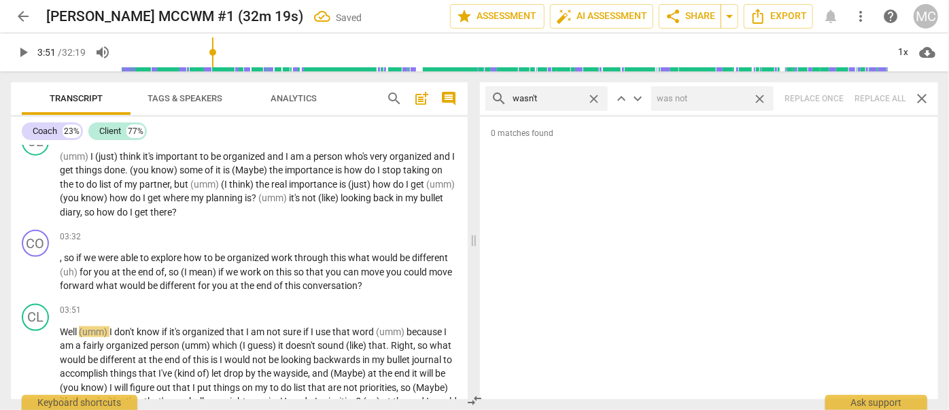
click at [765, 99] on span "close" at bounding box center [759, 99] width 14 height 14
click at [595, 95] on span "close" at bounding box center [594, 99] width 14 height 14
click at [541, 97] on input "text" at bounding box center [557, 99] width 90 height 22
click at [875, 98] on div "search weren't close keyboard_arrow_up keyboard_arrow_down Replace once Replace…" at bounding box center [709, 98] width 458 height 33
click at [591, 92] on span "close" at bounding box center [594, 99] width 14 height 14
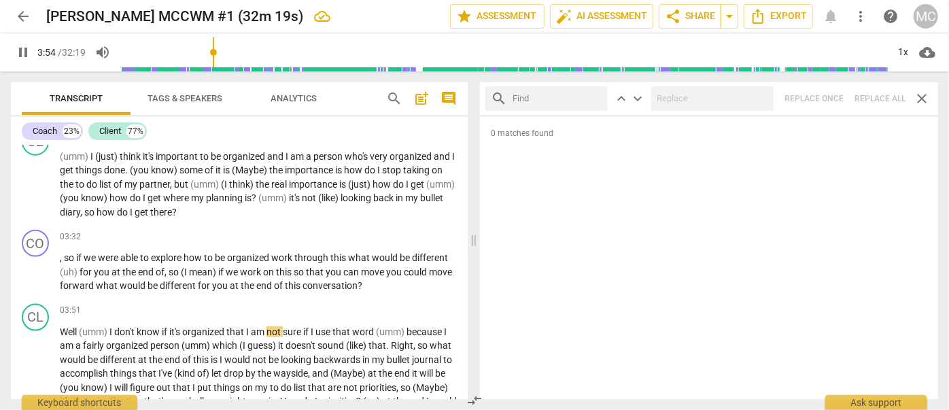
click at [569, 98] on input "text" at bounding box center [557, 99] width 90 height 22
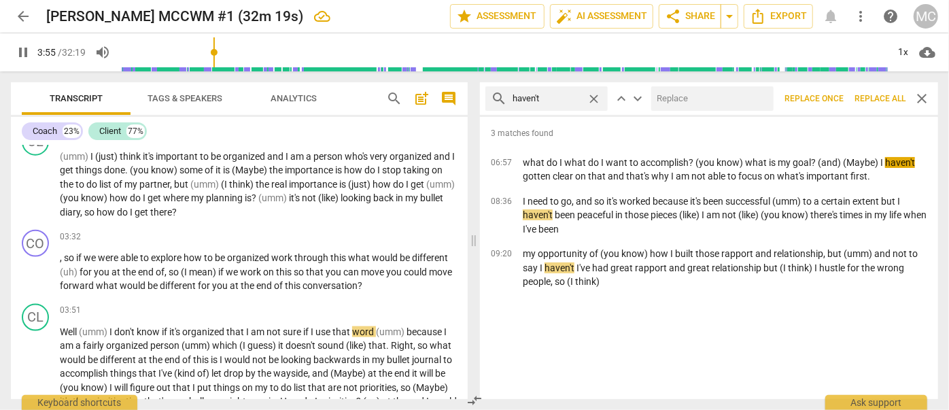
click at [705, 92] on input "text" at bounding box center [709, 99] width 117 height 22
click at [886, 95] on span "Replace all" at bounding box center [879, 99] width 51 height 12
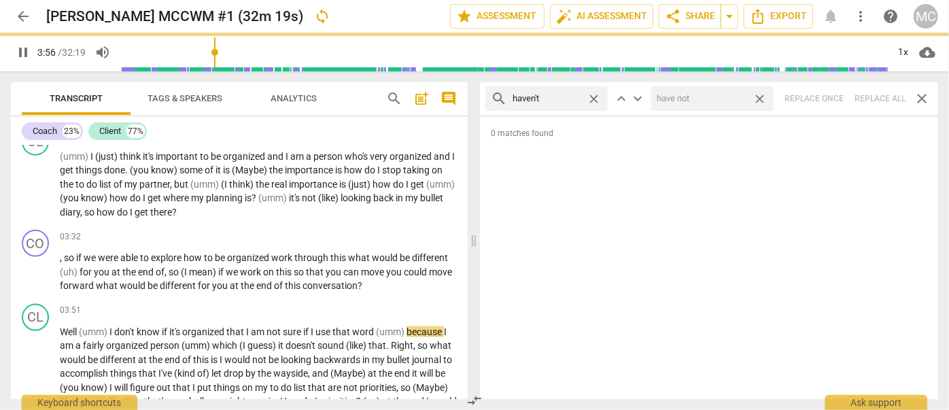
drag, startPoint x: 757, startPoint y: 99, endPoint x: 706, endPoint y: 96, distance: 51.0
click at [757, 99] on span "close" at bounding box center [759, 99] width 14 height 14
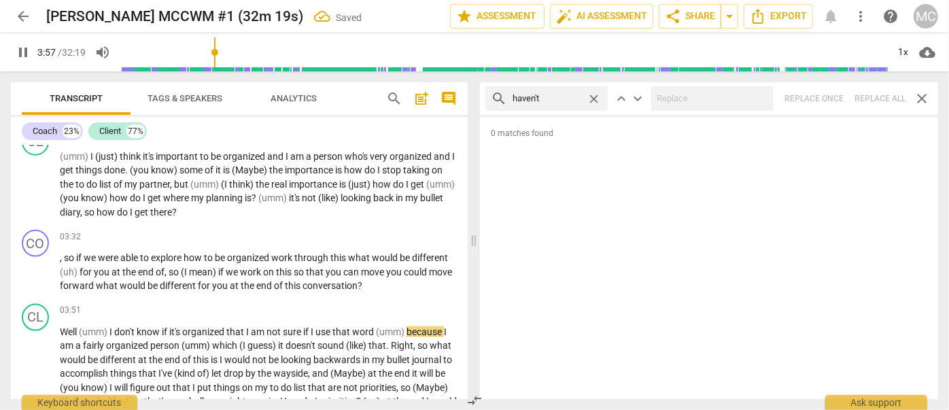
click at [591, 95] on span "close" at bounding box center [594, 99] width 14 height 14
click at [557, 98] on input "text" at bounding box center [557, 99] width 90 height 22
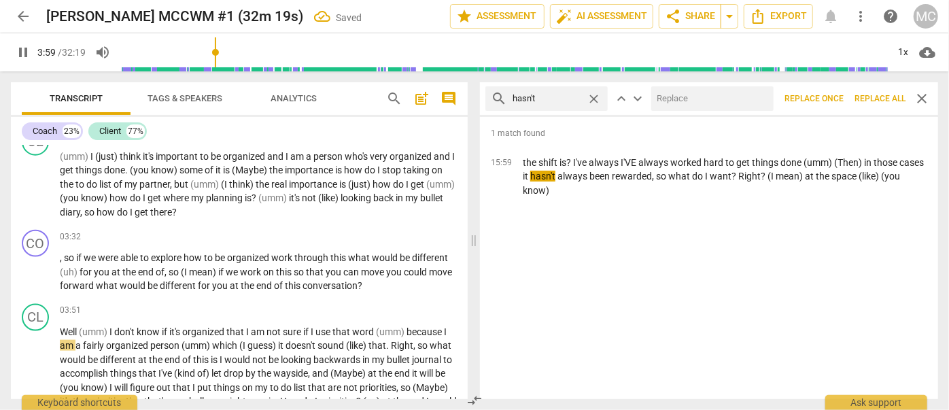
click at [701, 110] on div at bounding box center [712, 98] width 122 height 24
click at [693, 103] on input "text" at bounding box center [709, 99] width 117 height 22
click at [870, 97] on span "Replace all" at bounding box center [879, 99] width 51 height 12
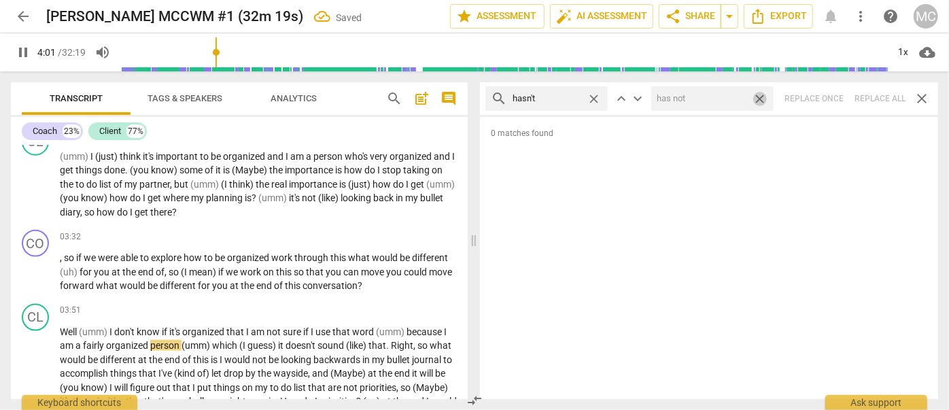
drag, startPoint x: 758, startPoint y: 99, endPoint x: 638, endPoint y: 101, distance: 120.3
click at [759, 99] on span "close" at bounding box center [759, 99] width 14 height 14
click at [594, 98] on span "close" at bounding box center [594, 99] width 14 height 14
click at [576, 98] on input "text" at bounding box center [557, 99] width 90 height 22
click at [880, 90] on div "search hadn't close keyboard_arrow_up keyboard_arrow_down Replace once Replace …" at bounding box center [709, 98] width 458 height 33
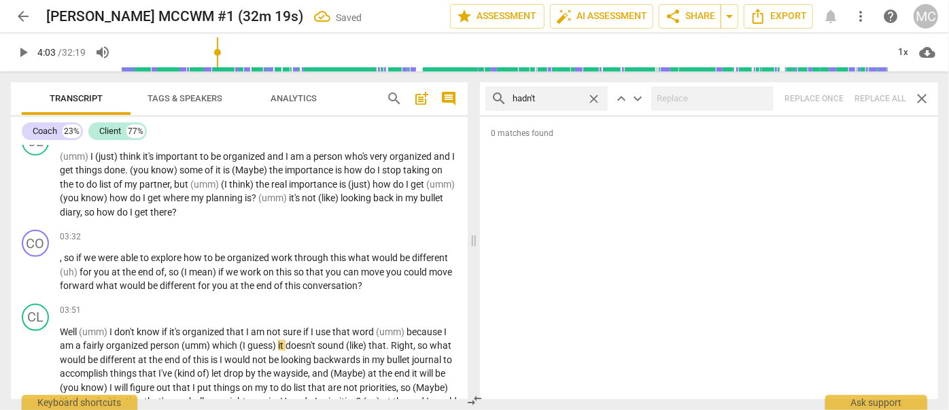
click at [597, 99] on span "close" at bounding box center [594, 99] width 14 height 14
click at [555, 98] on input "text" at bounding box center [557, 99] width 90 height 22
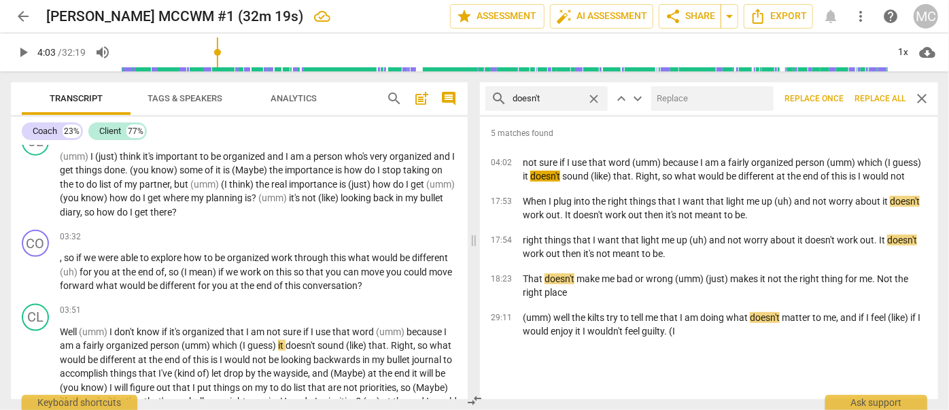
click at [693, 98] on input "text" at bounding box center [709, 99] width 117 height 22
click at [883, 99] on span "Replace all" at bounding box center [879, 99] width 51 height 12
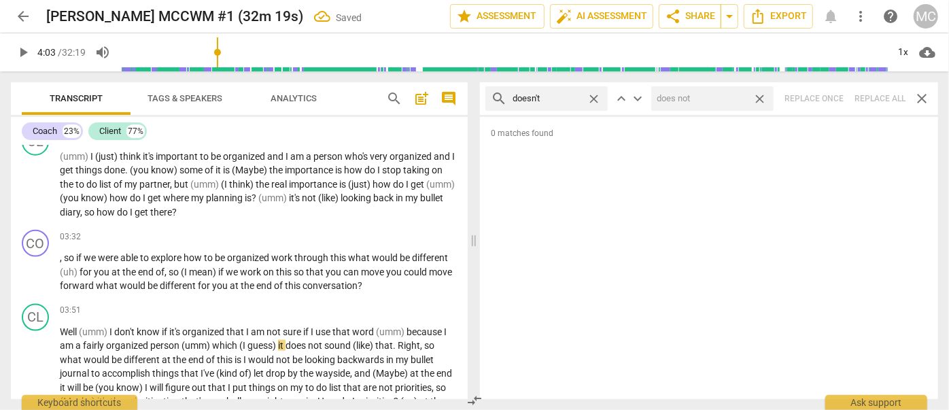
drag, startPoint x: 765, startPoint y: 100, endPoint x: 607, endPoint y: 86, distance: 158.3
click at [765, 100] on span "close" at bounding box center [759, 99] width 14 height 14
click at [594, 94] on span "close" at bounding box center [594, 99] width 14 height 14
click at [558, 101] on input "text" at bounding box center [557, 99] width 90 height 22
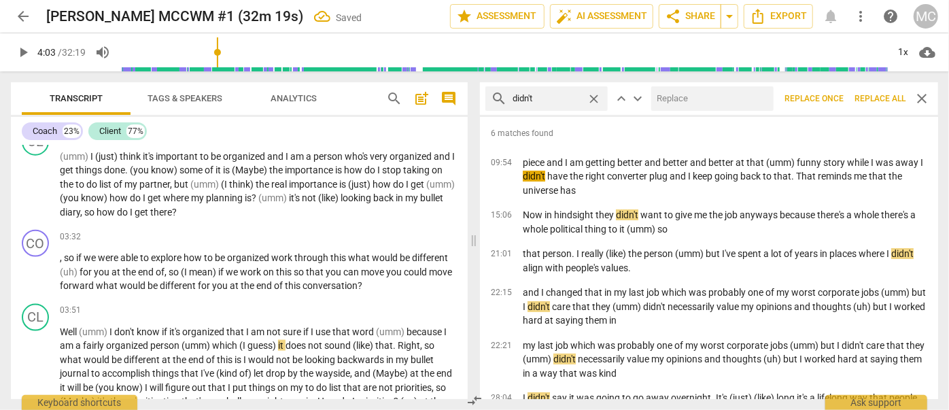
click at [718, 101] on input "text" at bounding box center [709, 99] width 117 height 22
click at [888, 99] on span "Replace all" at bounding box center [879, 99] width 51 height 12
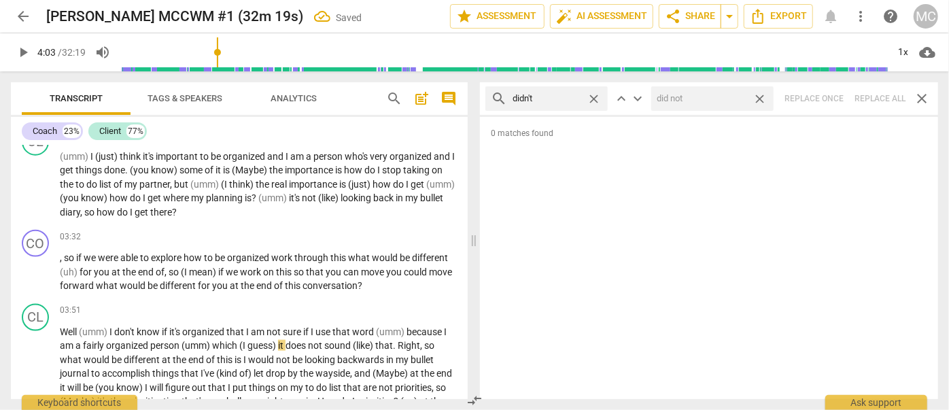
click at [758, 99] on span "close" at bounding box center [759, 99] width 14 height 14
click at [595, 94] on span "close" at bounding box center [594, 99] width 14 height 14
click at [577, 97] on input "text" at bounding box center [557, 99] width 90 height 22
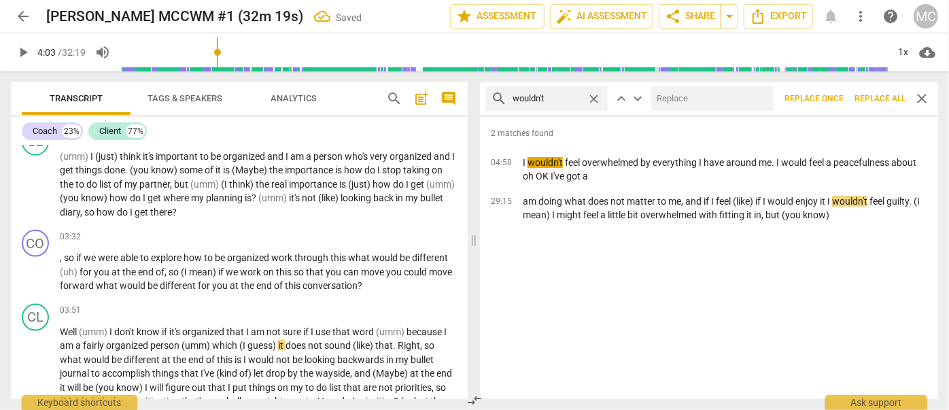
click at [696, 94] on input "text" at bounding box center [709, 99] width 117 height 22
click at [904, 105] on button "Replace all" at bounding box center [880, 98] width 62 height 24
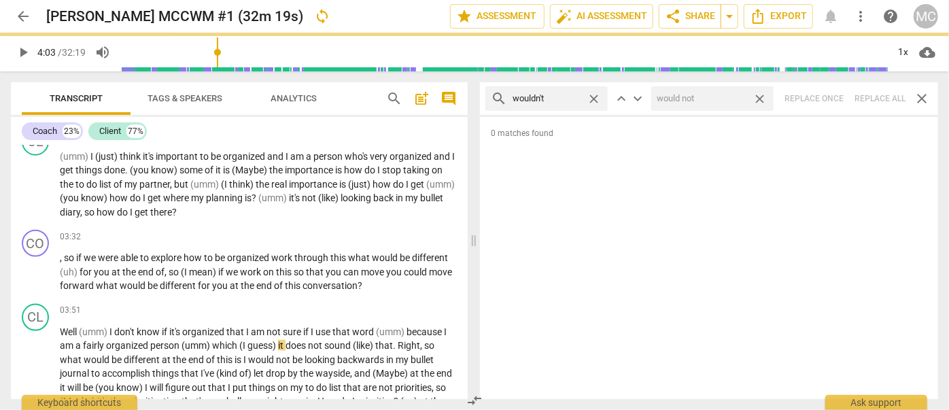
click at [763, 100] on span "close" at bounding box center [759, 99] width 14 height 14
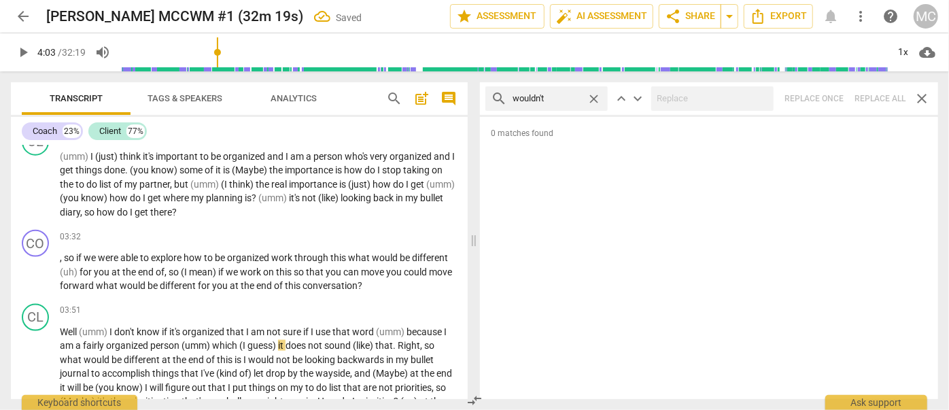
click at [597, 97] on span "close" at bounding box center [594, 99] width 14 height 14
click at [587, 97] on input "text" at bounding box center [557, 99] width 90 height 22
click at [873, 99] on div "search shouldn't close keyboard_arrow_up keyboard_arrow_down Replace once Repla…" at bounding box center [709, 98] width 458 height 33
click at [596, 97] on span "close" at bounding box center [594, 99] width 14 height 14
click at [555, 95] on input "text" at bounding box center [557, 99] width 90 height 22
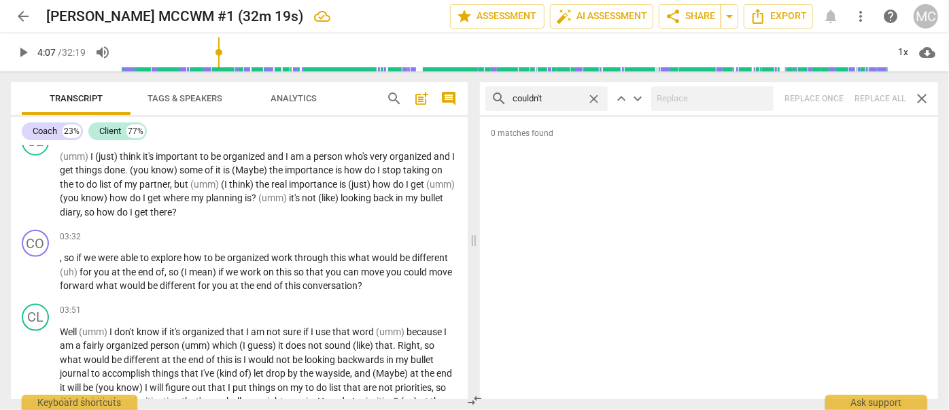
click at [875, 97] on div "search couldn't close keyboard_arrow_up keyboard_arrow_down Replace once Replac…" at bounding box center [709, 98] width 458 height 33
click at [598, 101] on span "close" at bounding box center [594, 99] width 14 height 14
drag, startPoint x: 570, startPoint y: 99, endPoint x: 555, endPoint y: 100, distance: 15.6
click at [570, 99] on input "text" at bounding box center [557, 99] width 90 height 22
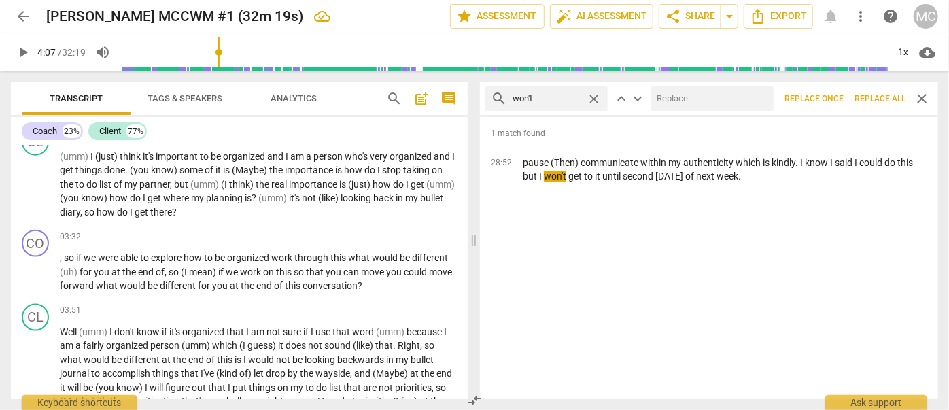
click at [708, 104] on input "text" at bounding box center [709, 99] width 117 height 22
click at [892, 103] on span "Replace all" at bounding box center [879, 99] width 51 height 12
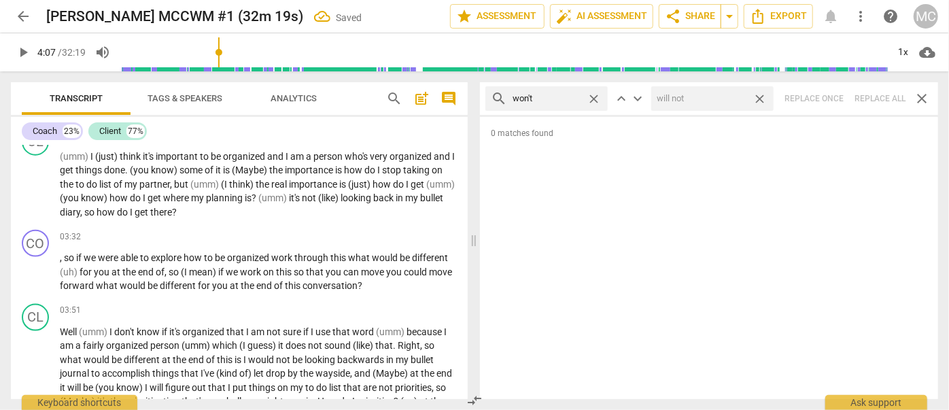
click at [764, 97] on span "close" at bounding box center [759, 99] width 14 height 14
click at [599, 95] on span "close" at bounding box center [594, 99] width 14 height 14
click at [553, 106] on input "text" at bounding box center [546, 99] width 69 height 22
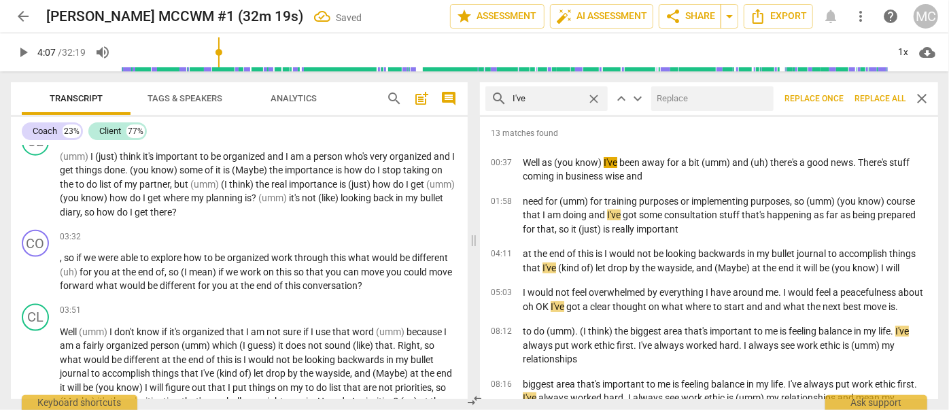
click at [673, 105] on input "text" at bounding box center [709, 99] width 117 height 22
click at [865, 94] on span "Replace all" at bounding box center [879, 99] width 51 height 12
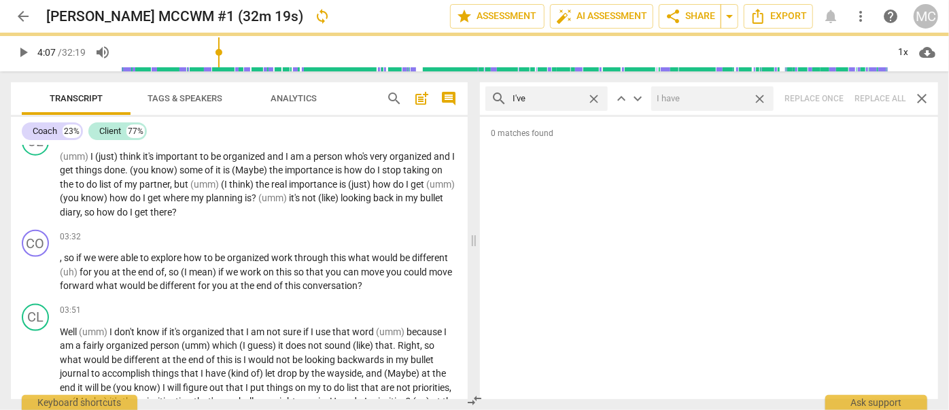
scroll to position [903, 0]
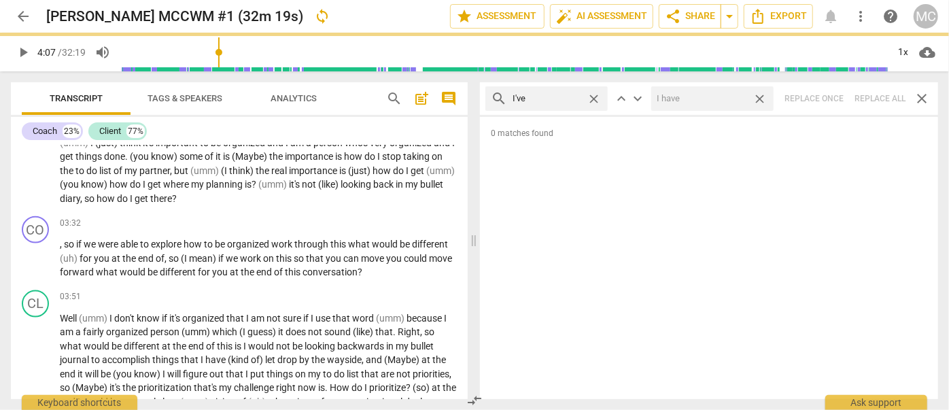
click at [762, 99] on span "close" at bounding box center [759, 99] width 14 height 14
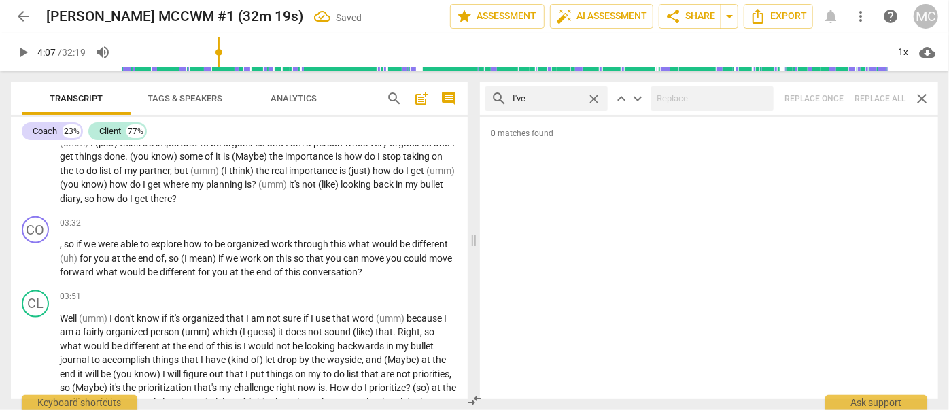
click at [594, 97] on span "close" at bounding box center [594, 99] width 14 height 14
click at [544, 99] on input "text" at bounding box center [557, 99] width 90 height 22
click at [878, 103] on div "search you've close keyboard_arrow_up keyboard_arrow_down Replace once Replace …" at bounding box center [709, 98] width 458 height 33
click at [596, 98] on span "close" at bounding box center [594, 99] width 14 height 14
click at [559, 101] on input "text" at bounding box center [557, 99] width 90 height 22
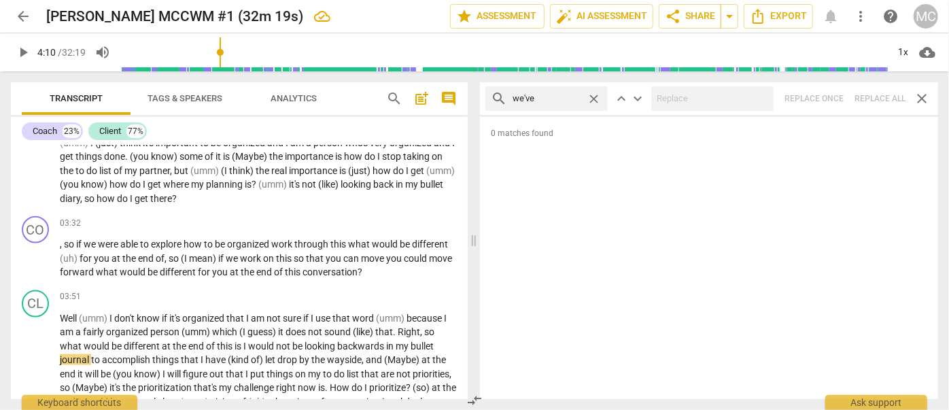
click at [880, 89] on div "search we've close keyboard_arrow_up keyboard_arrow_down Replace once Replace a…" at bounding box center [709, 98] width 458 height 33
click at [596, 97] on span "close" at bounding box center [594, 99] width 14 height 14
click at [580, 99] on input "text" at bounding box center [546, 99] width 69 height 22
click at [884, 96] on div "search they've close keyboard_arrow_up keyboard_arrow_down Replace once Replace…" at bounding box center [709, 98] width 458 height 33
click at [594, 99] on span "close" at bounding box center [594, 99] width 14 height 14
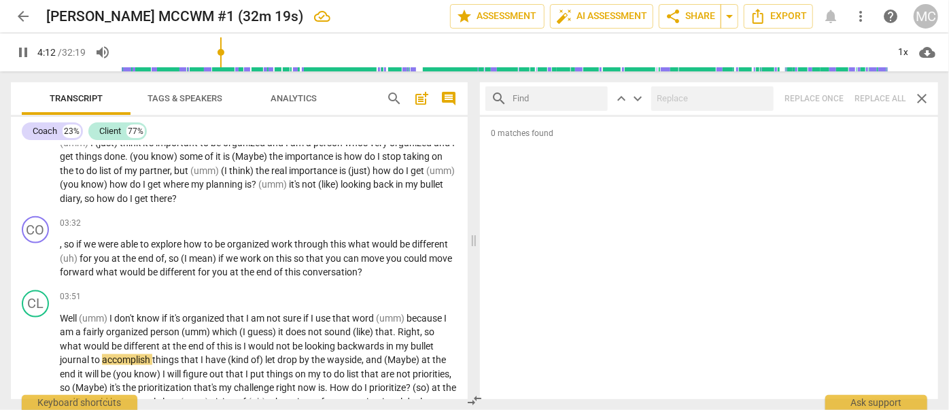
click at [588, 99] on input "text" at bounding box center [557, 99] width 90 height 22
click at [870, 97] on div "search have go+t close keyboard_arrow_up keyboard_arrow_down Replace once Repla…" at bounding box center [709, 240] width 458 height 317
click at [595, 97] on span "close" at bounding box center [594, 99] width 14 height 14
click at [562, 101] on input "text" at bounding box center [557, 99] width 90 height 22
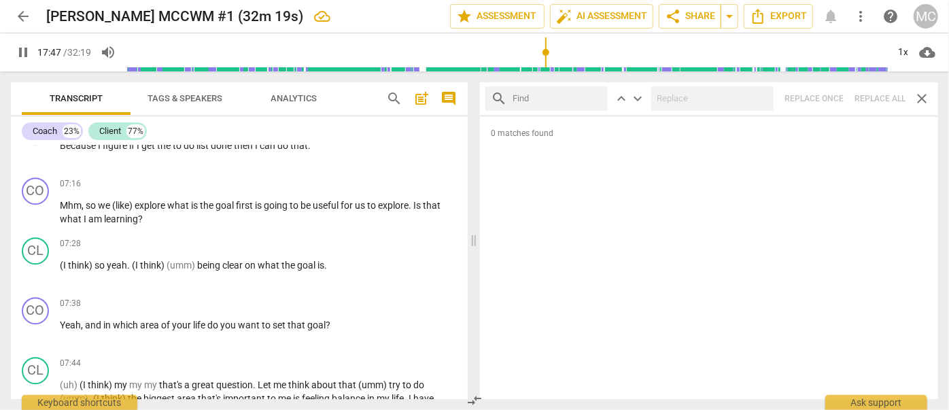
scroll to position [4397, 0]
